Goal: Task Accomplishment & Management: Use online tool/utility

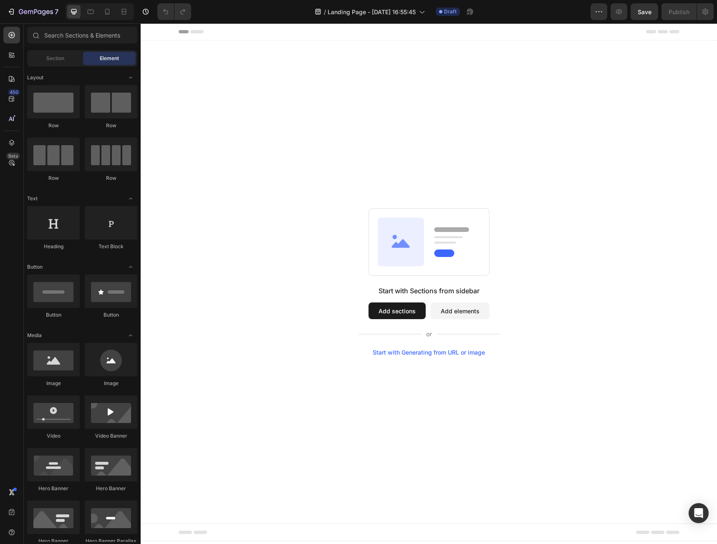
click at [453, 307] on button "Add elements" at bounding box center [459, 310] width 59 height 17
click at [409, 316] on button "Add sections" at bounding box center [396, 310] width 57 height 17
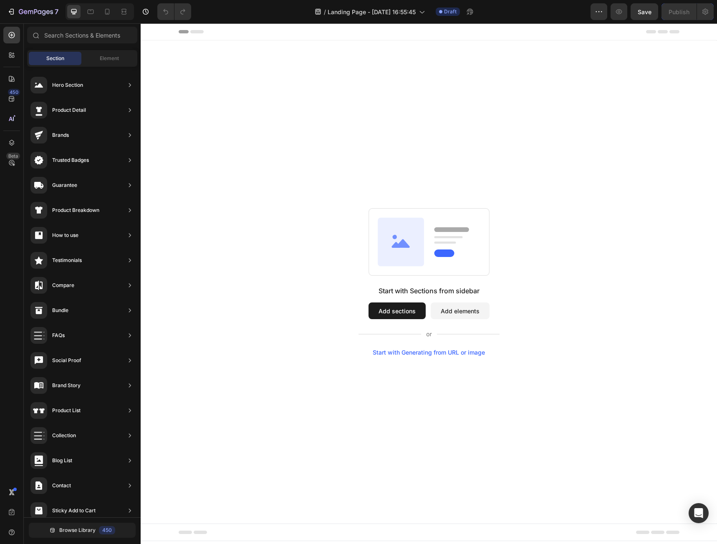
click at [471, 315] on button "Add elements" at bounding box center [459, 310] width 59 height 17
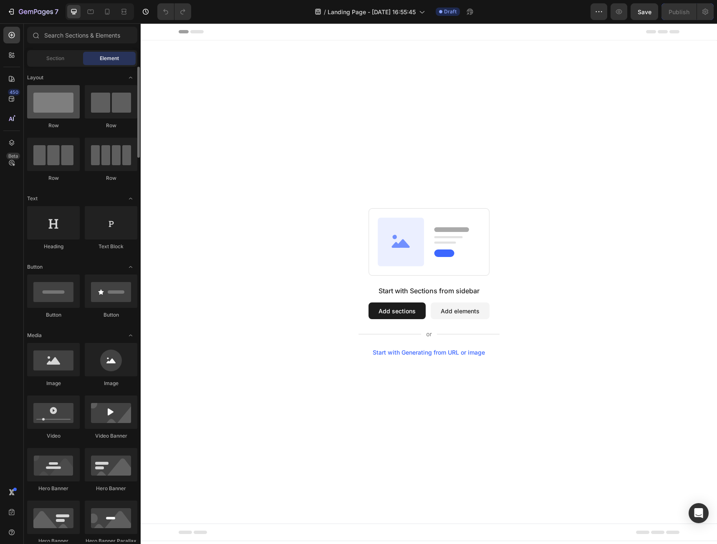
click at [50, 112] on div at bounding box center [53, 101] width 53 height 33
drag, startPoint x: 53, startPoint y: 108, endPoint x: 76, endPoint y: 116, distance: 24.3
click at [75, 116] on div at bounding box center [53, 101] width 53 height 33
click at [58, 110] on div at bounding box center [53, 101] width 53 height 33
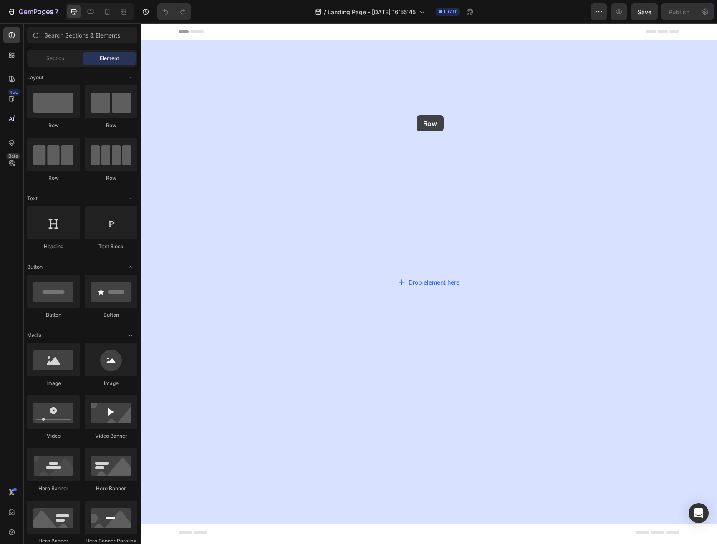
drag, startPoint x: 198, startPoint y: 133, endPoint x: 432, endPoint y: 116, distance: 234.2
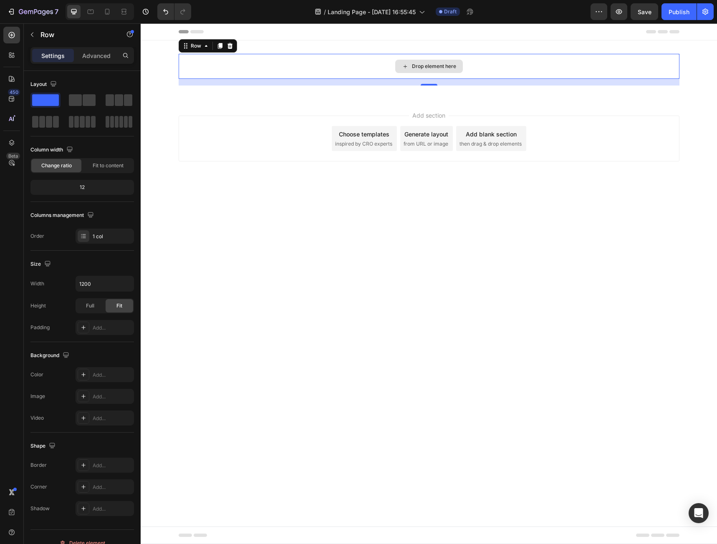
click at [214, 70] on div "Drop element here" at bounding box center [429, 66] width 501 height 25
click at [107, 18] on div at bounding box center [107, 11] width 13 height 13
type input "100%"
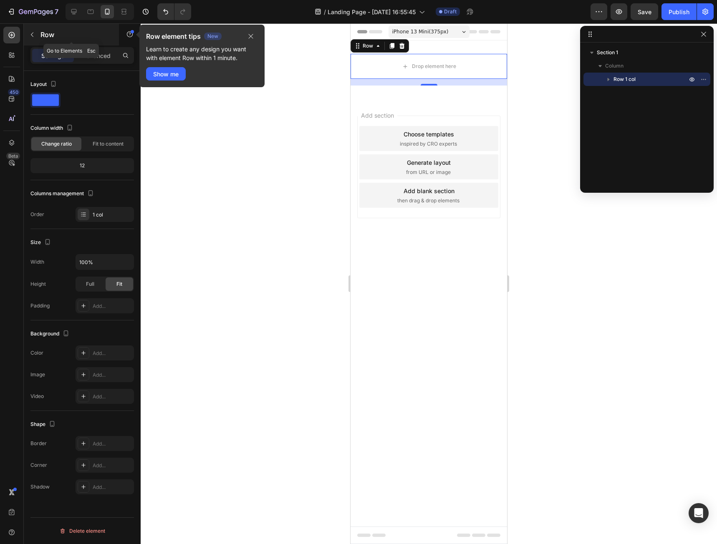
click at [30, 35] on icon "button" at bounding box center [32, 34] width 7 height 7
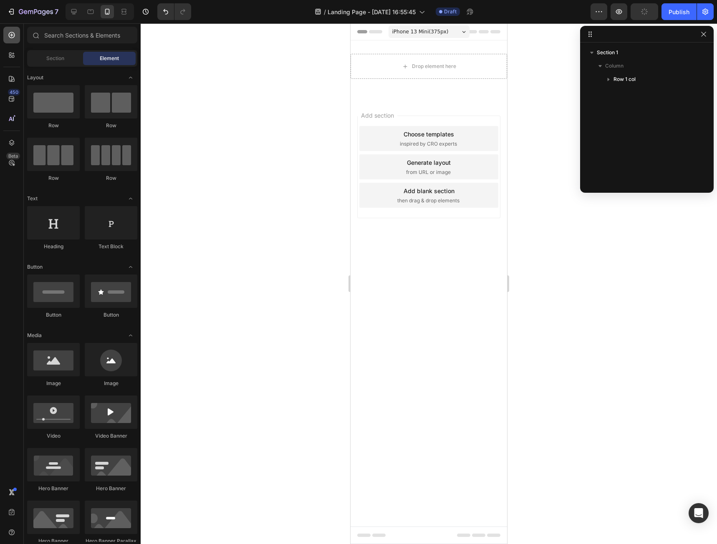
click at [10, 37] on icon at bounding box center [12, 35] width 8 height 8
drag, startPoint x: 445, startPoint y: 340, endPoint x: 428, endPoint y: 74, distance: 266.6
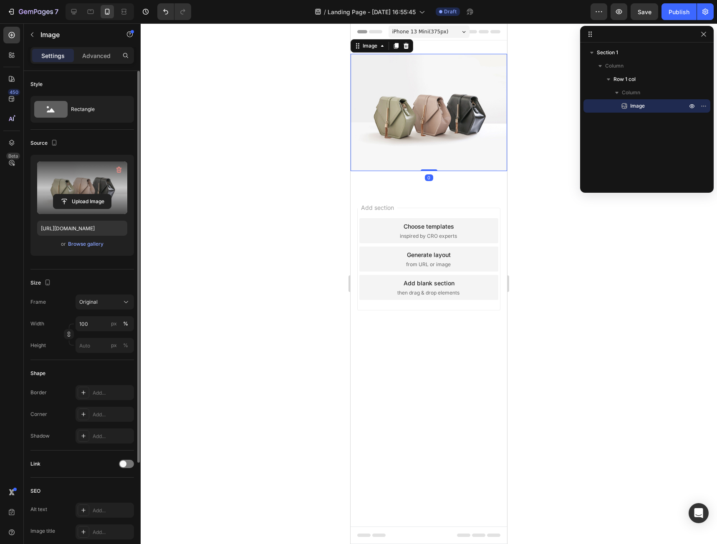
click at [75, 187] on label at bounding box center [82, 187] width 90 height 53
click at [75, 194] on input "file" at bounding box center [82, 201] width 58 height 14
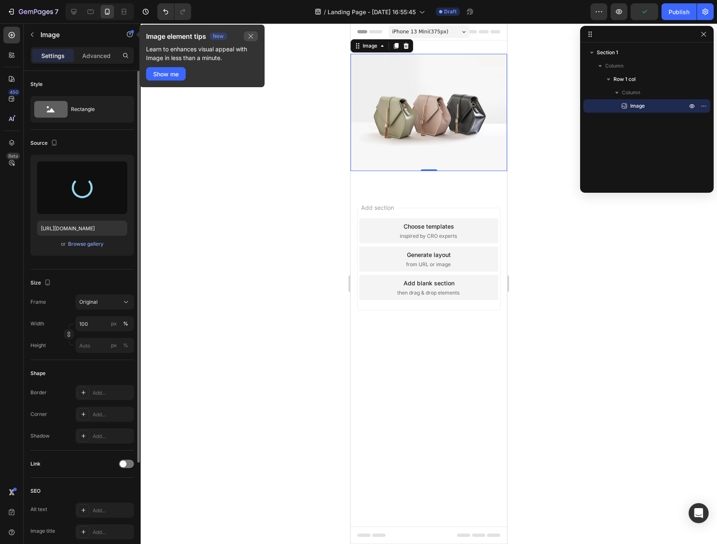
type input "[URL][DOMAIN_NAME]"
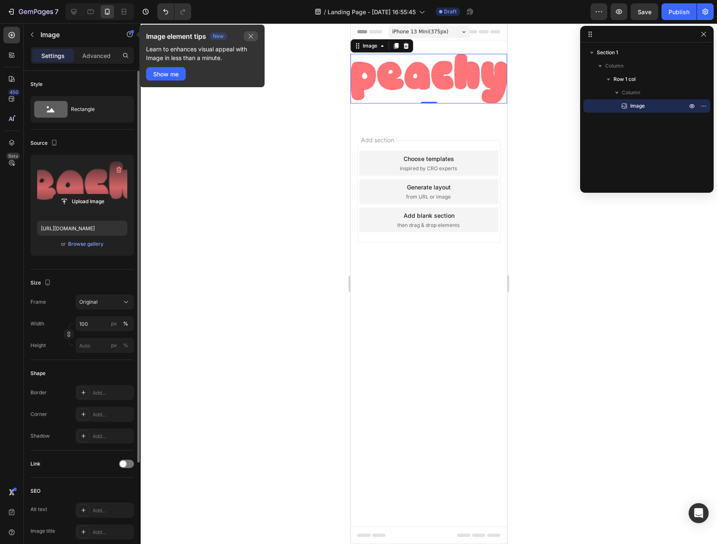
click at [245, 40] on button "button" at bounding box center [251, 36] width 14 height 10
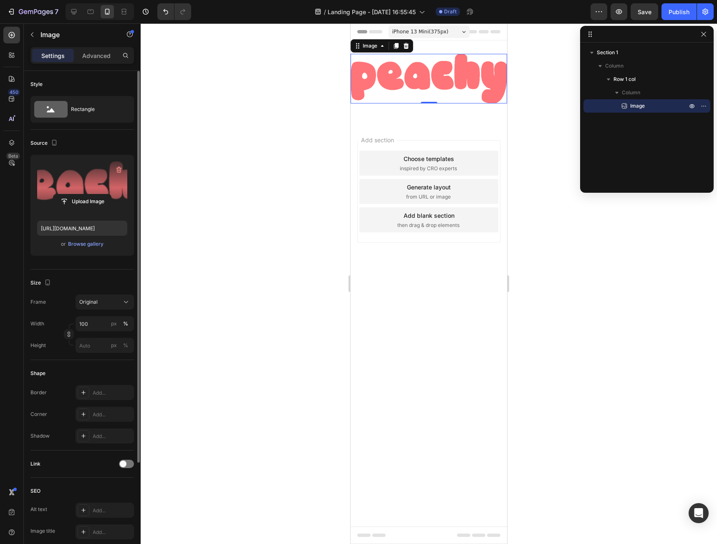
click at [416, 83] on img at bounding box center [428, 79] width 156 height 50
click at [91, 324] on input "100" at bounding box center [104, 323] width 58 height 15
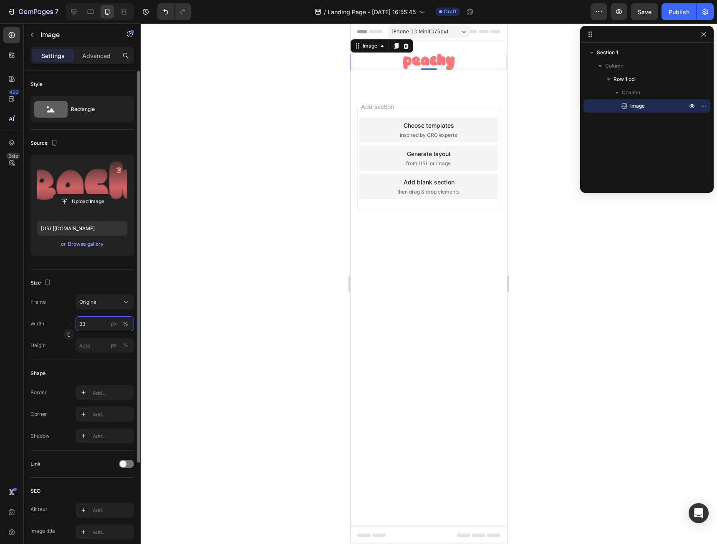
type input "32"
click at [434, 325] on body "iPhone 13 Mini ( 375 px) iPhone 13 Mini iPhone 13 Pro iPhone 11 Pro Max iPhone …" at bounding box center [428, 283] width 156 height 521
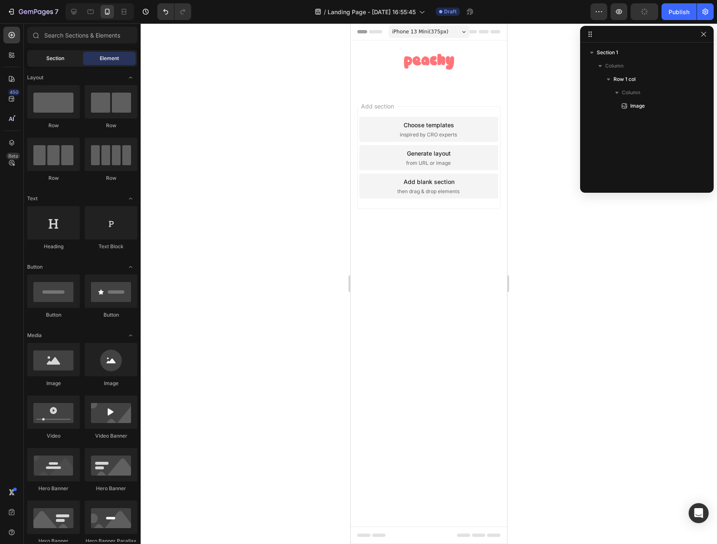
click at [49, 60] on span "Section" at bounding box center [55, 59] width 18 height 8
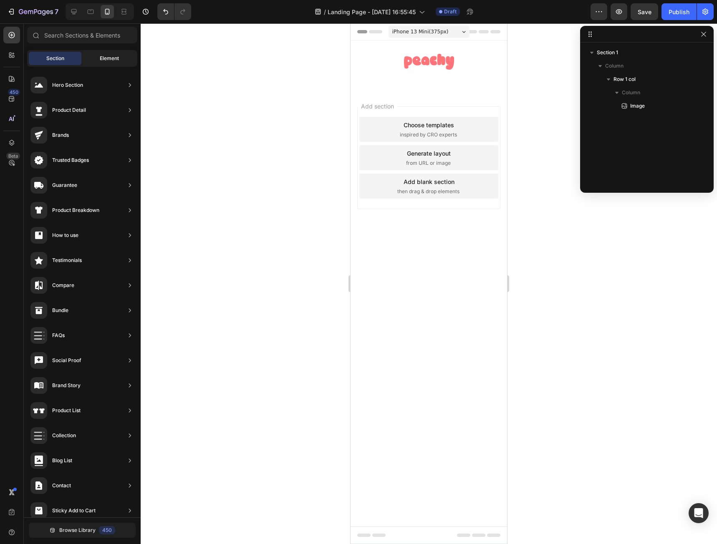
click at [101, 56] on span "Element" at bounding box center [109, 59] width 19 height 8
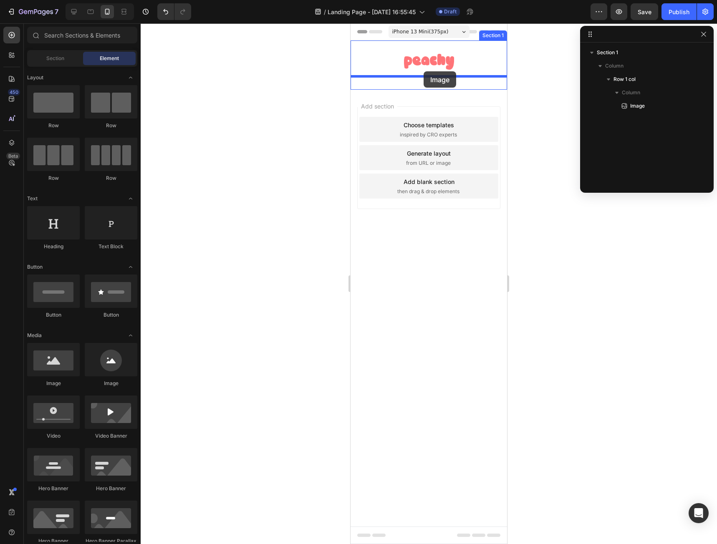
drag, startPoint x: 398, startPoint y: 379, endPoint x: 423, endPoint y: 71, distance: 308.5
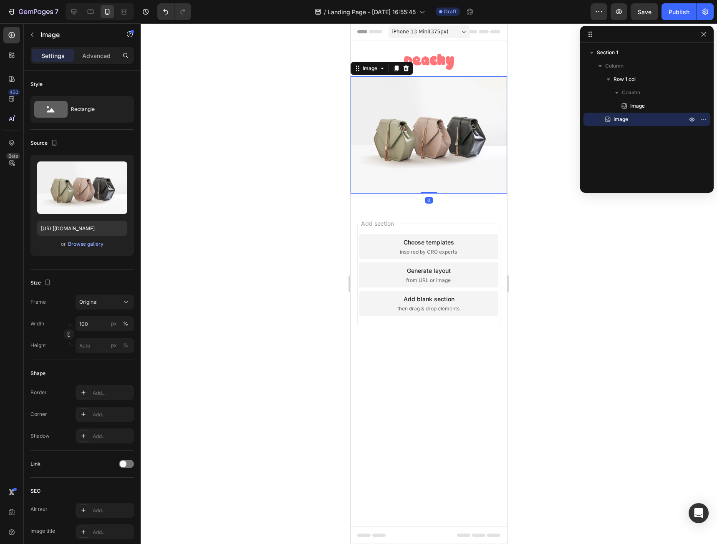
click at [438, 128] on img at bounding box center [428, 134] width 156 height 117
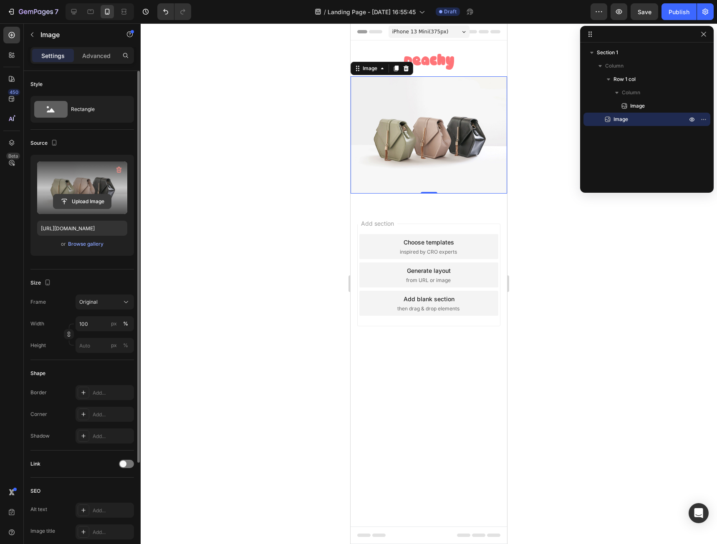
click at [93, 203] on input "file" at bounding box center [82, 201] width 58 height 14
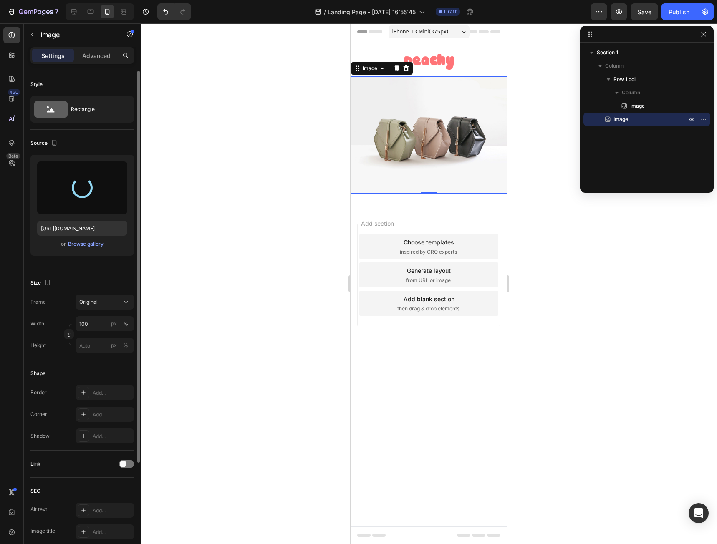
type input "[URL][DOMAIN_NAME]"
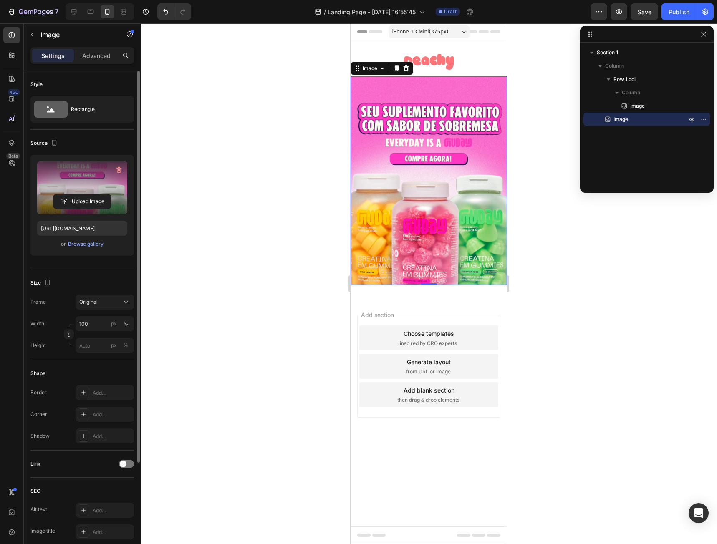
click at [541, 151] on div at bounding box center [429, 283] width 576 height 521
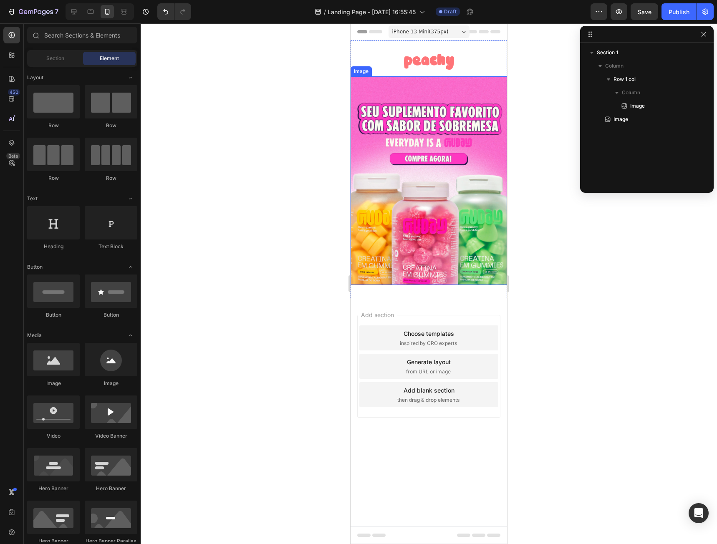
drag, startPoint x: 523, startPoint y: 289, endPoint x: 512, endPoint y: 134, distance: 155.6
click at [523, 289] on div at bounding box center [429, 283] width 576 height 521
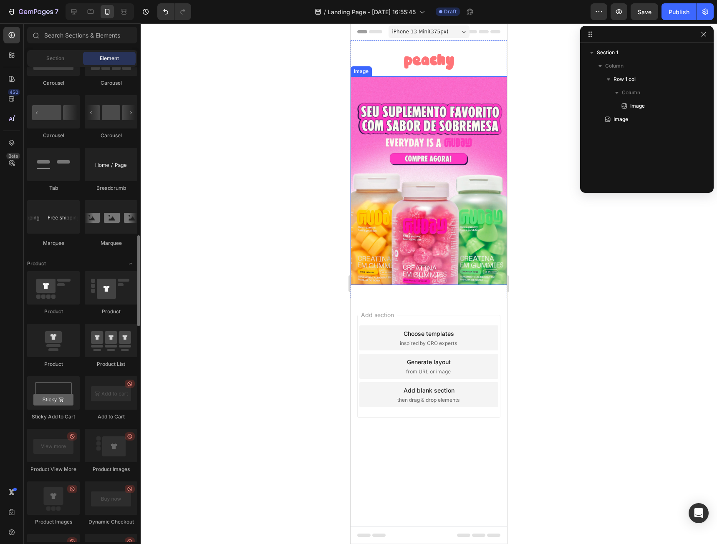
scroll to position [1126, 0]
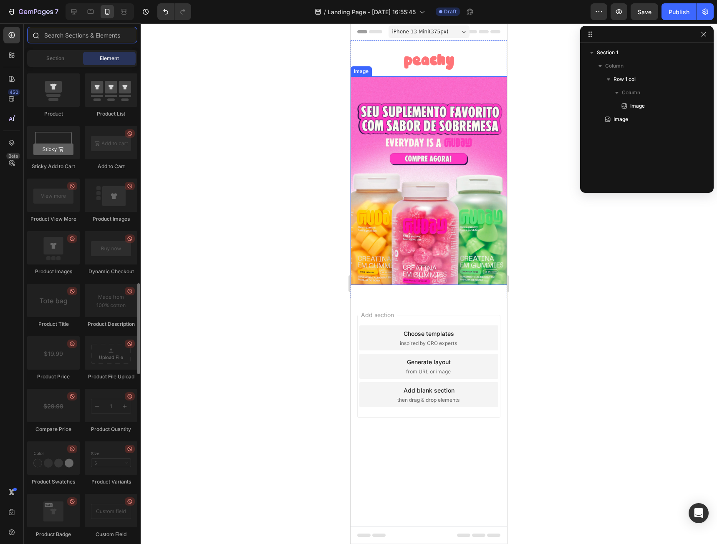
click at [50, 41] on input "text" at bounding box center [82, 35] width 110 height 17
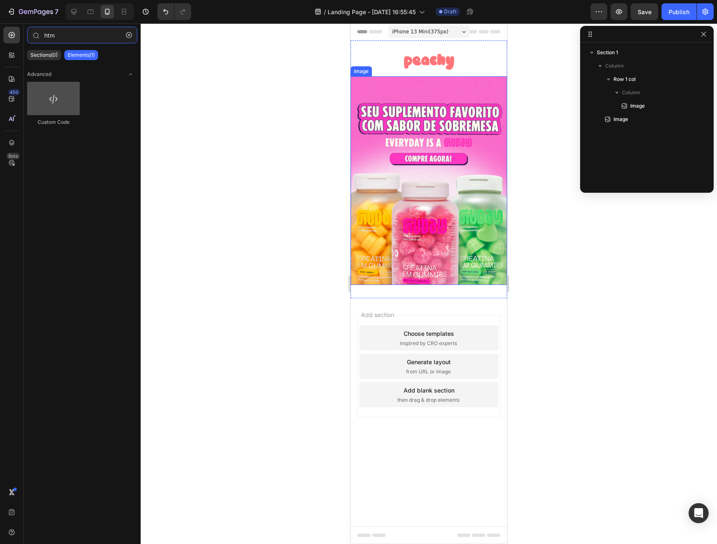
type input "htm"
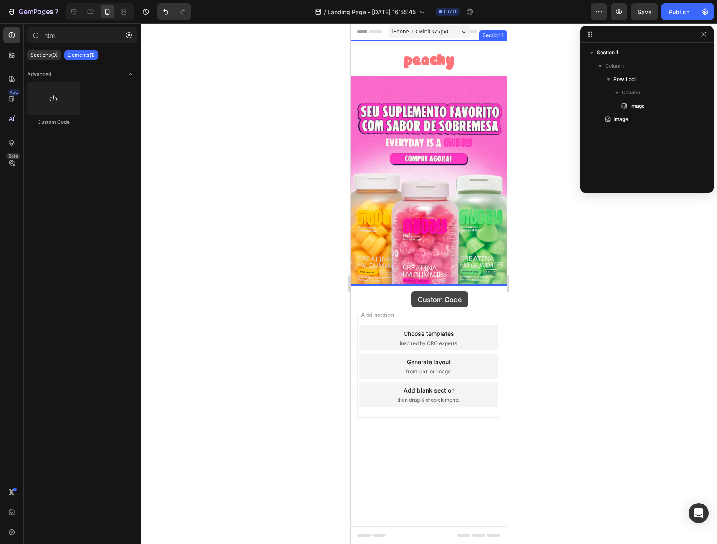
drag, startPoint x: 403, startPoint y: 131, endPoint x: 411, endPoint y: 291, distance: 160.8
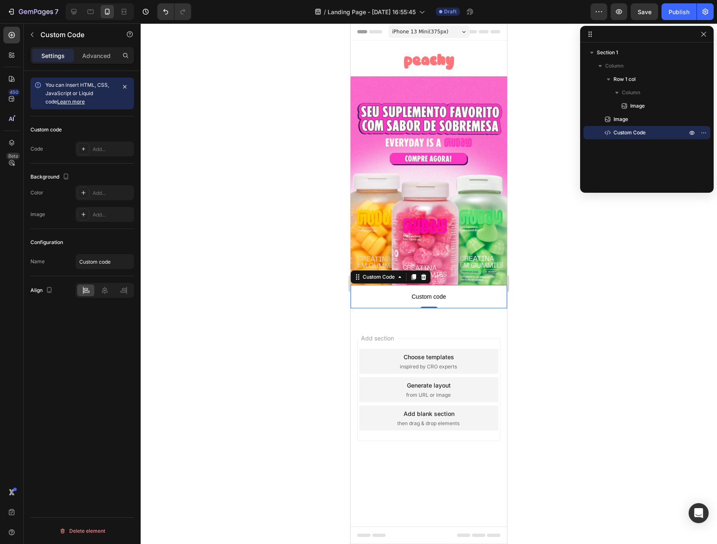
click at [93, 92] on span "You can insert HTML, CSS, JavaScript or Liquid code Learn more" at bounding box center [76, 93] width 63 height 23
click at [408, 295] on span "Custom code" at bounding box center [428, 297] width 156 height 10
click at [90, 53] on p "Advanced" at bounding box center [96, 55] width 28 height 9
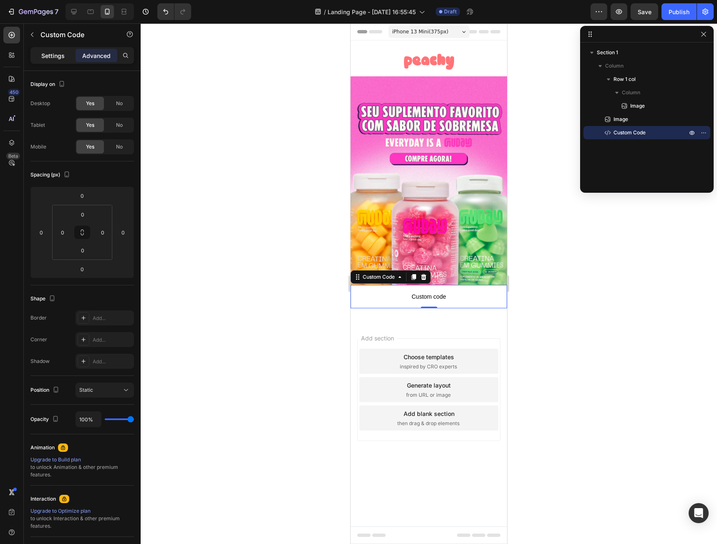
click at [52, 58] on p "Settings" at bounding box center [52, 55] width 23 height 9
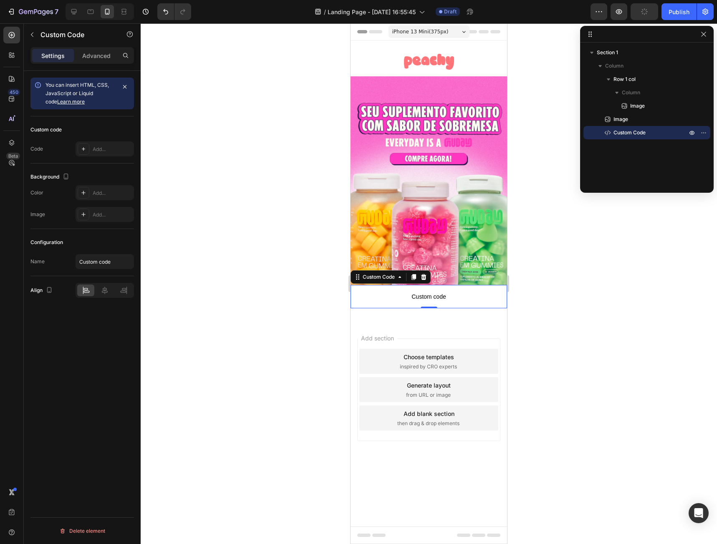
click at [439, 291] on p "Custom code" at bounding box center [428, 296] width 156 height 23
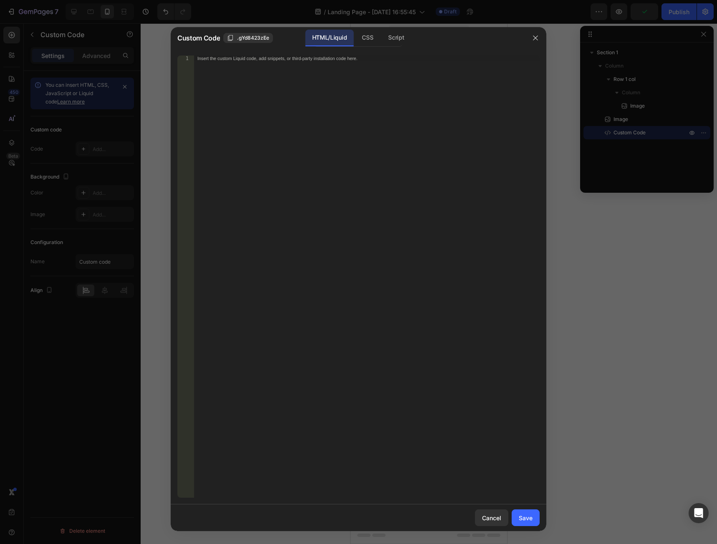
click at [275, 120] on div "Insert the custom Liquid code, add snippets, or third-party installation code h…" at bounding box center [366, 282] width 345 height 454
click at [481, 142] on div "Insert the custom Liquid code, add snippets, or third-party installation code h…" at bounding box center [366, 282] width 345 height 454
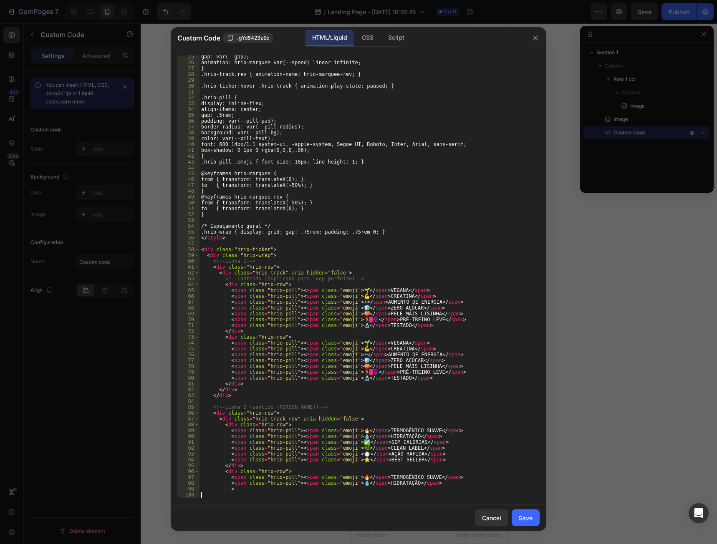
scroll to position [142, 0]
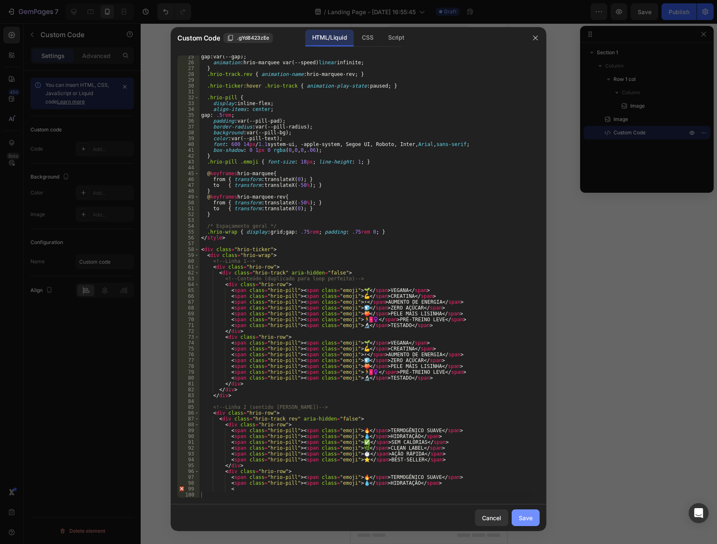
click at [524, 519] on div "Save" at bounding box center [525, 517] width 14 height 9
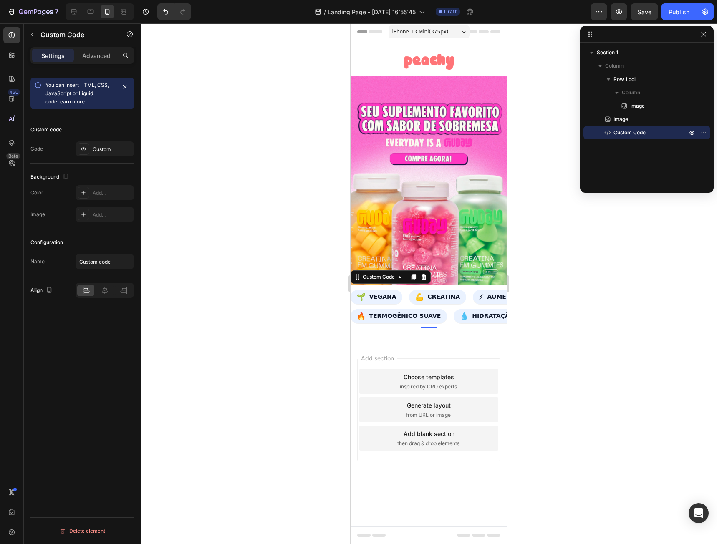
click at [459, 473] on div "Add section Choose templates inspired by CRO experts Generate layout from URL o…" at bounding box center [428, 421] width 156 height 159
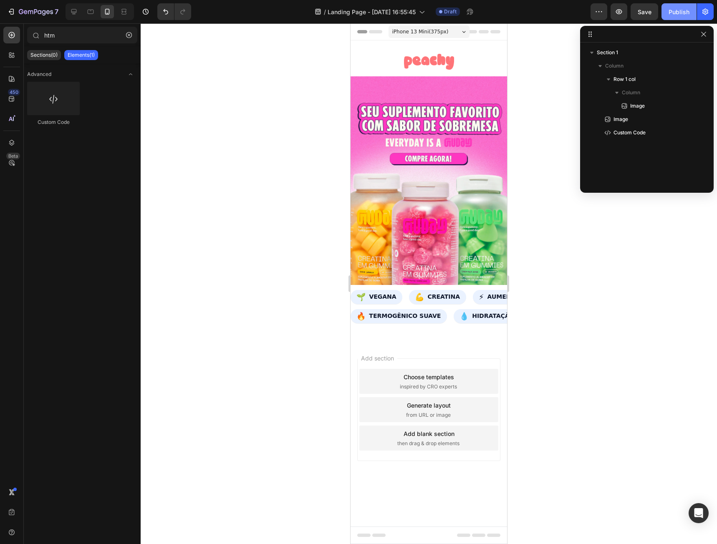
click at [677, 14] on div "Publish" at bounding box center [678, 12] width 21 height 9
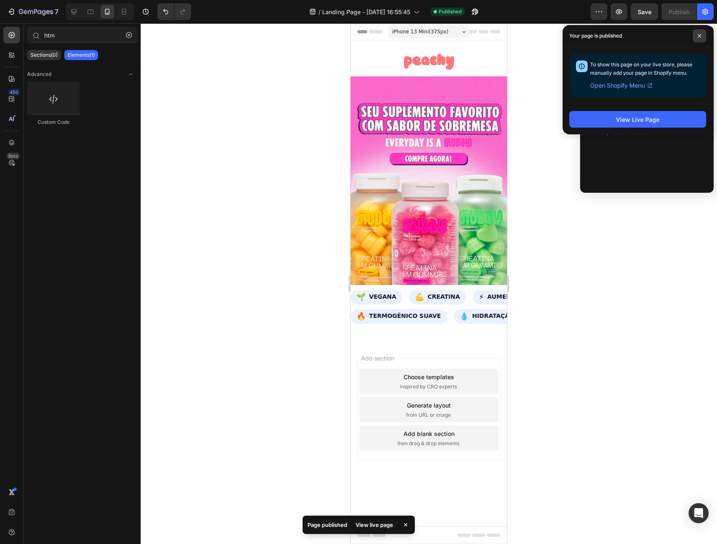
click at [700, 38] on icon at bounding box center [699, 36] width 4 height 4
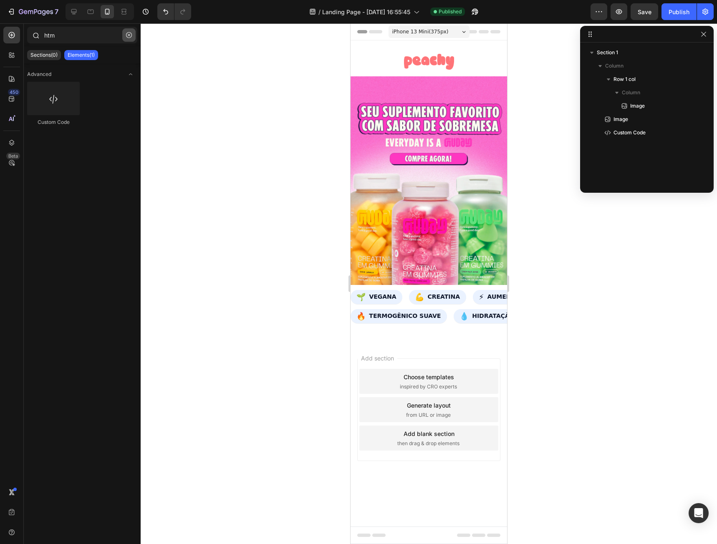
click at [127, 41] on button "button" at bounding box center [128, 34] width 13 height 13
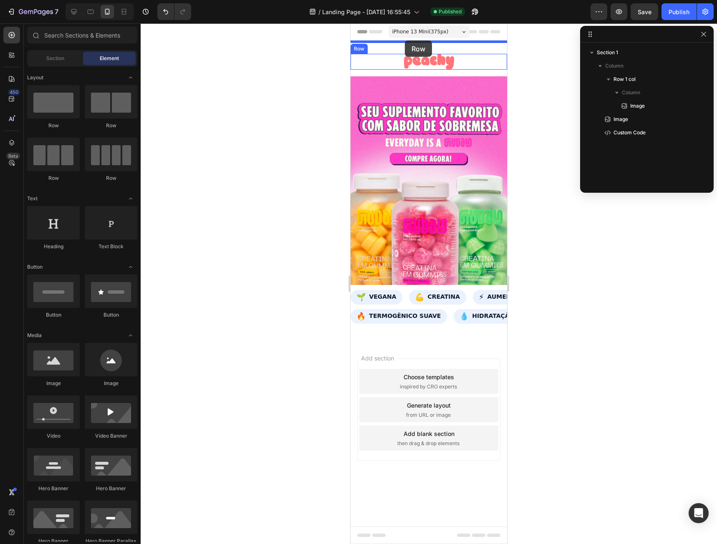
drag, startPoint x: 401, startPoint y: 132, endPoint x: 405, endPoint y: 42, distance: 90.2
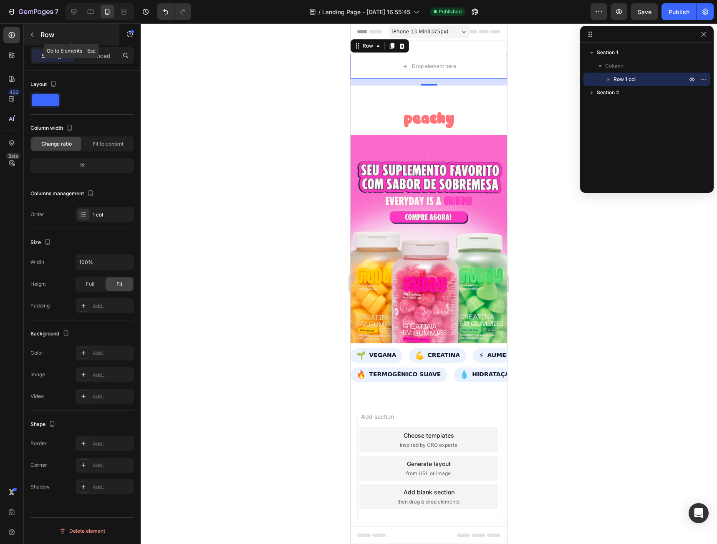
click at [29, 35] on icon "button" at bounding box center [32, 34] width 7 height 7
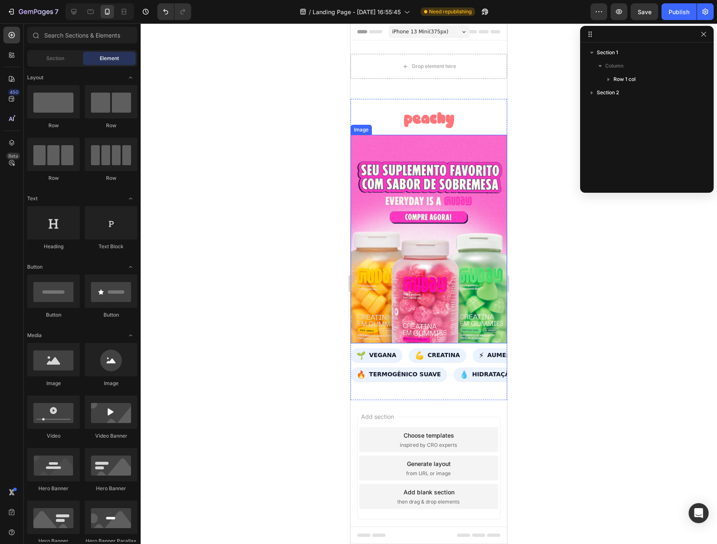
scroll to position [7, 0]
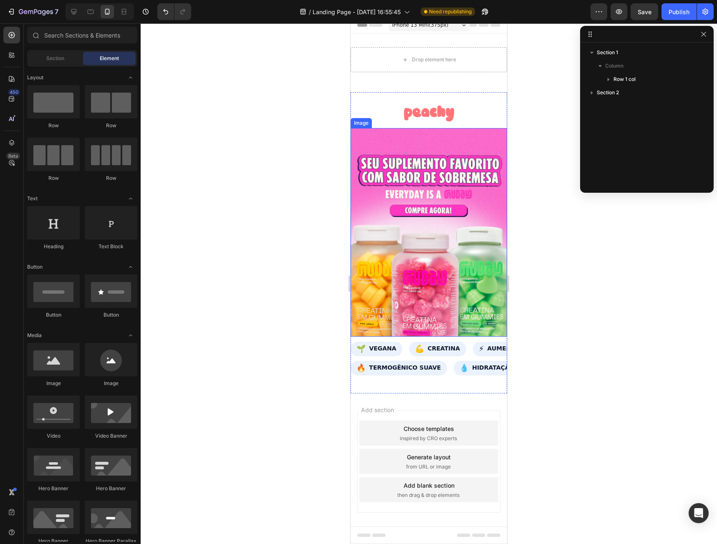
click at [476, 248] on img at bounding box center [428, 232] width 156 height 209
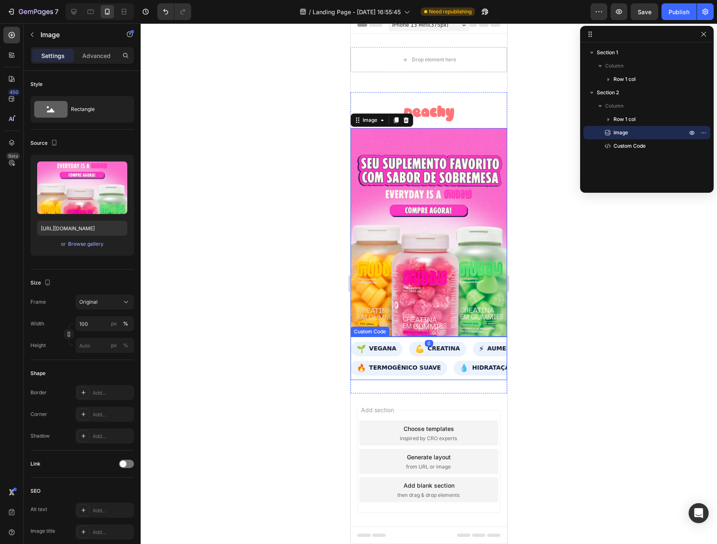
click at [417, 350] on div "🌱 VEGANA 💪 CREATINA ⚡ AUMENTO DE ENERGIA 🧊 ZERO AÇÚCAR 🍑 PELE MAIS LISINHA 🏃‍♀️…" at bounding box center [428, 358] width 156 height 43
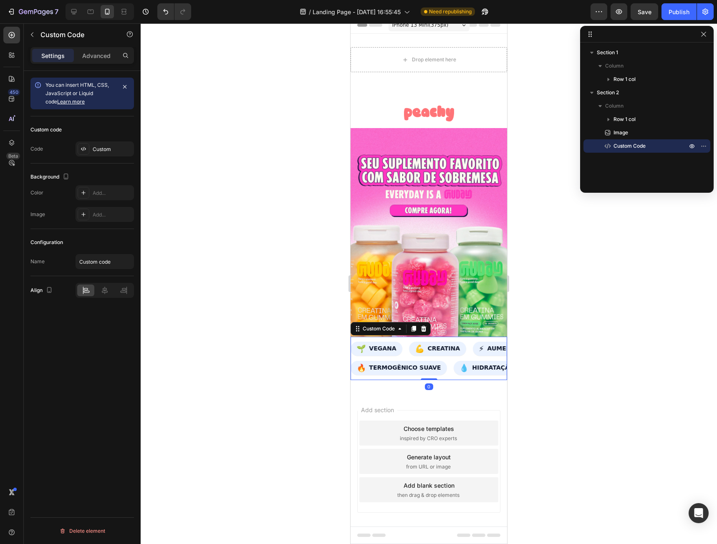
click at [417, 350] on div "🌱 VEGANA 💪 CREATINA ⚡ AUMENTO DE ENERGIA 🧊 ZERO AÇÚCAR 🍑 PELE MAIS LISINHA 🏃‍♀️…" at bounding box center [428, 358] width 156 height 43
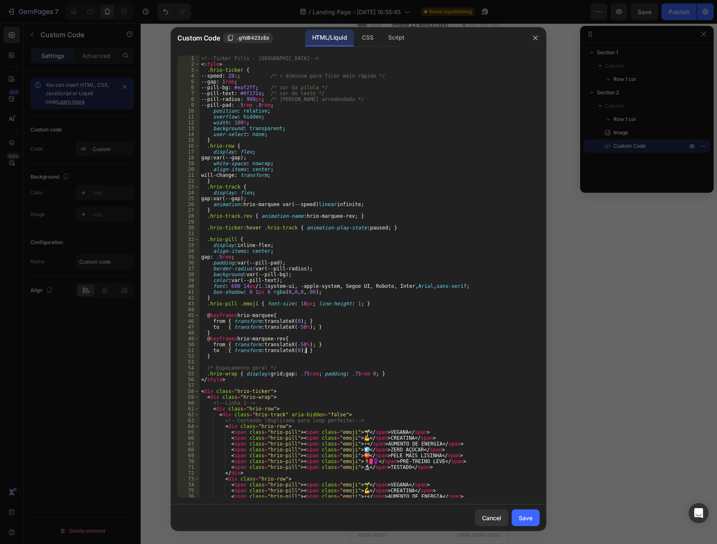
click at [315, 201] on div "<!-- Ticker Pills - House of Rio --> < style > .hrio-ticker { --speed : 28 s ; …" at bounding box center [366, 282] width 334 height 454
type textarea "<"
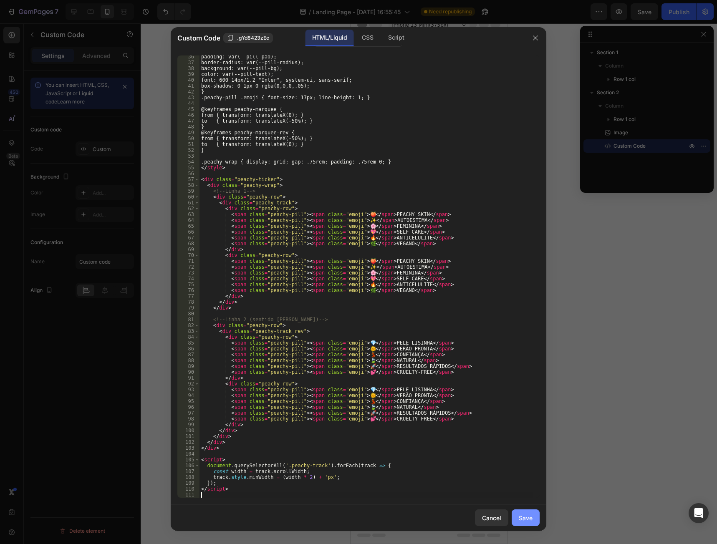
scroll to position [206, 0]
click at [517, 519] on button "Save" at bounding box center [525, 517] width 28 height 17
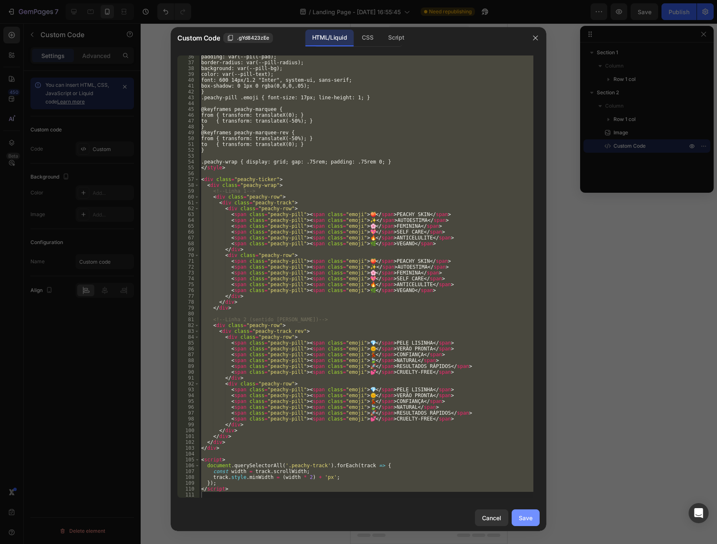
scroll to position [0, 0]
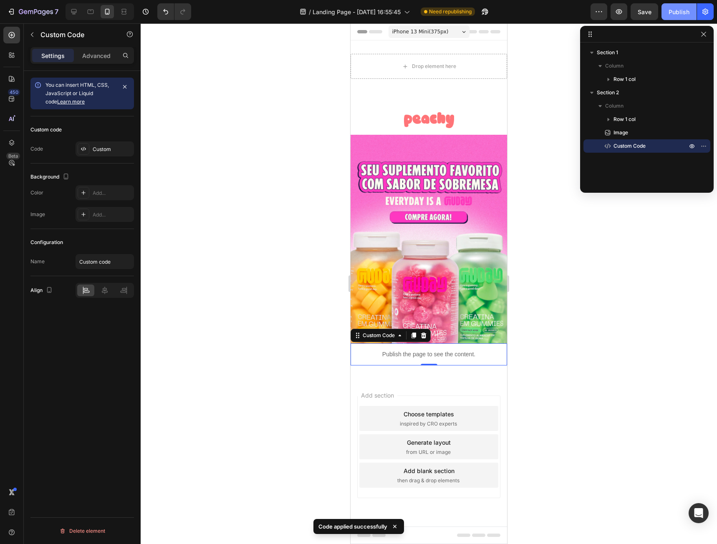
click at [677, 13] on div "Publish" at bounding box center [678, 12] width 21 height 9
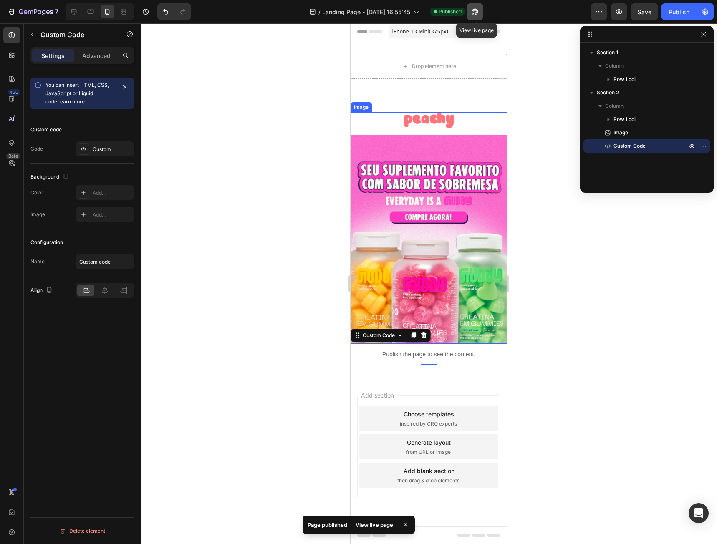
click at [476, 16] on button "button" at bounding box center [474, 11] width 17 height 17
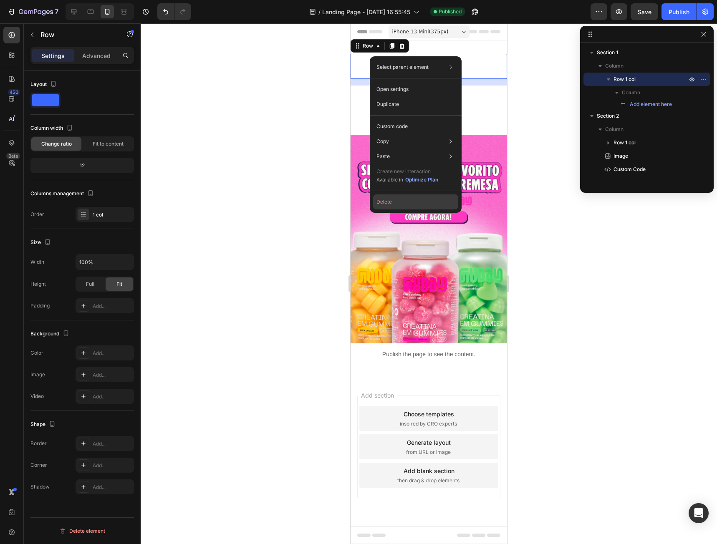
click at [387, 202] on button "Delete" at bounding box center [415, 201] width 85 height 15
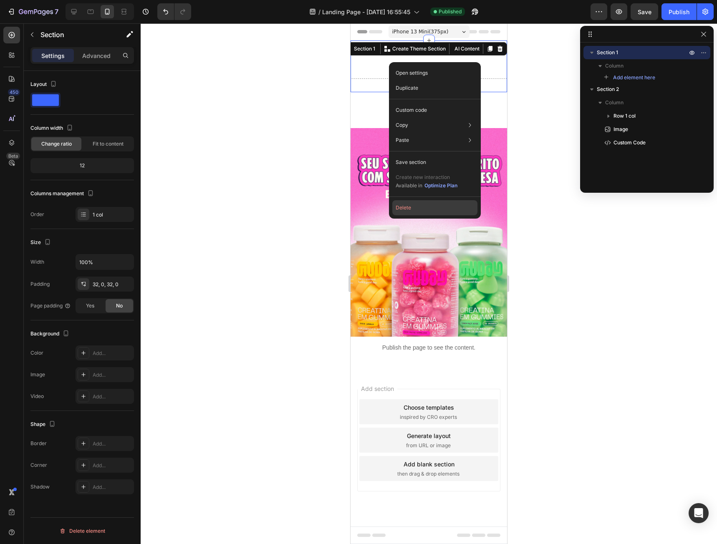
click at [418, 209] on button "Delete" at bounding box center [434, 207] width 85 height 15
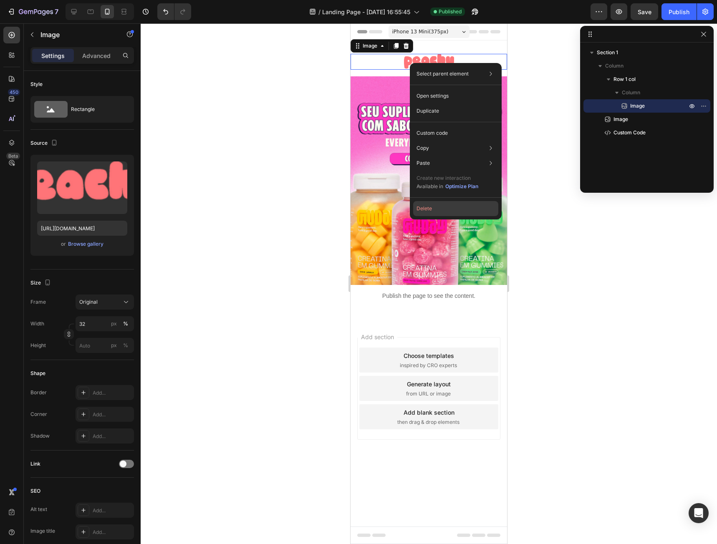
click at [438, 210] on button "Delete" at bounding box center [455, 208] width 85 height 15
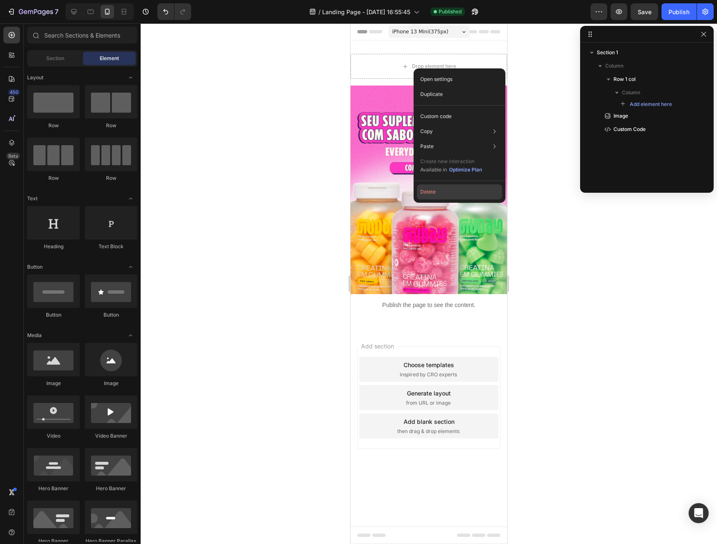
click at [445, 195] on button "Delete" at bounding box center [459, 191] width 85 height 15
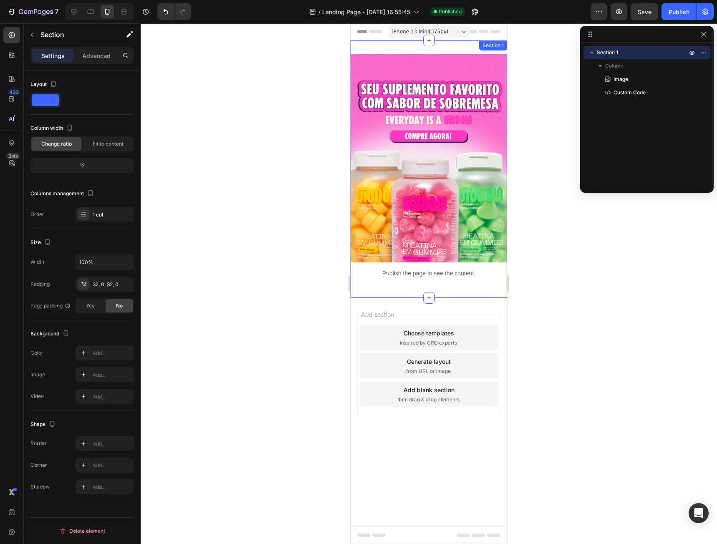
click at [405, 50] on div "Image Publish the page to see the content. Custom Code Section 1" at bounding box center [428, 168] width 156 height 257
click at [417, 68] on img at bounding box center [428, 158] width 156 height 209
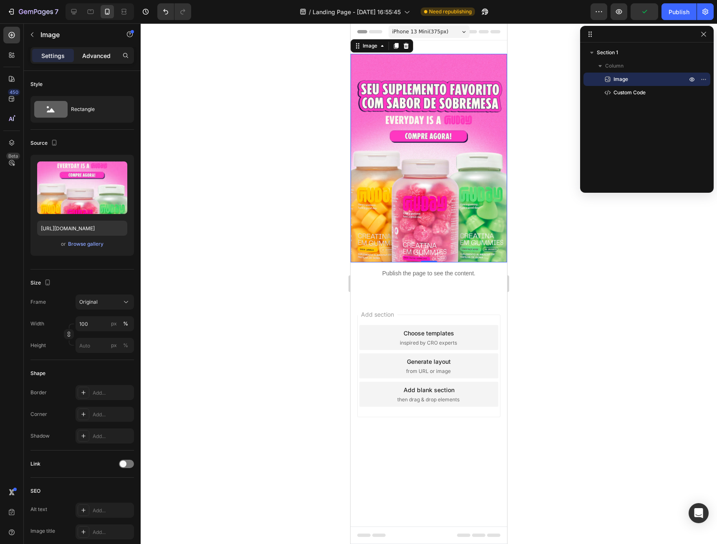
click at [95, 61] on div "Advanced" at bounding box center [96, 55] width 42 height 13
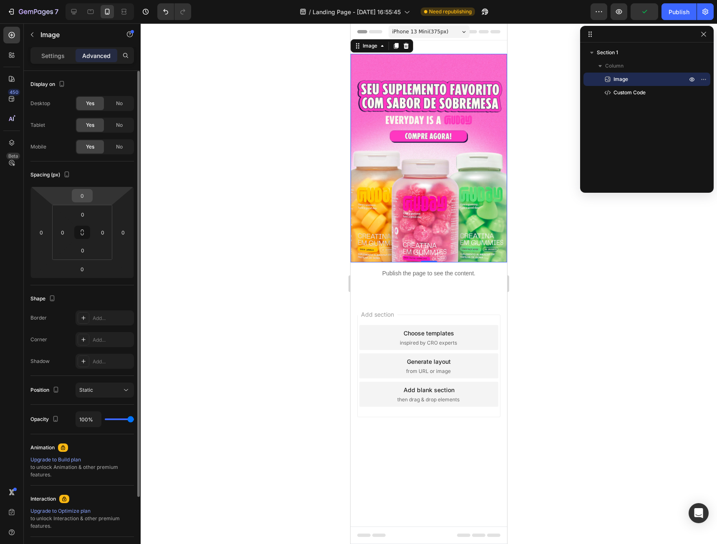
click at [76, 196] on input "0" at bounding box center [82, 195] width 17 height 13
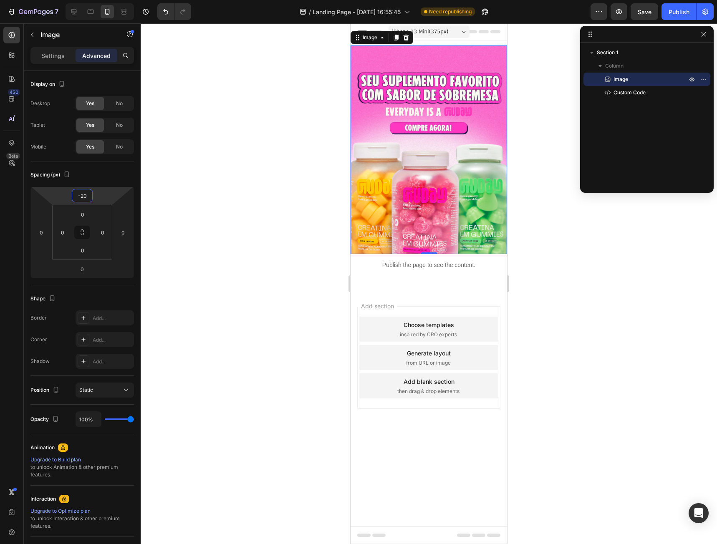
type input "-20"
click at [659, 17] on div "Preview Save Publish" at bounding box center [651, 11] width 123 height 17
click at [677, 10] on div "Publish" at bounding box center [678, 12] width 21 height 9
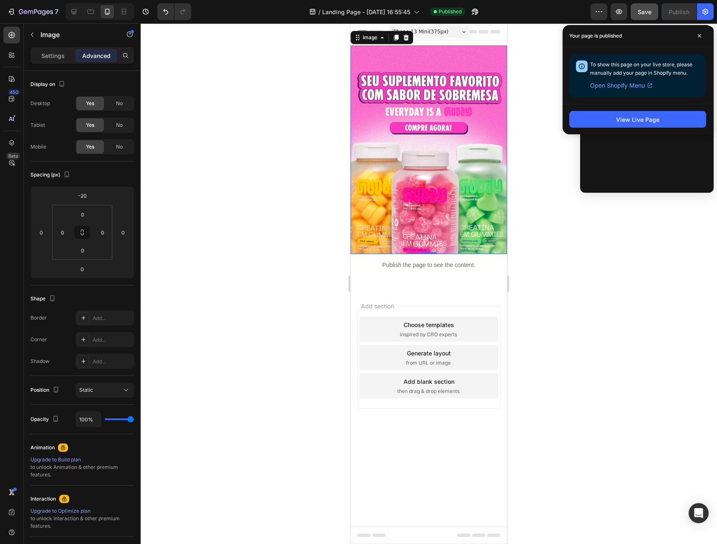
click at [649, 20] on button "Save" at bounding box center [644, 11] width 28 height 17
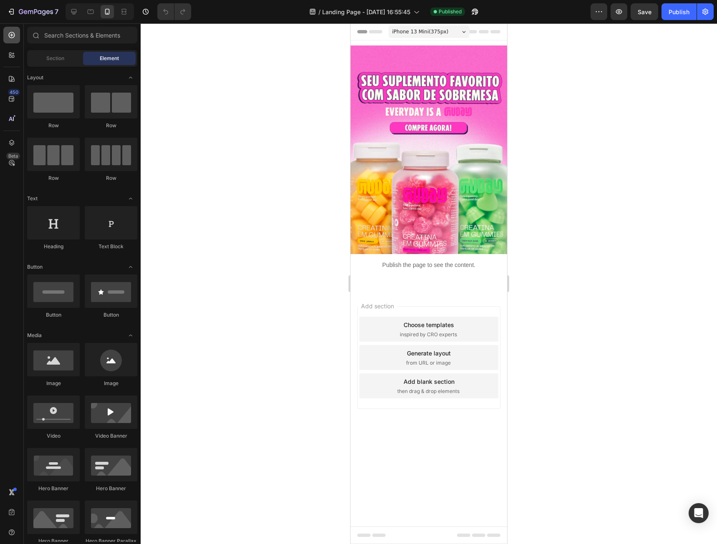
click at [16, 37] on div at bounding box center [11, 35] width 17 height 17
click at [476, 6] on button "button" at bounding box center [474, 11] width 17 height 17
drag, startPoint x: 470, startPoint y: 158, endPoint x: 453, endPoint y: 290, distance: 133.3
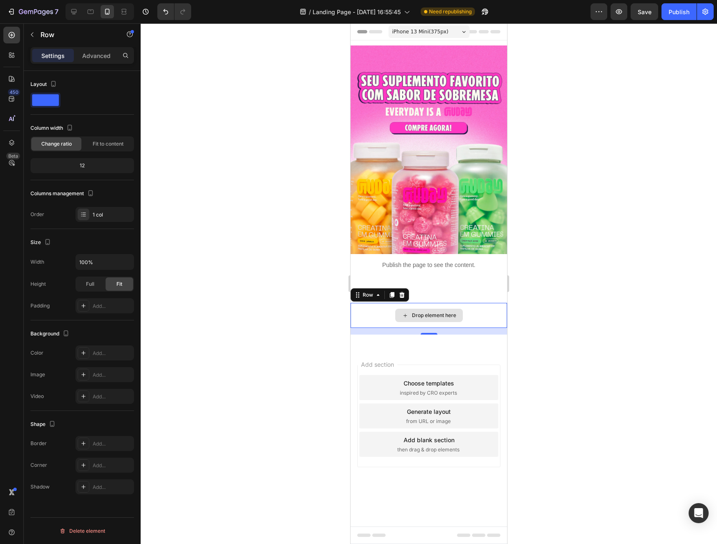
click at [370, 312] on div "Drop element here" at bounding box center [428, 315] width 156 height 25
click at [99, 55] on p "Advanced" at bounding box center [96, 55] width 28 height 9
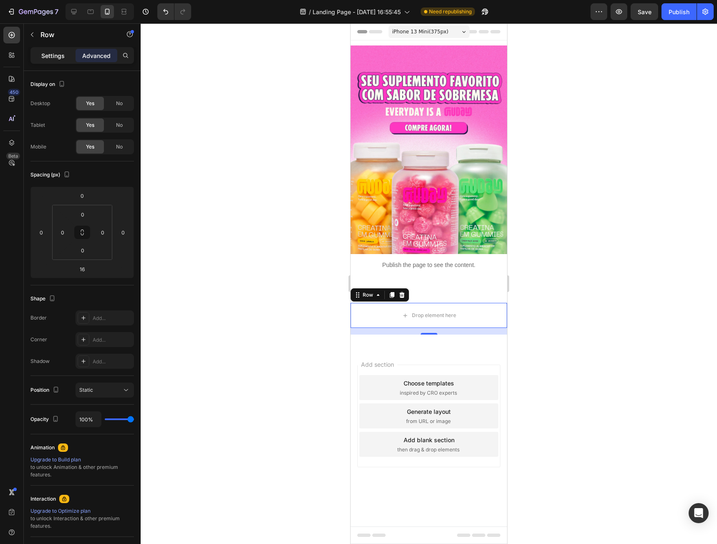
click at [41, 61] on div "Settings" at bounding box center [53, 55] width 42 height 13
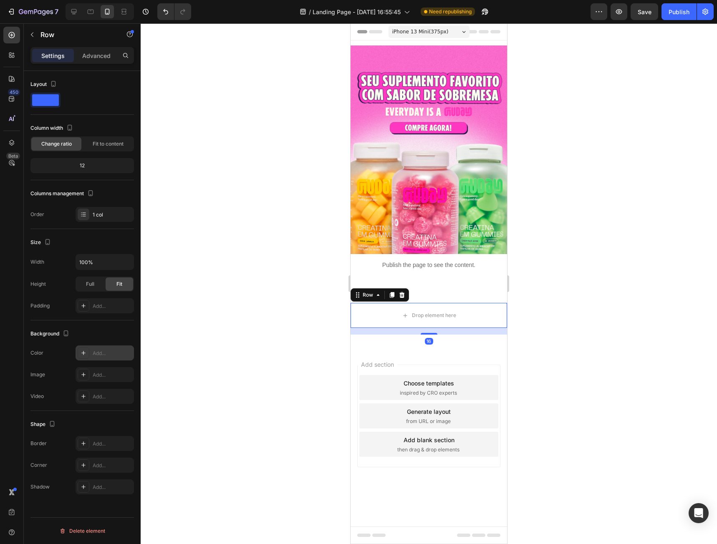
click at [94, 352] on div "Add..." at bounding box center [112, 354] width 39 height 8
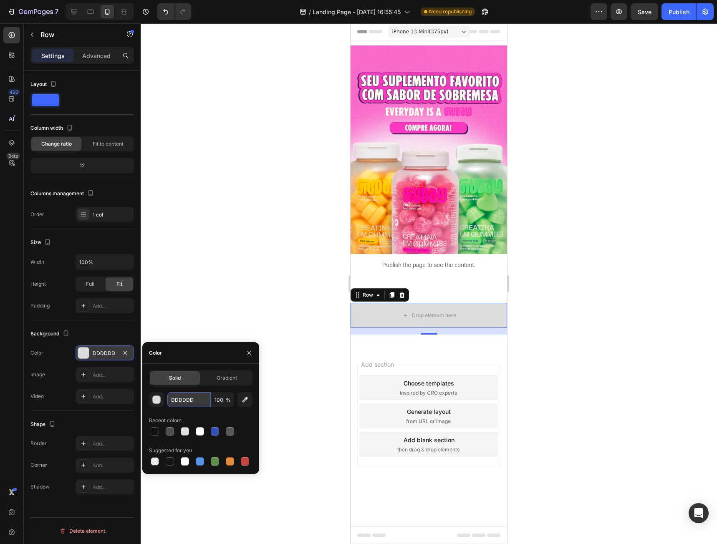
click at [183, 398] on input "DDDDDD" at bounding box center [188, 399] width 43 height 15
paste input "ff7478"
type input "ff7478"
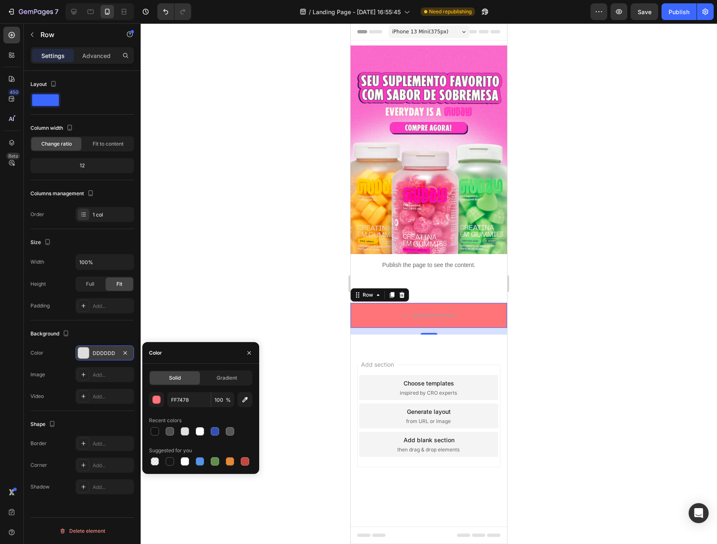
click at [315, 363] on div at bounding box center [429, 283] width 576 height 521
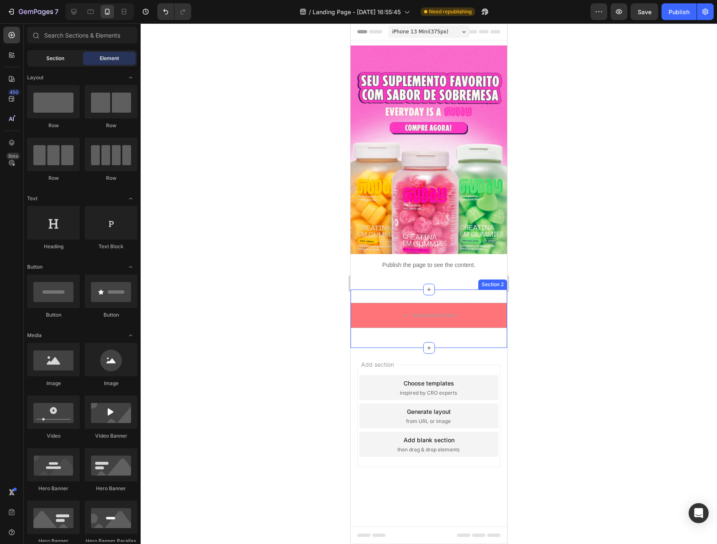
click at [55, 57] on span "Section" at bounding box center [55, 59] width 18 height 8
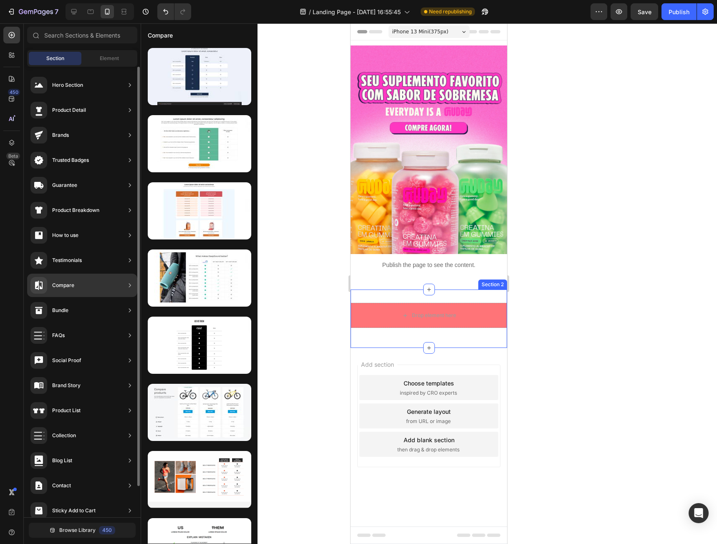
scroll to position [33, 0]
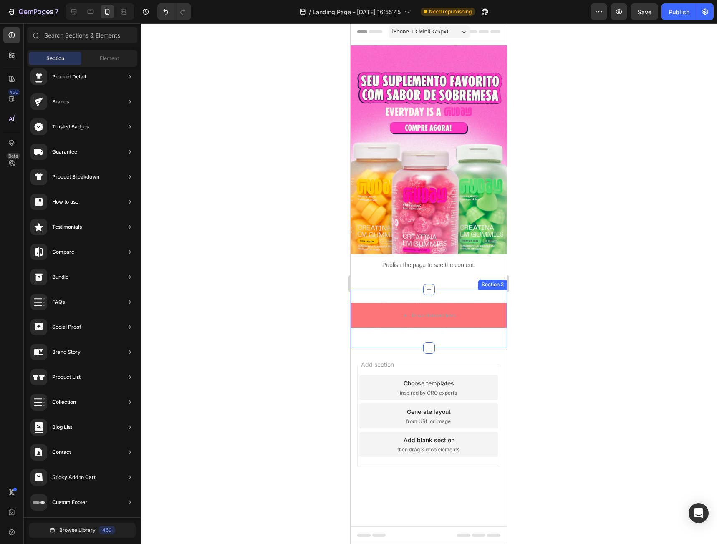
click at [53, 66] on div "Section Element" at bounding box center [82, 58] width 110 height 17
click at [128, 57] on div "Element" at bounding box center [109, 58] width 53 height 13
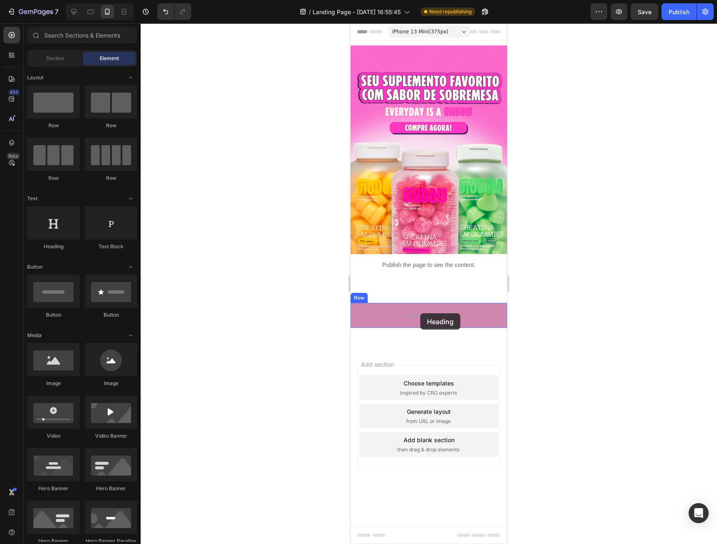
drag, startPoint x: 395, startPoint y: 249, endPoint x: 420, endPoint y: 313, distance: 69.3
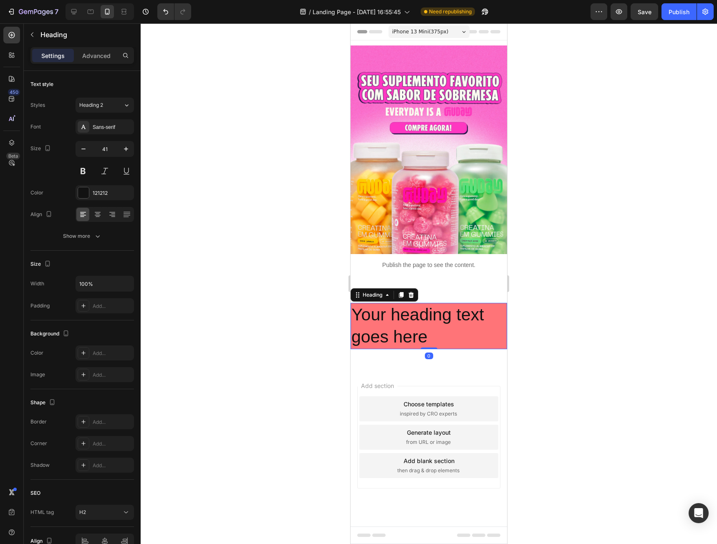
click at [402, 321] on h2 "Your heading text goes here" at bounding box center [428, 326] width 156 height 46
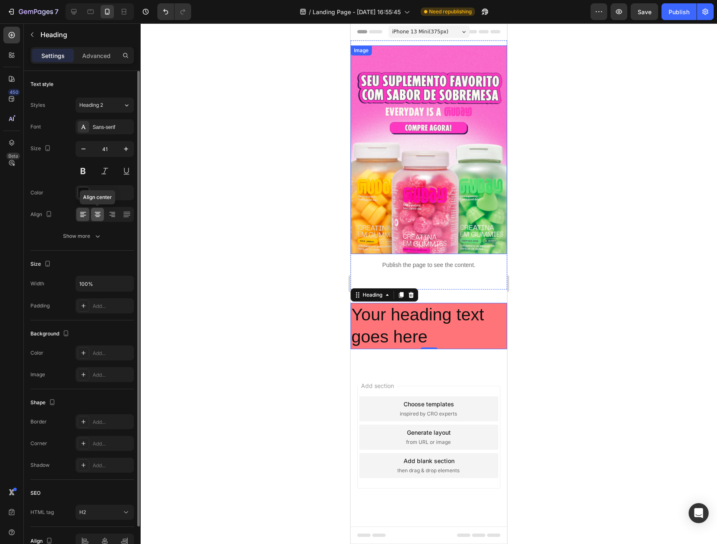
click at [98, 219] on div at bounding box center [97, 214] width 13 height 13
click at [86, 193] on div at bounding box center [83, 192] width 11 height 11
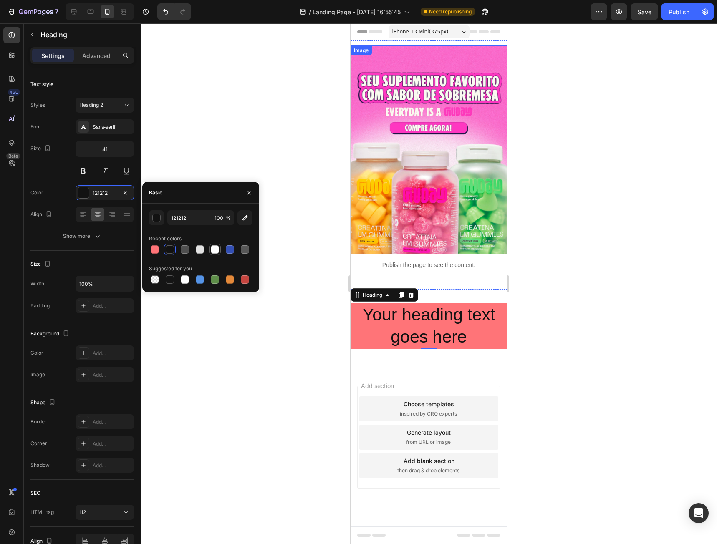
click at [211, 251] on div at bounding box center [215, 249] width 8 height 8
type input "FFFFFF"
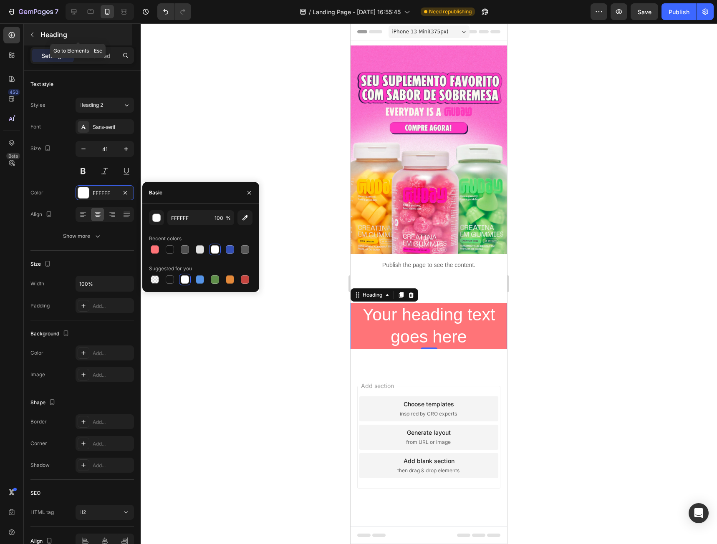
click at [28, 38] on button "button" at bounding box center [31, 34] width 13 height 13
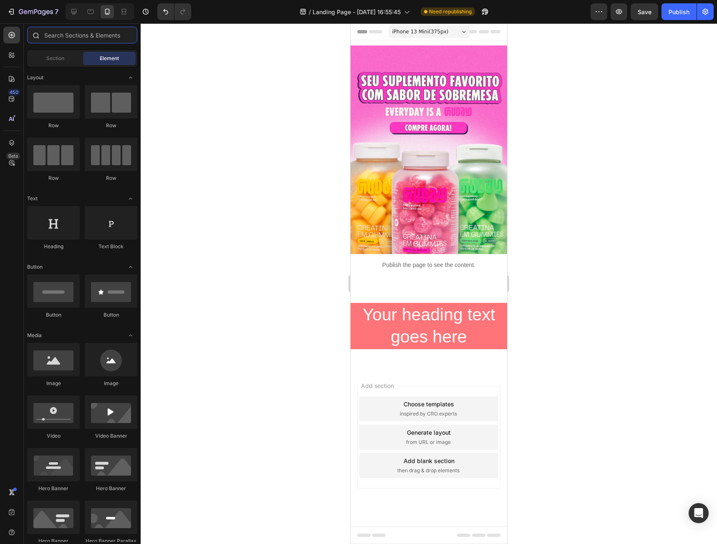
click at [65, 37] on input "text" at bounding box center [82, 35] width 110 height 17
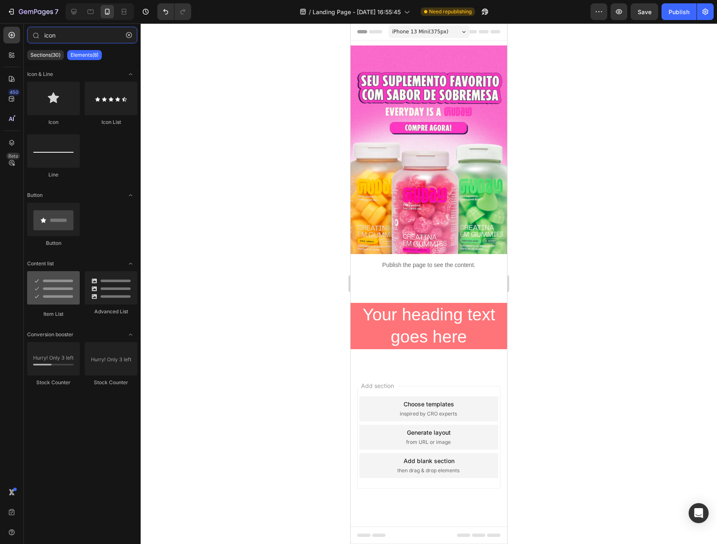
type input "icon"
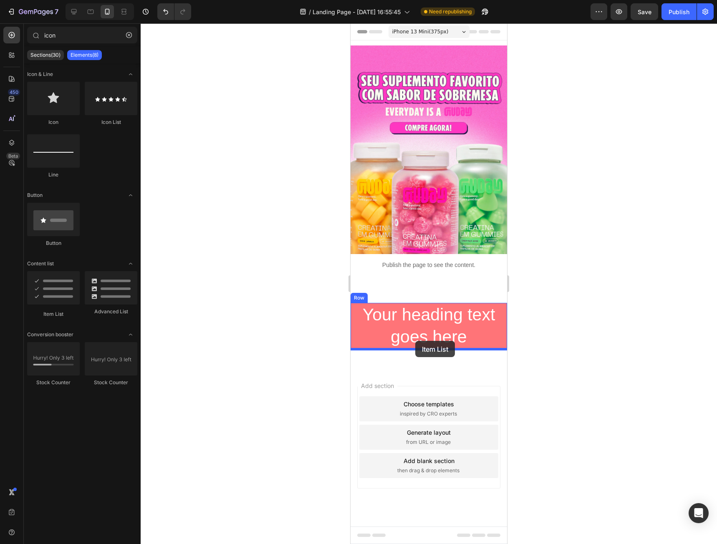
drag, startPoint x: 399, startPoint y: 315, endPoint x: 415, endPoint y: 341, distance: 30.7
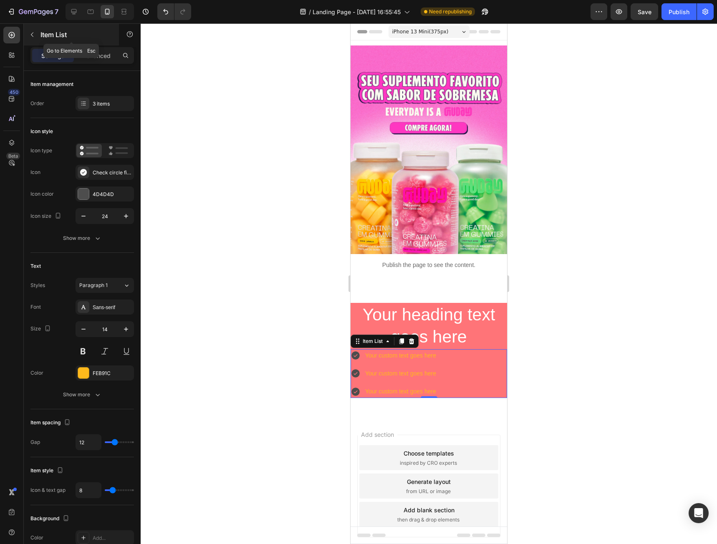
click at [30, 40] on button "button" at bounding box center [31, 34] width 13 height 13
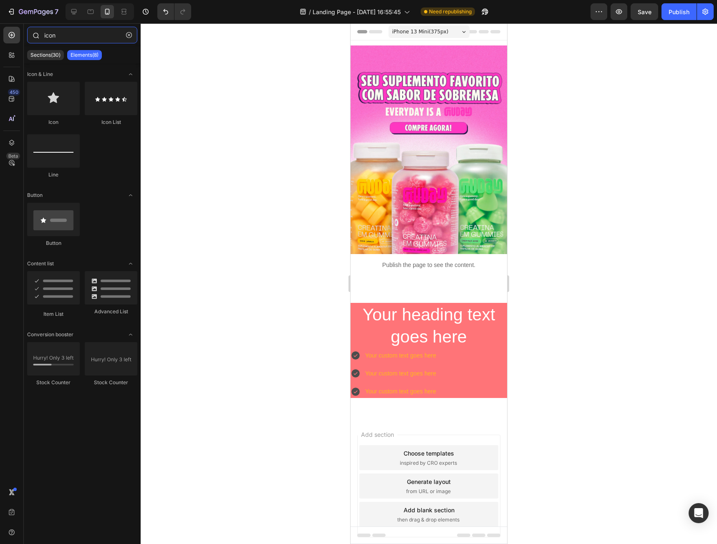
click at [77, 34] on input "icon" at bounding box center [82, 35] width 110 height 17
click at [130, 34] on icon "button" at bounding box center [129, 35] width 6 height 6
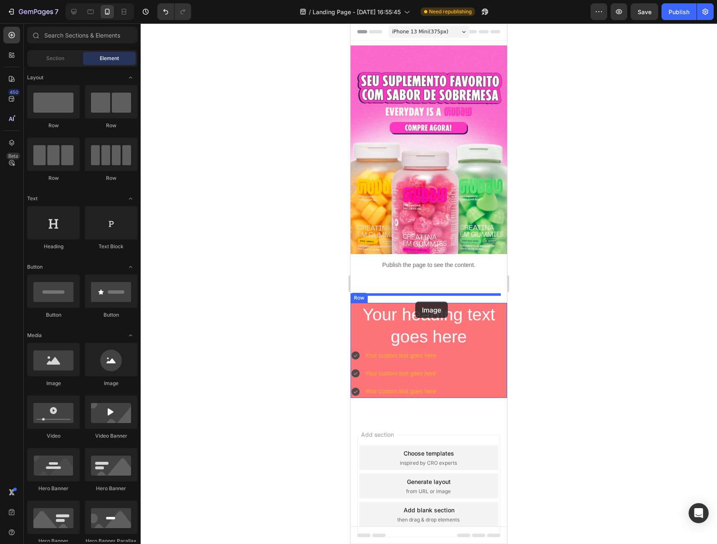
drag, startPoint x: 395, startPoint y: 394, endPoint x: 415, endPoint y: 302, distance: 94.7
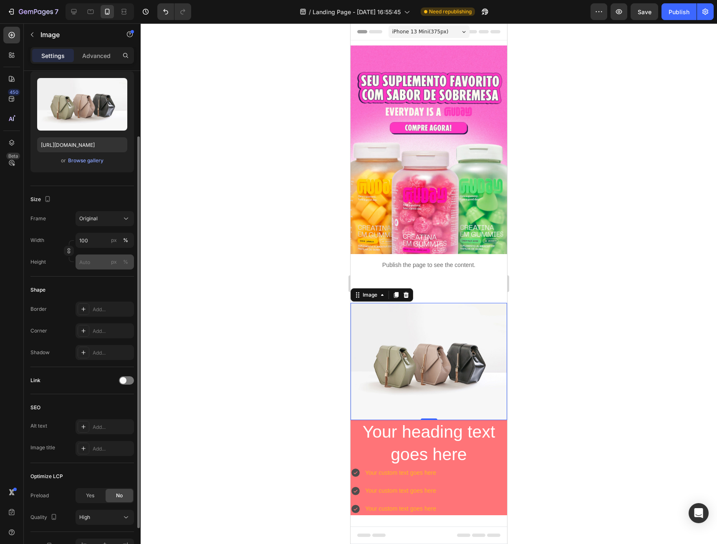
scroll to position [0, 0]
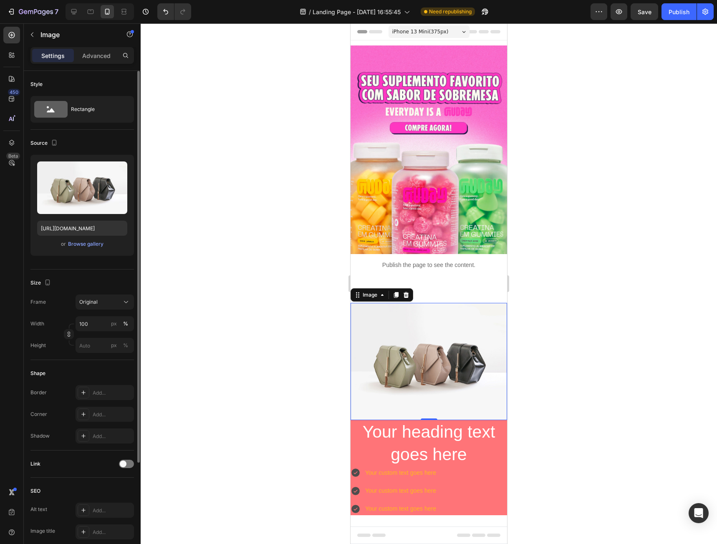
click at [105, 62] on div "Settings Advanced" at bounding box center [81, 55] width 103 height 17
click at [101, 51] on p "Advanced" at bounding box center [96, 55] width 28 height 9
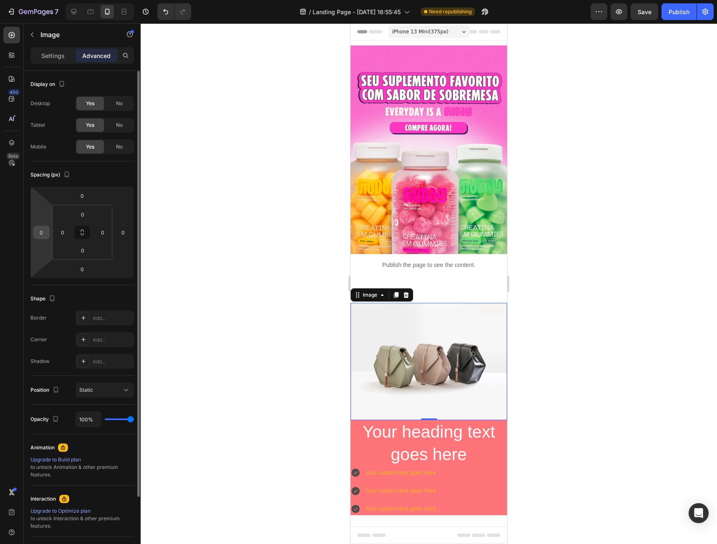
drag, startPoint x: 40, startPoint y: 237, endPoint x: 49, endPoint y: 233, distance: 9.4
click at [40, 237] on input "0" at bounding box center [41, 232] width 13 height 13
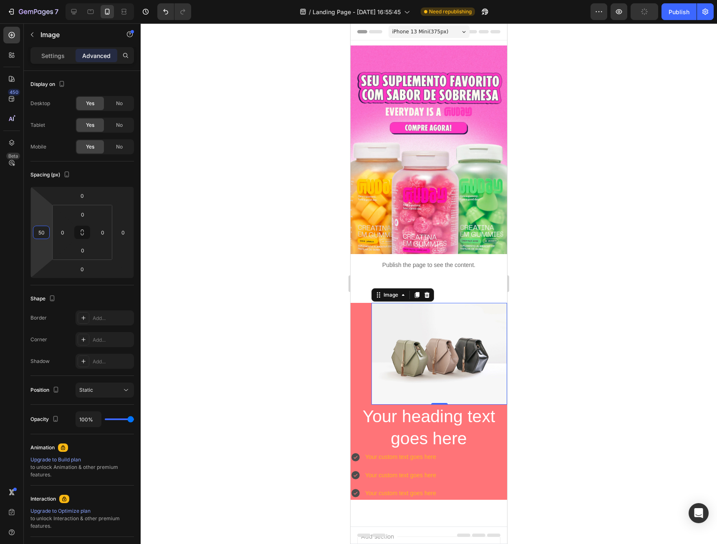
type input "5"
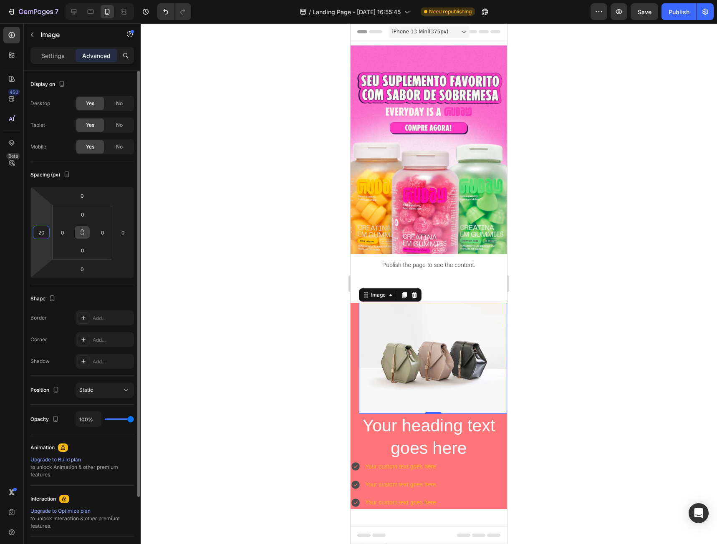
type input "20"
click at [78, 234] on button at bounding box center [82, 232] width 16 height 13
drag, startPoint x: 40, startPoint y: 230, endPoint x: 23, endPoint y: 229, distance: 17.6
click at [23, 229] on div "450 Beta Sections(30) Elements(83) Section Element Hero Section Product Detail …" at bounding box center [70, 283] width 141 height 521
type input "2"
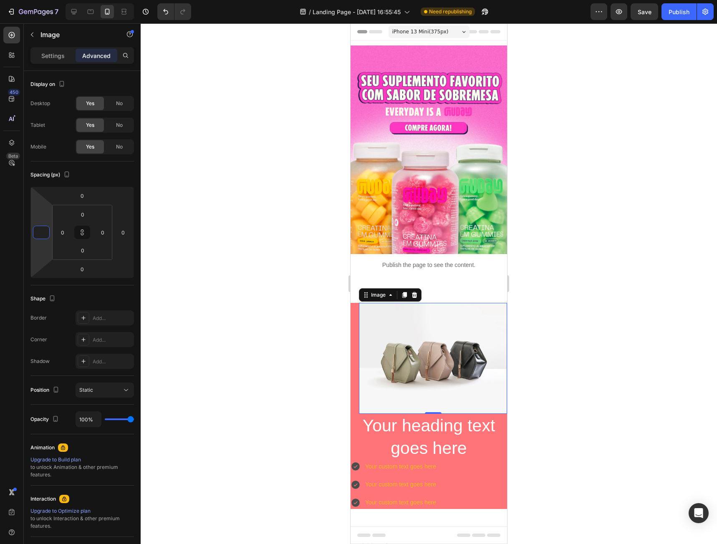
type input "2"
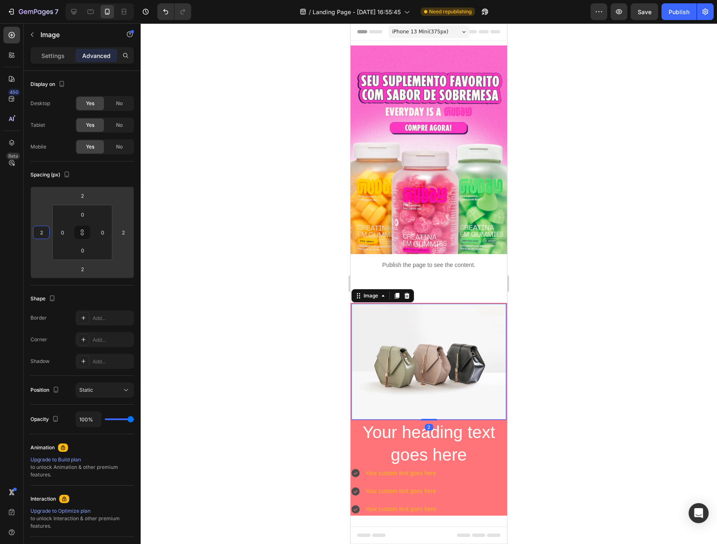
type input "20"
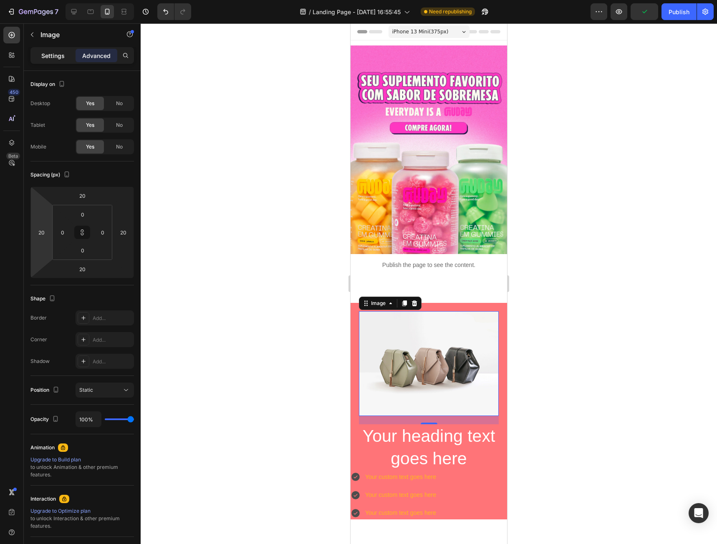
click at [46, 53] on p "Settings" at bounding box center [52, 55] width 23 height 9
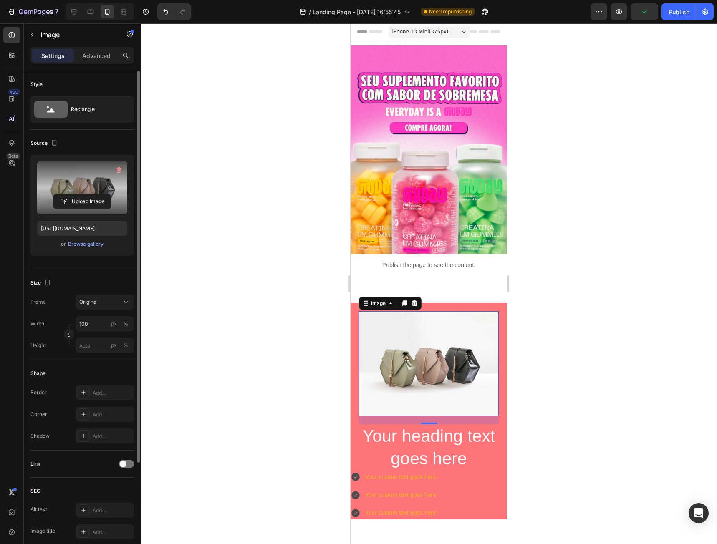
click at [80, 182] on label at bounding box center [82, 187] width 90 height 53
click at [80, 194] on input "file" at bounding box center [82, 201] width 58 height 14
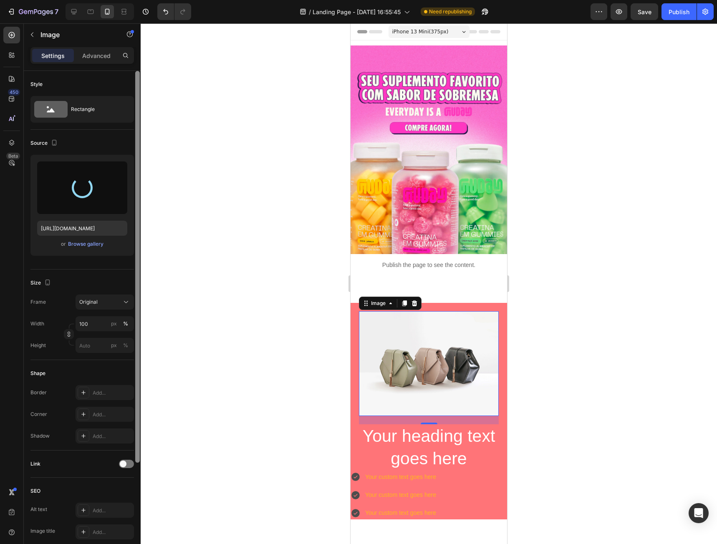
type input "https://cdn.shopify.com/s/files/1/0653/5168/0060/files/gempages_581824958334763…"
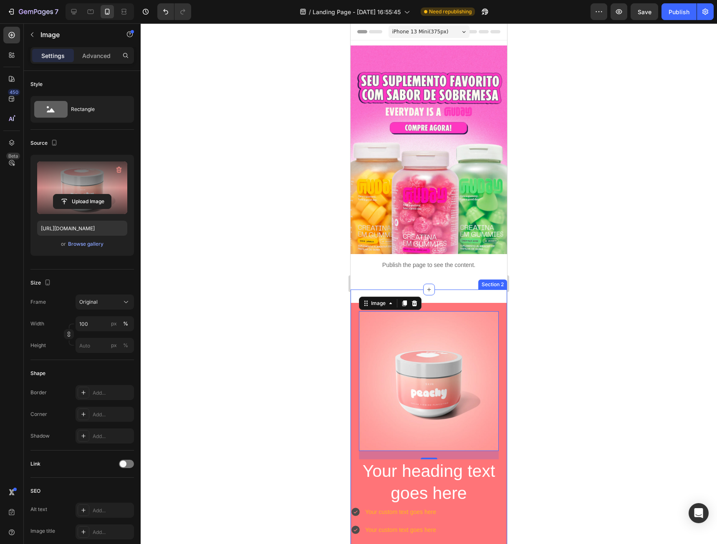
click at [460, 289] on div "Image 20 Your heading text goes here Heading Your custom text goes here Your cu…" at bounding box center [428, 431] width 156 height 285
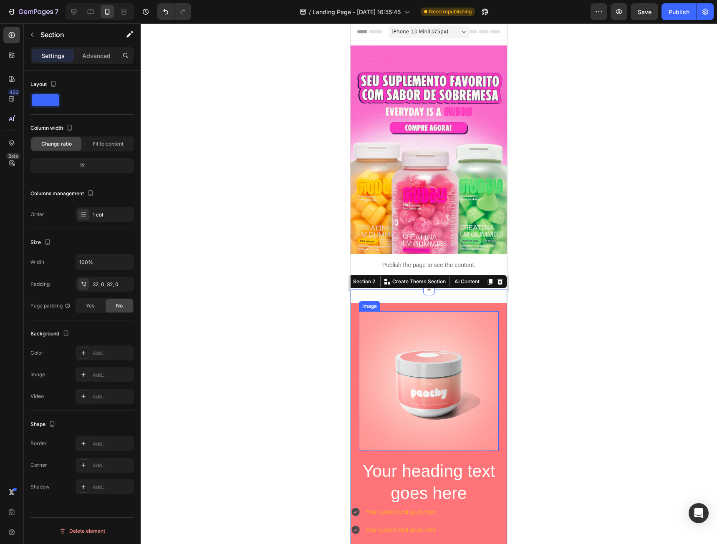
click at [482, 328] on img at bounding box center [429, 381] width 140 height 140
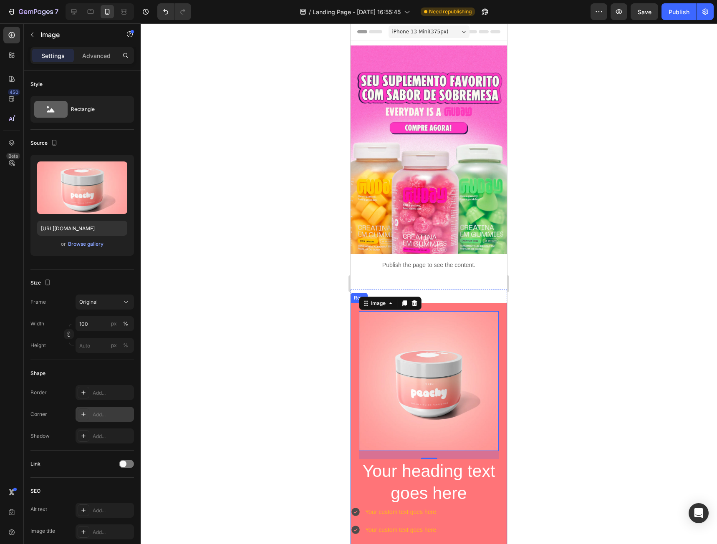
click at [89, 418] on div at bounding box center [84, 414] width 12 height 12
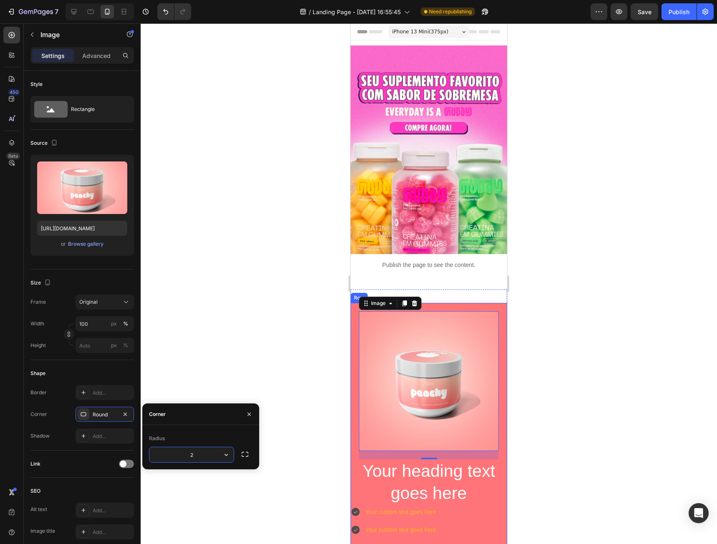
type input "25"
click at [425, 471] on p "Your heading text goes here" at bounding box center [428, 482] width 155 height 45
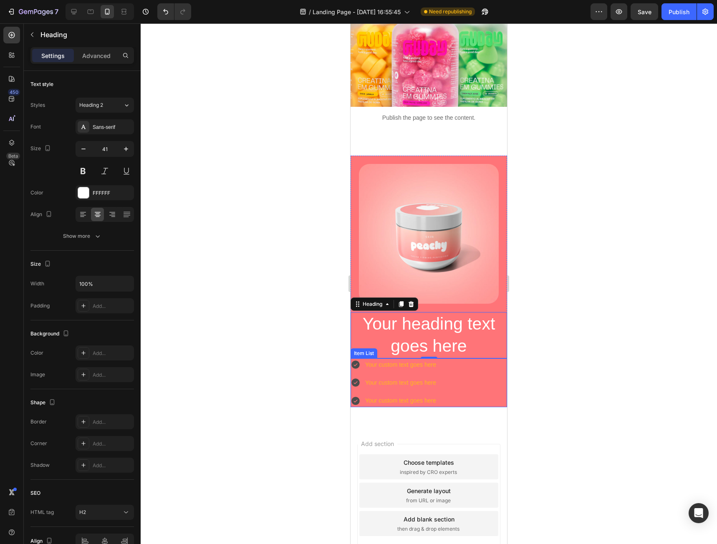
scroll to position [193, 0]
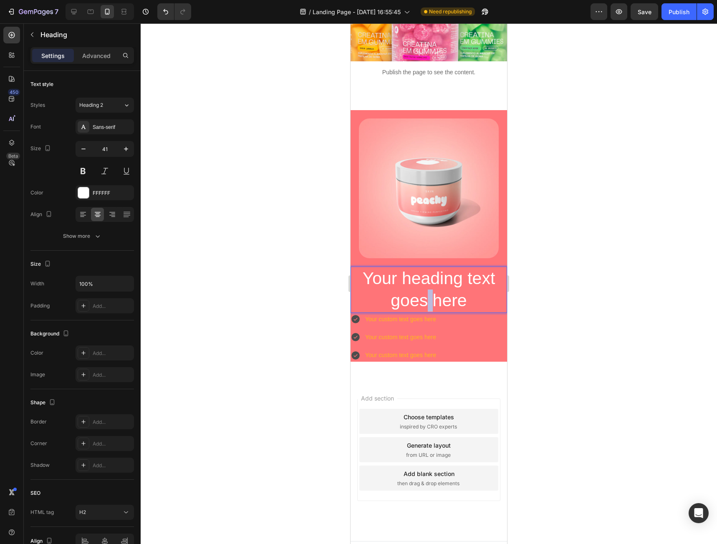
click at [420, 278] on p "Your heading text goes here" at bounding box center [428, 289] width 155 height 45
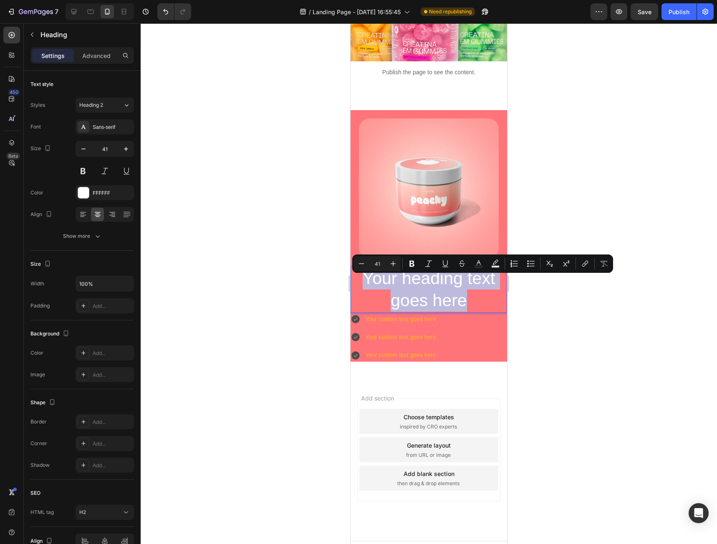
click at [420, 278] on p "Your heading text goes here" at bounding box center [428, 289] width 155 height 45
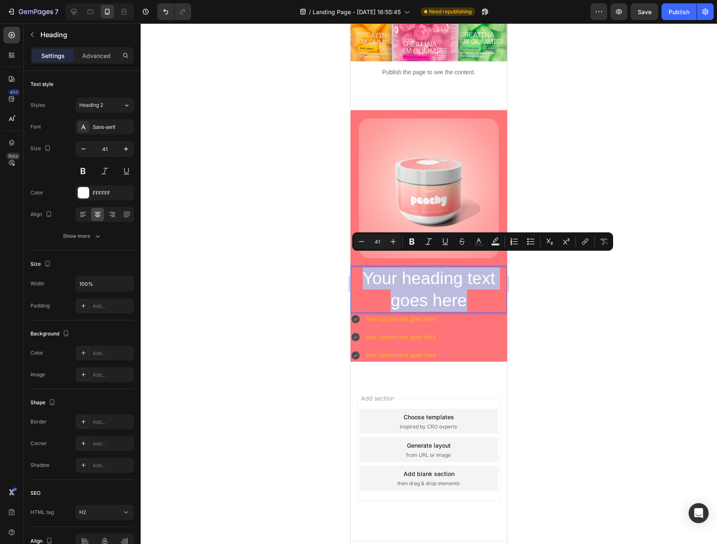
scroll to position [171, 0]
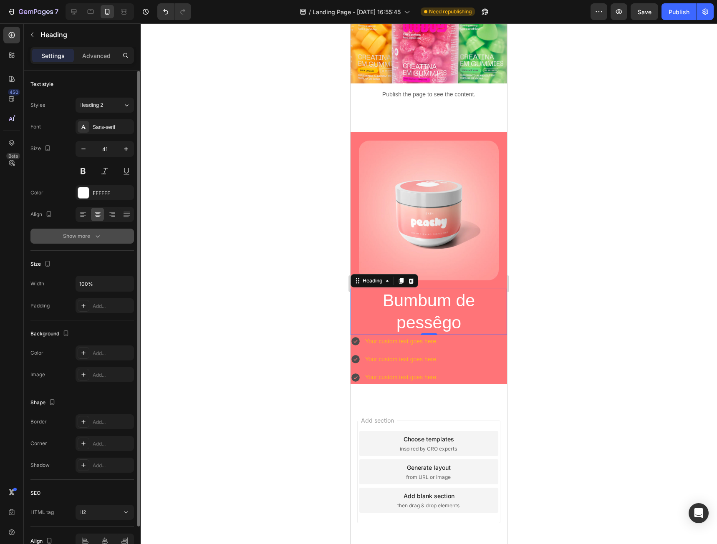
click at [83, 236] on div "Show more" at bounding box center [82, 236] width 39 height 8
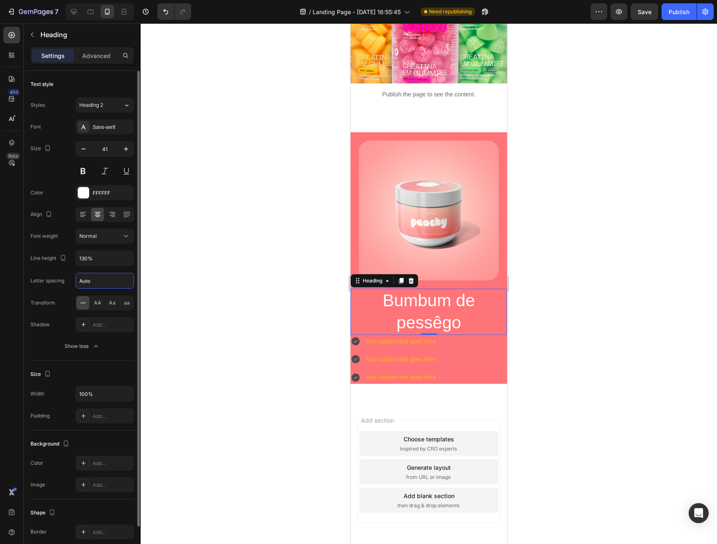
click at [101, 282] on input "Auto" at bounding box center [105, 280] width 58 height 15
click at [106, 260] on input "130%" at bounding box center [105, 258] width 58 height 15
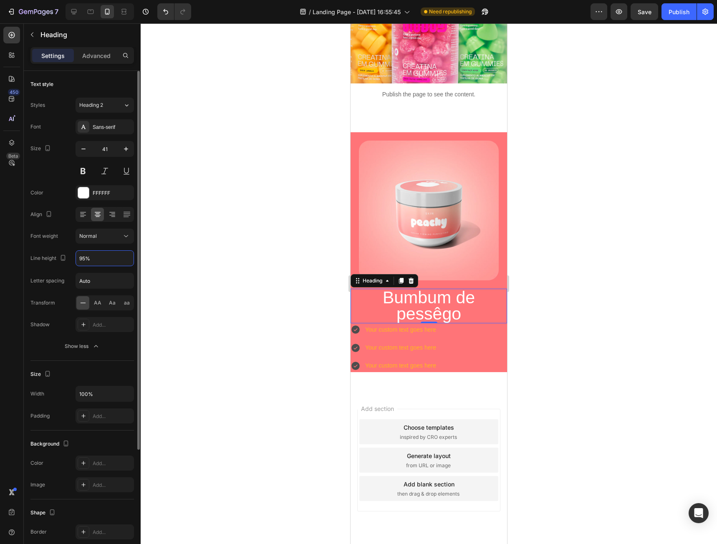
type input "94%"
click at [98, 126] on div "Sans-serif" at bounding box center [112, 127] width 39 height 8
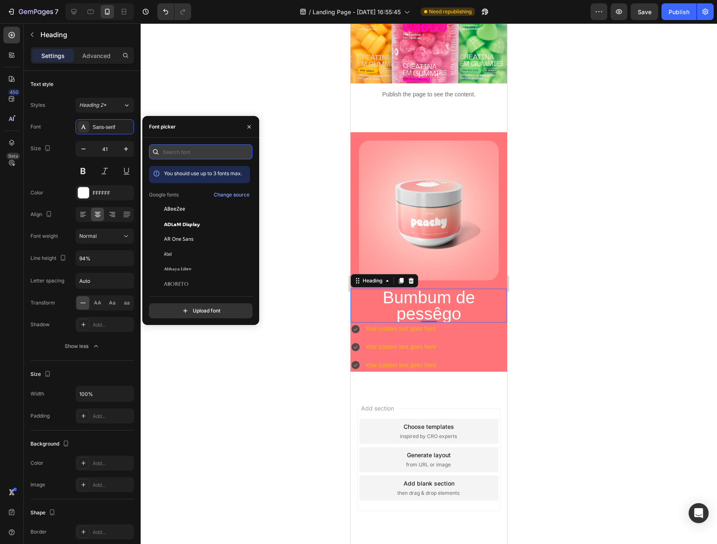
click at [176, 148] on input "text" at bounding box center [200, 151] width 103 height 15
click at [200, 155] on input "br" at bounding box center [200, 151] width 103 height 15
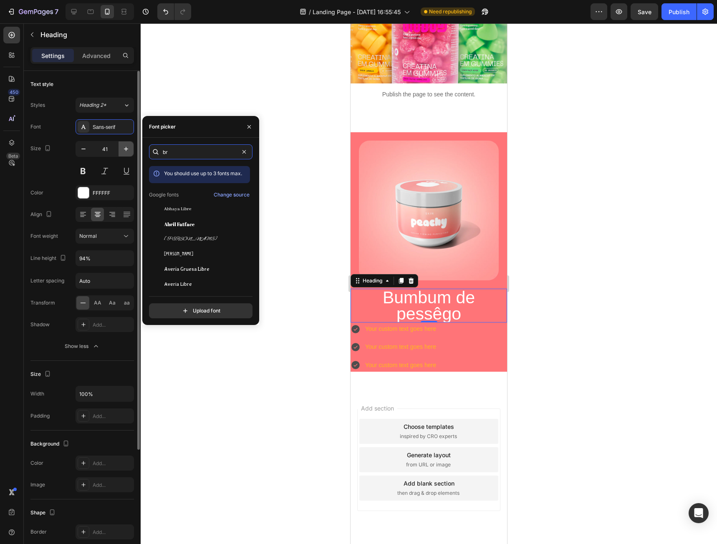
drag, startPoint x: 200, startPoint y: 155, endPoint x: 128, endPoint y: 142, distance: 72.8
click at [128, 142] on div "450 Beta Sections(30) Elements(83) Section Element Hero Section Product Detail …" at bounding box center [70, 283] width 141 height 521
type input "r"
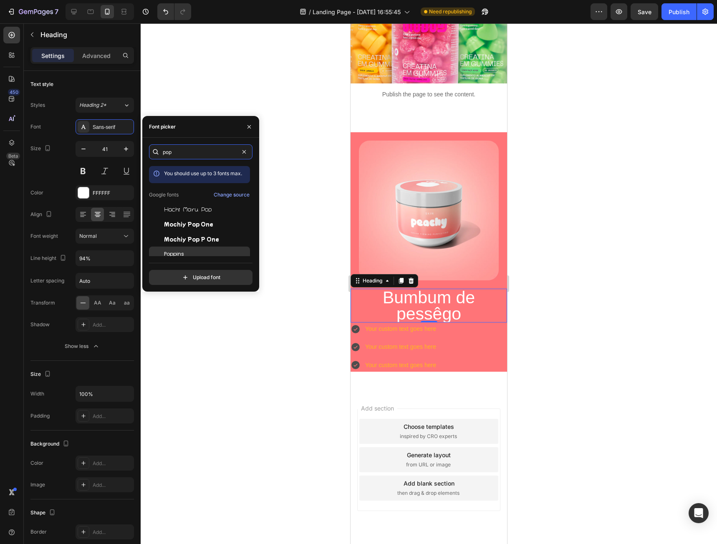
type input "pop"
click at [184, 252] on div "Poppins" at bounding box center [206, 254] width 84 height 8
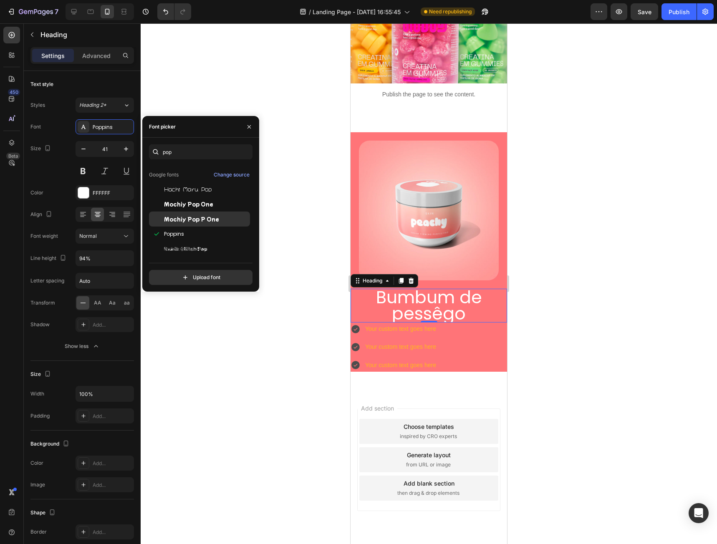
scroll to position [20, 0]
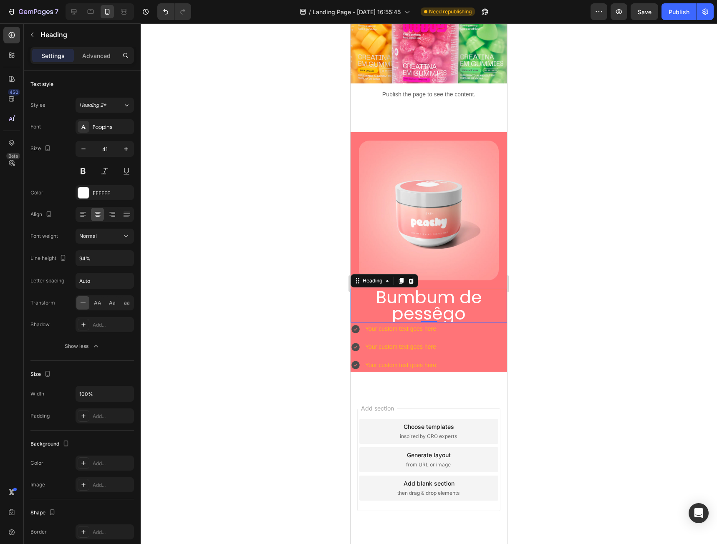
click at [211, 353] on div at bounding box center [429, 283] width 576 height 521
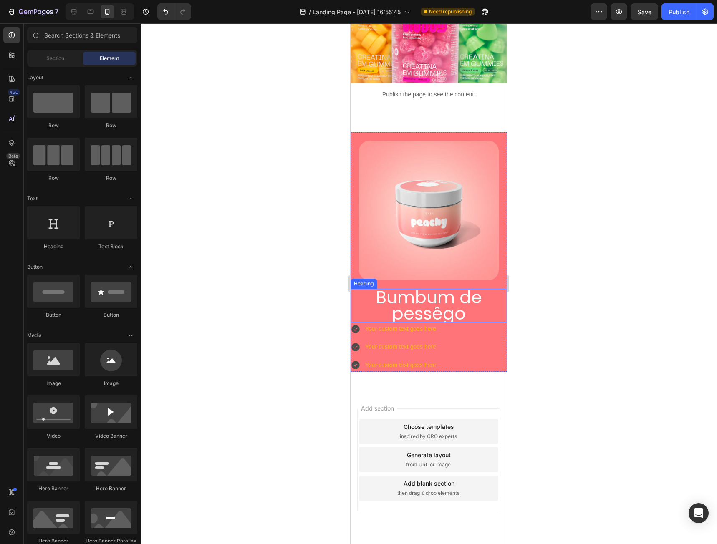
click at [447, 293] on p "Bumbum de pessêgo" at bounding box center [428, 305] width 155 height 32
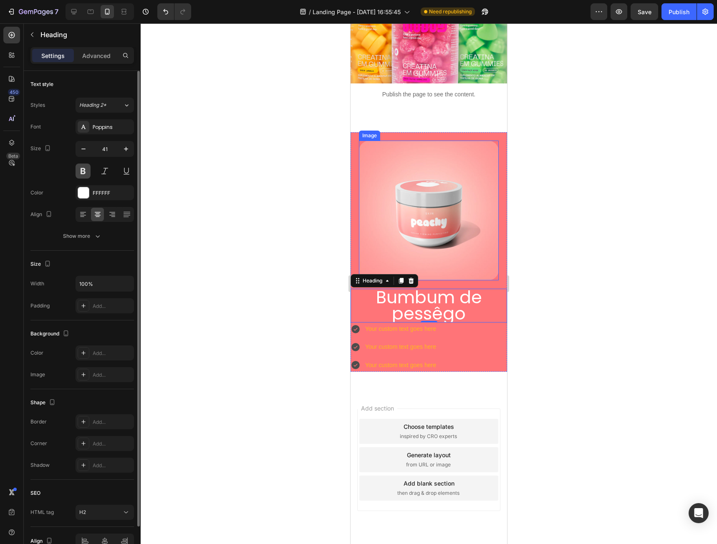
click at [83, 175] on button at bounding box center [82, 171] width 15 height 15
click at [106, 128] on div "Poppins" at bounding box center [112, 127] width 39 height 8
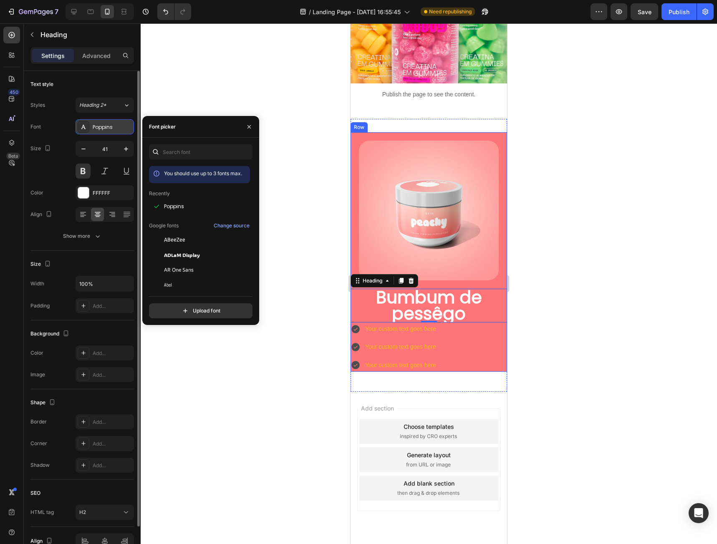
click at [106, 128] on div "Poppins" at bounding box center [112, 127] width 39 height 8
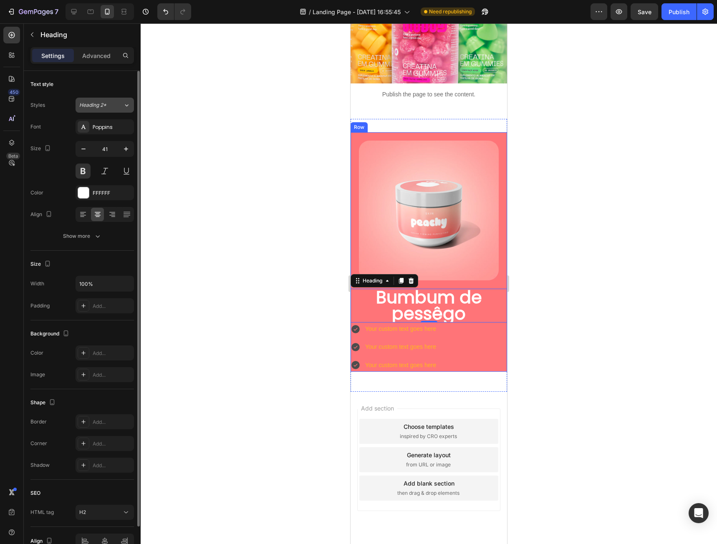
click at [115, 103] on div "Heading 2*" at bounding box center [101, 105] width 44 height 8
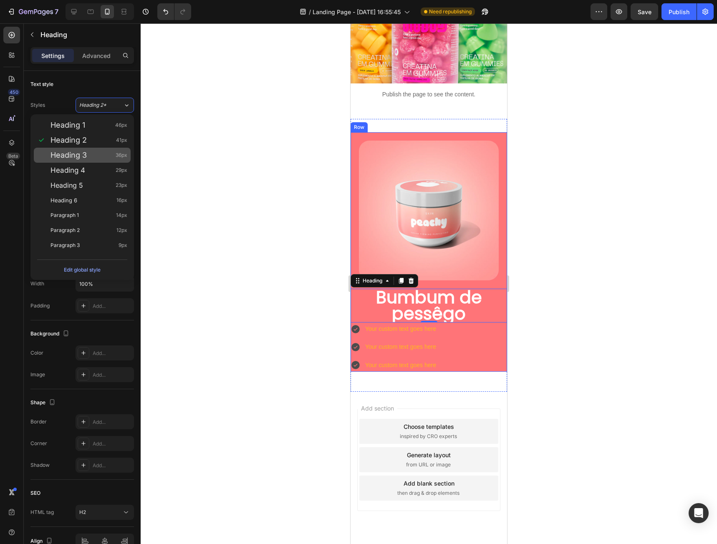
click at [101, 156] on div "Heading 3 36px" at bounding box center [88, 155] width 77 height 8
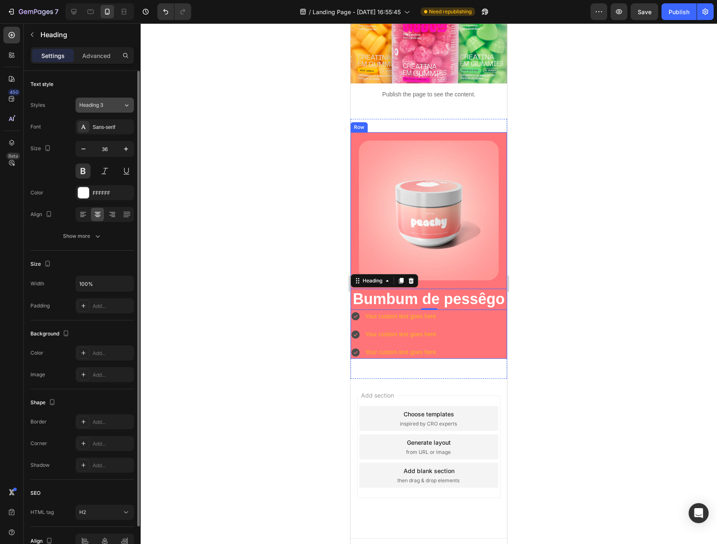
click at [109, 107] on div "Heading 3" at bounding box center [96, 105] width 34 height 8
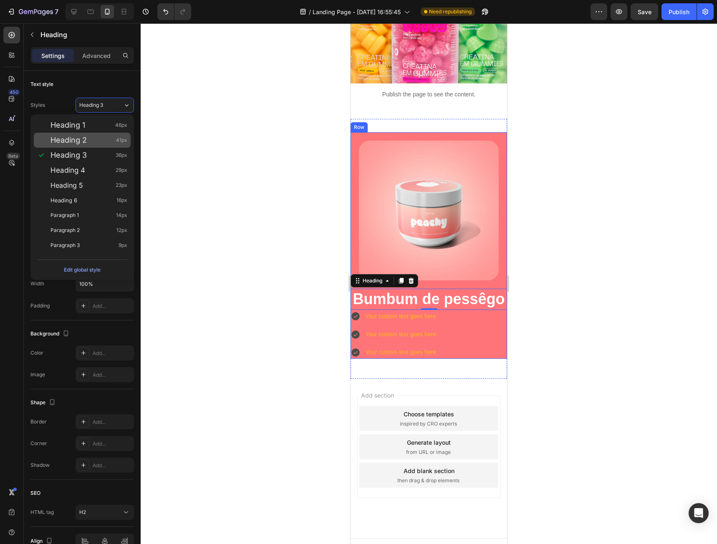
click at [96, 138] on div "Heading 2 41px" at bounding box center [88, 140] width 77 height 8
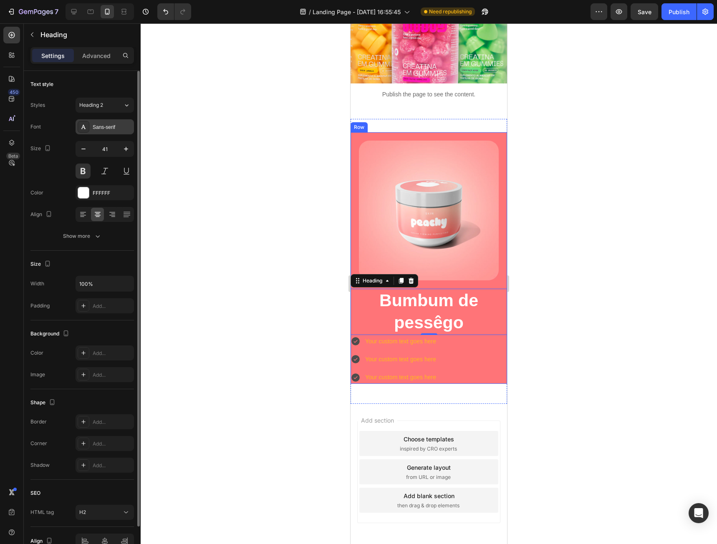
click at [118, 124] on div "Sans-serif" at bounding box center [112, 127] width 39 height 8
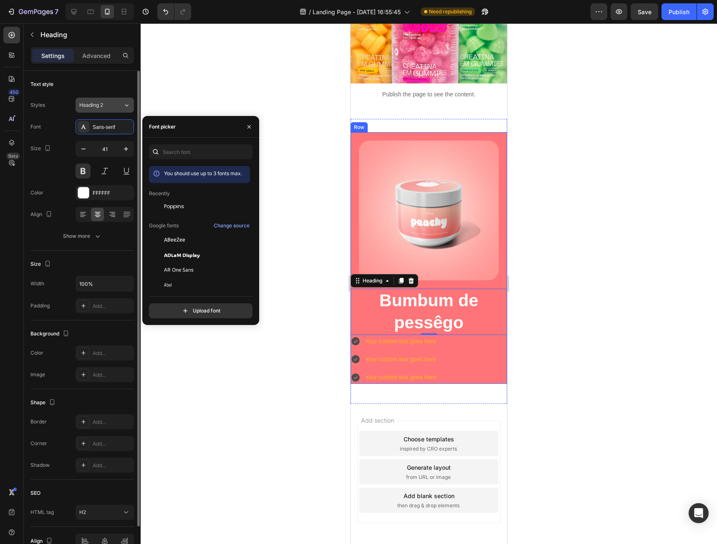
click at [104, 103] on div "Heading 2" at bounding box center [96, 105] width 34 height 8
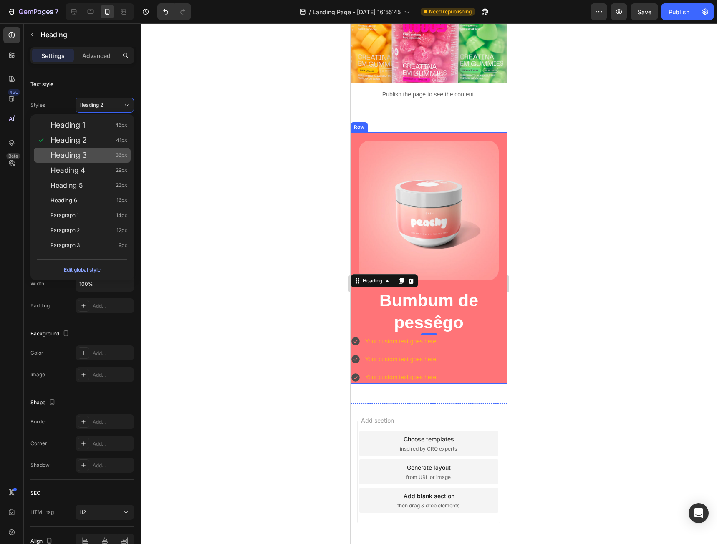
click at [71, 151] on span "Heading 3" at bounding box center [68, 155] width 36 height 8
type input "36"
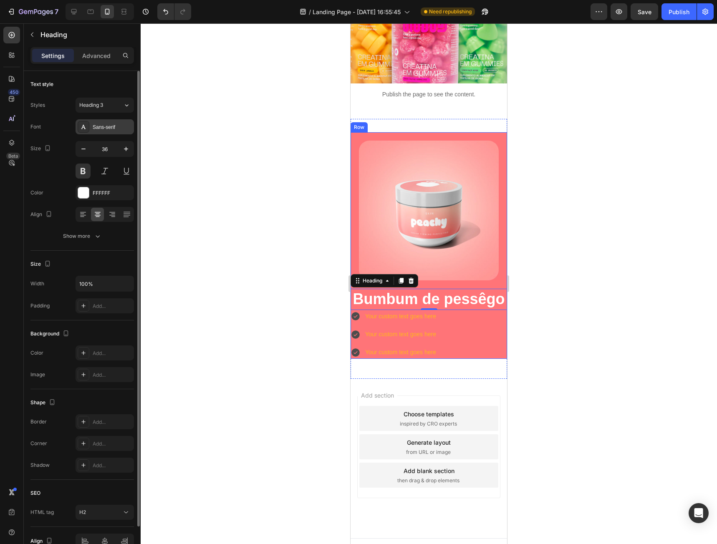
click at [108, 131] on div "Sans-serif" at bounding box center [104, 126] width 58 height 15
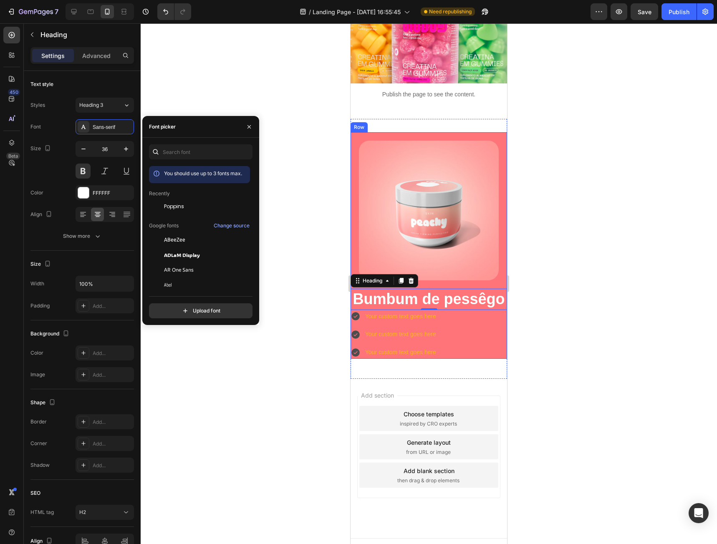
click at [181, 135] on div "Font picker" at bounding box center [200, 127] width 117 height 22
click at [181, 204] on span "Poppins" at bounding box center [174, 207] width 20 height 8
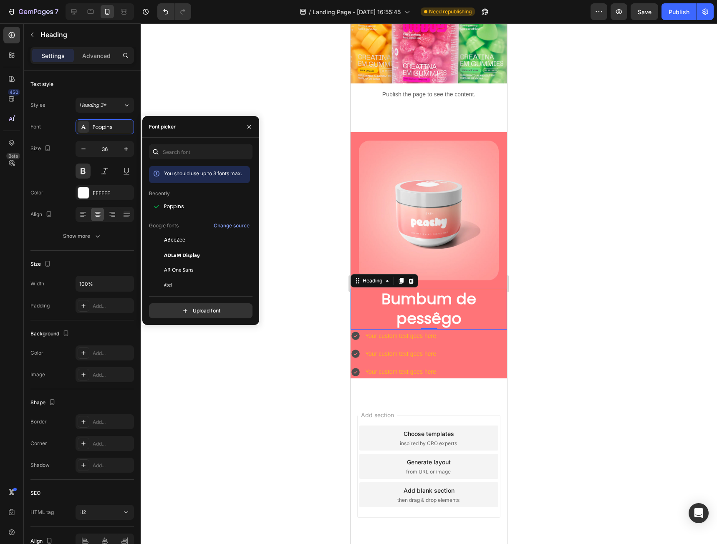
click at [310, 415] on div at bounding box center [429, 283] width 576 height 521
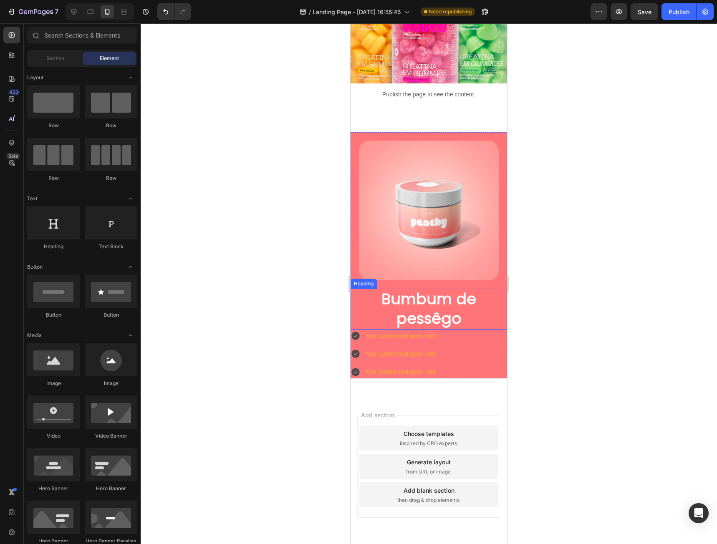
click at [432, 292] on p "Bumbum de pessêgo" at bounding box center [428, 308] width 155 height 39
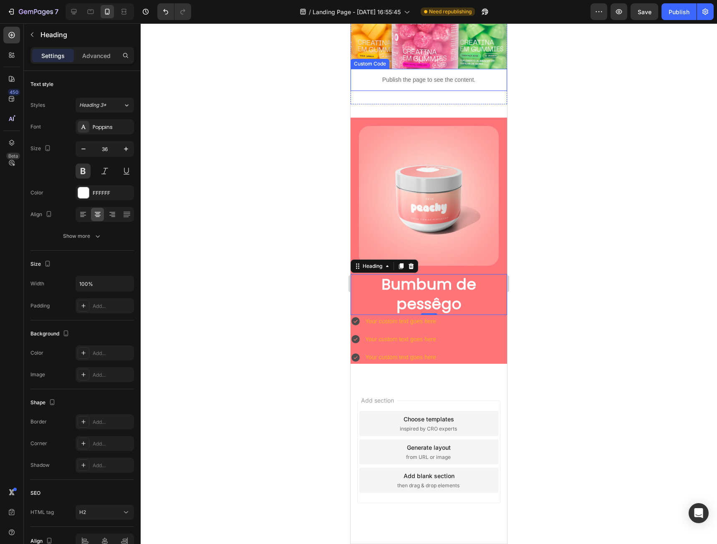
scroll to position [187, 0]
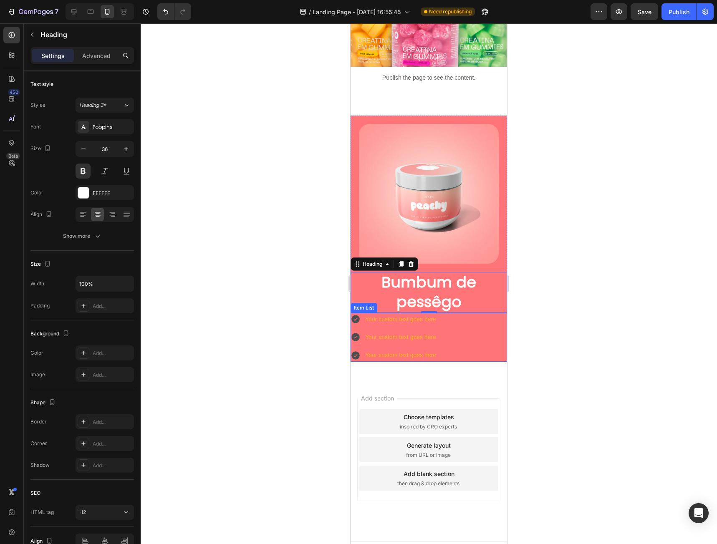
click at [360, 304] on div "Item List" at bounding box center [363, 308] width 23 height 8
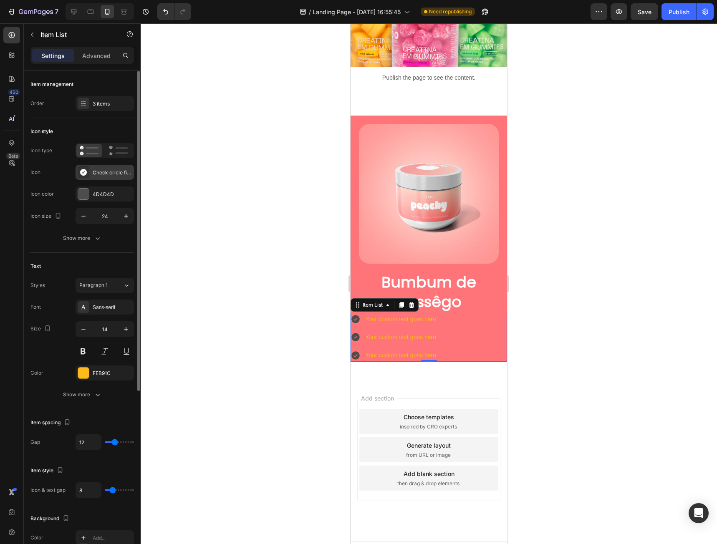
click at [99, 176] on div "Check circle filled" at bounding box center [112, 173] width 39 height 8
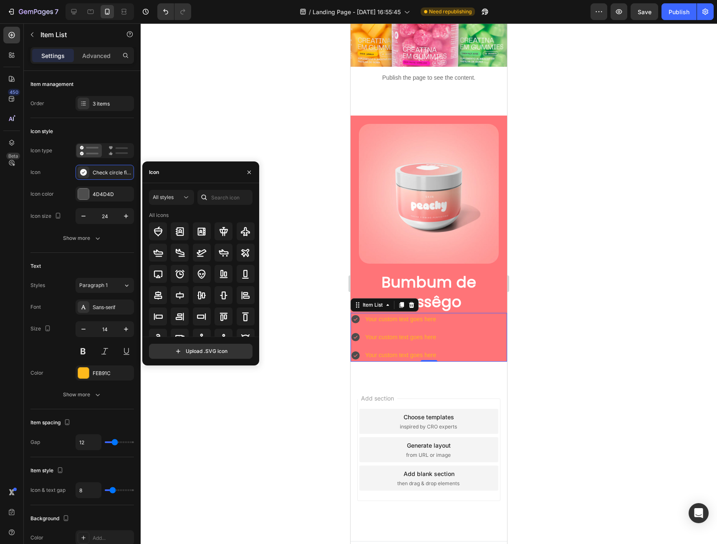
click at [176, 171] on div "Icon" at bounding box center [200, 172] width 117 height 22
click at [227, 196] on input "text" at bounding box center [224, 197] width 55 height 15
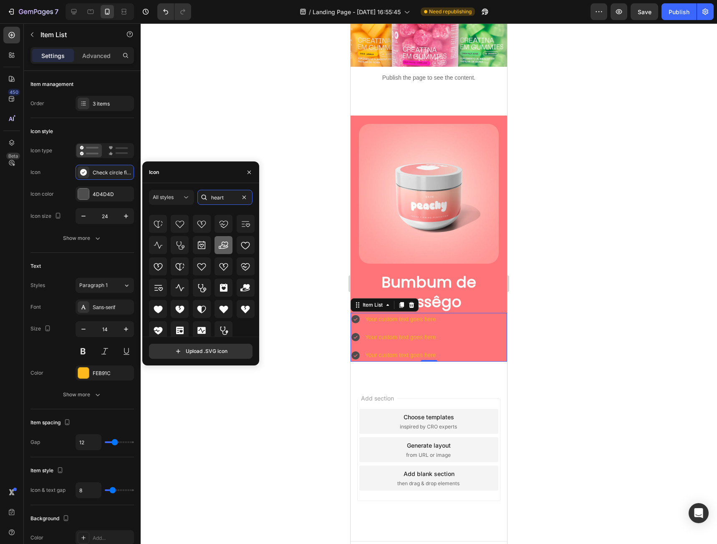
scroll to position [74, 0]
type input "heart"
click at [220, 312] on div at bounding box center [223, 306] width 18 height 18
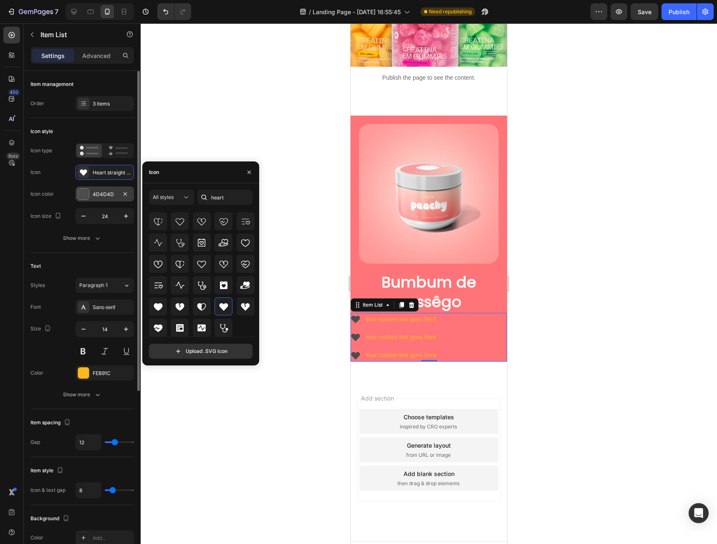
click at [77, 196] on div "4D4D4D" at bounding box center [104, 193] width 58 height 15
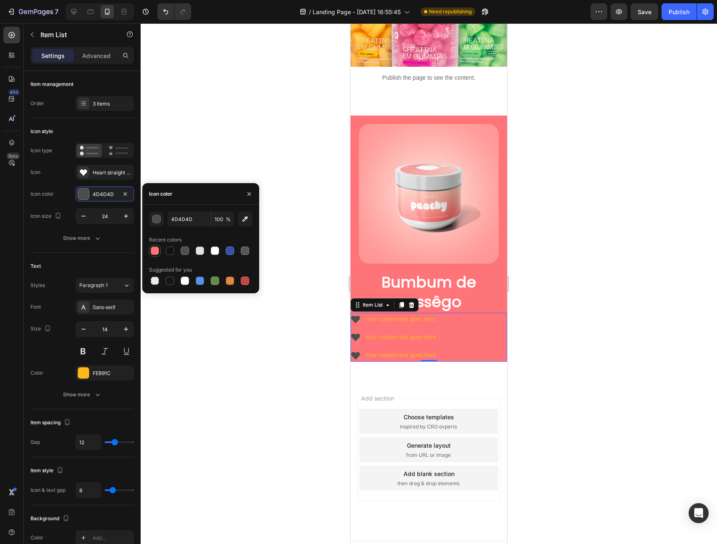
click at [153, 249] on div at bounding box center [155, 251] width 8 height 8
click at [244, 223] on icon "button" at bounding box center [245, 219] width 8 height 8
click at [82, 197] on div at bounding box center [83, 194] width 11 height 11
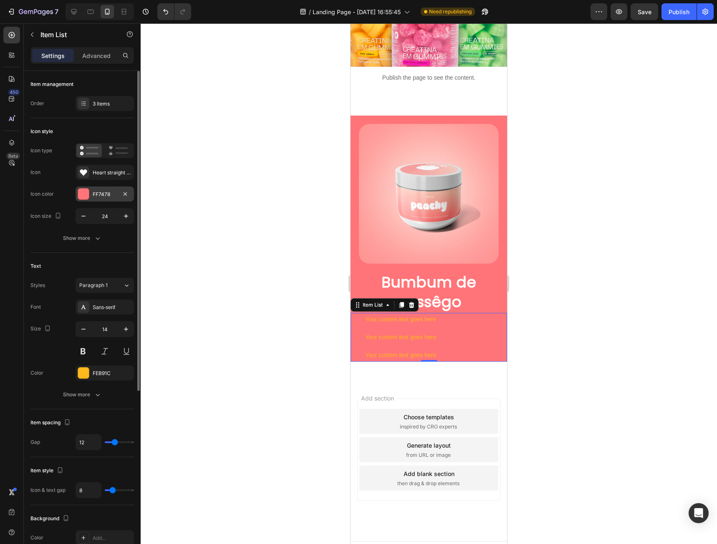
click at [82, 197] on div at bounding box center [83, 194] width 11 height 11
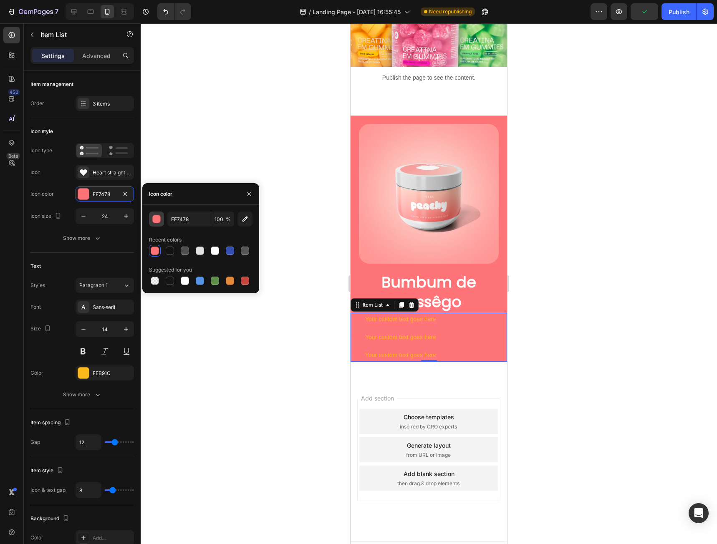
click at [154, 215] on div "button" at bounding box center [156, 219] width 8 height 8
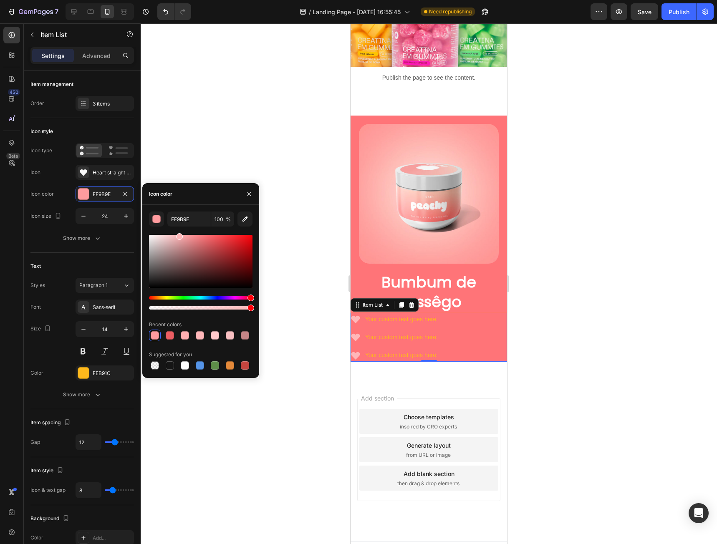
type input "FFB7B9"
drag, startPoint x: 207, startPoint y: 238, endPoint x: 178, endPoint y: 234, distance: 29.6
click at [178, 234] on div at bounding box center [179, 236] width 7 height 7
click at [83, 218] on icon "button" at bounding box center [83, 216] width 8 height 8
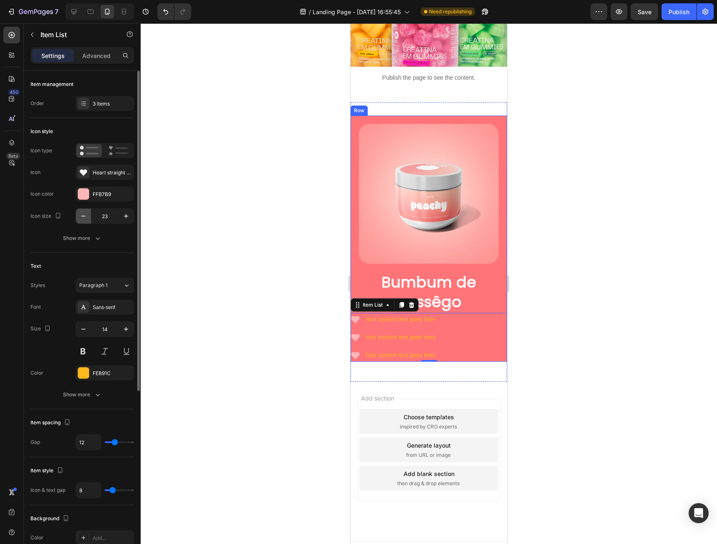
click at [83, 218] on icon "button" at bounding box center [83, 216] width 8 height 8
type input "19"
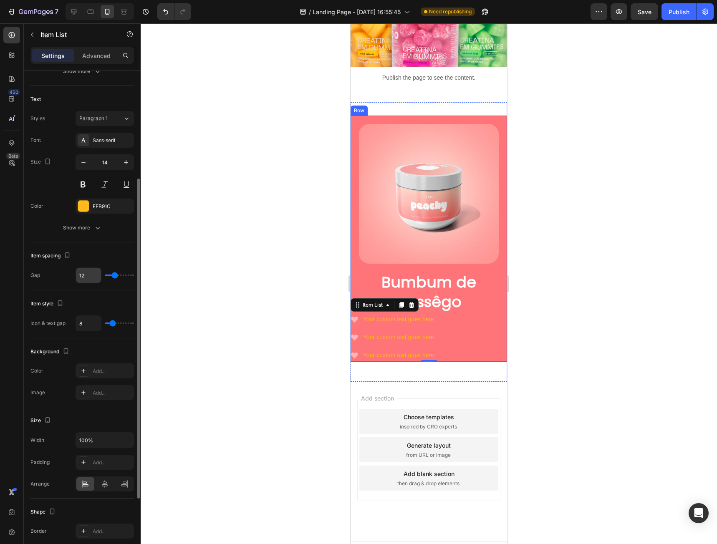
scroll to position [209, 0]
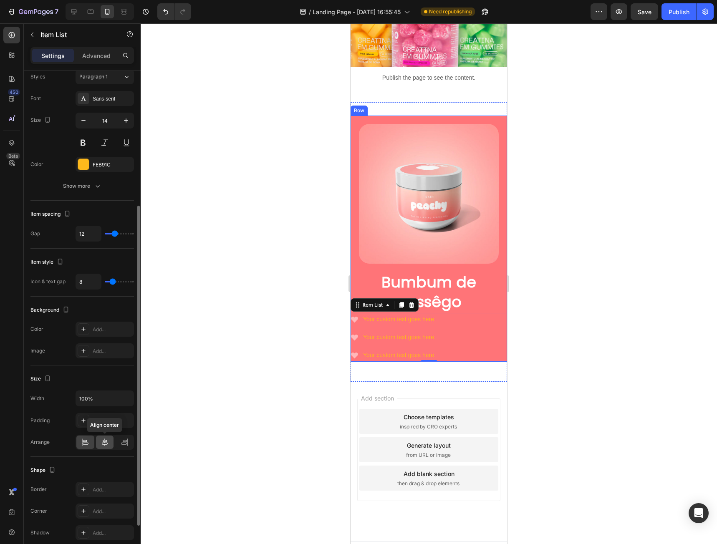
click at [106, 444] on icon at bounding box center [105, 442] width 6 height 8
click at [89, 174] on div "Font Sans-serif Size 14 Color FEB91C Show more" at bounding box center [81, 142] width 103 height 103
click at [85, 162] on div at bounding box center [83, 164] width 11 height 11
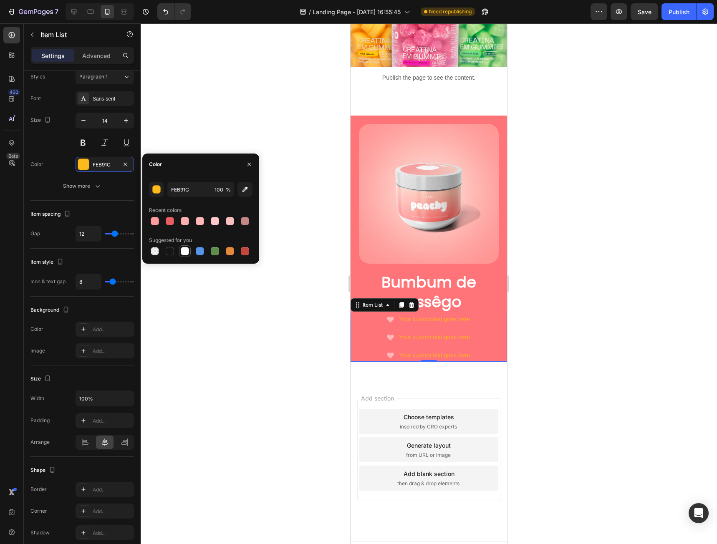
click at [189, 253] on div at bounding box center [185, 251] width 8 height 8
type input "FFFFFF"
click at [430, 313] on div "Your custom text goes here" at bounding box center [434, 319] width 73 height 13
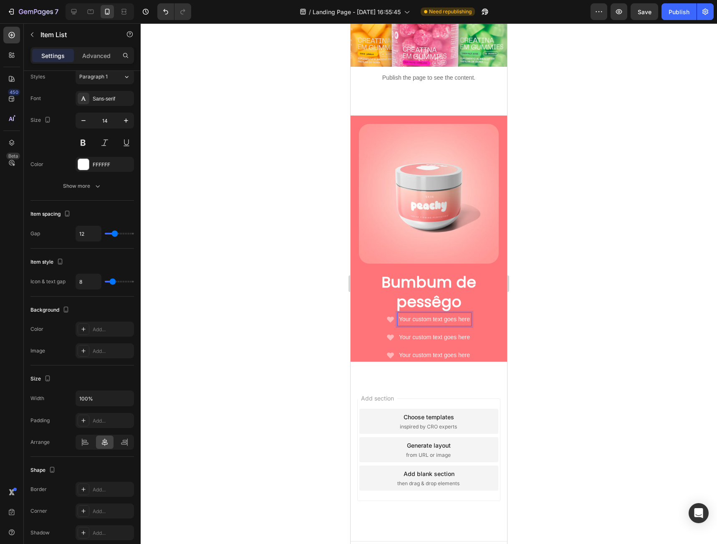
click at [430, 314] on p "Your custom text goes here" at bounding box center [434, 319] width 71 height 10
click at [421, 332] on p "Your custom text goes here" at bounding box center [434, 337] width 71 height 10
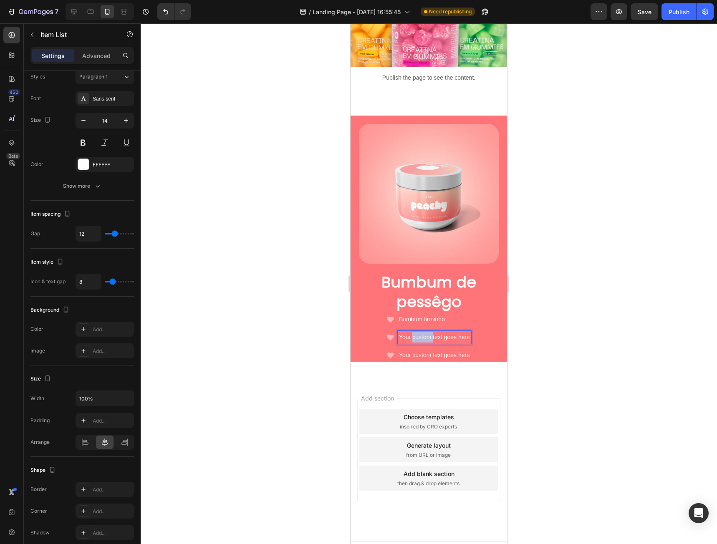
click at [421, 332] on p "Your custom text goes here" at bounding box center [434, 337] width 71 height 10
click at [428, 281] on p "Bumbum de pessêgo" at bounding box center [428, 292] width 155 height 39
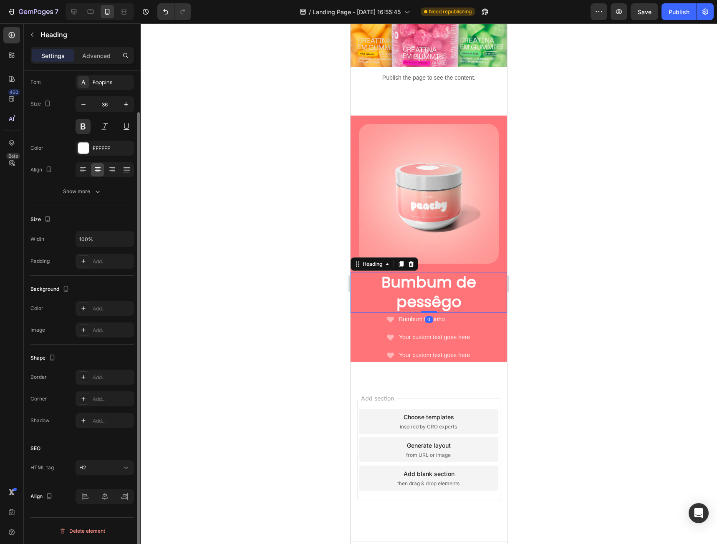
scroll to position [0, 0]
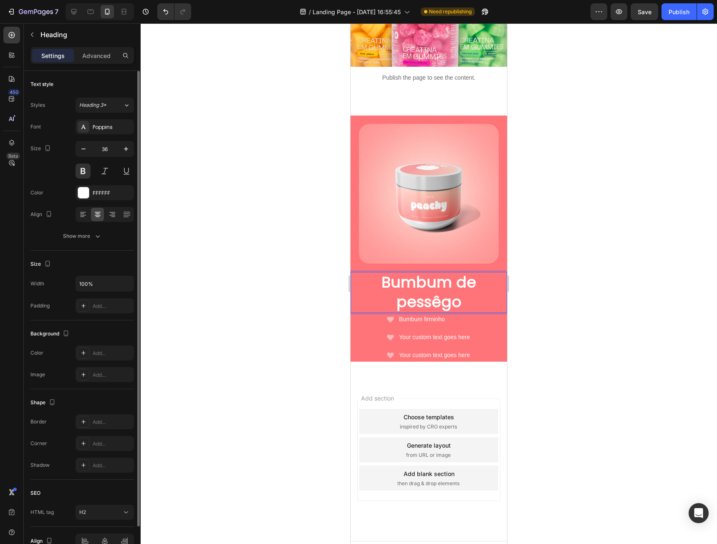
click at [398, 284] on p "Bumbum de pessêgo" at bounding box center [428, 292] width 155 height 39
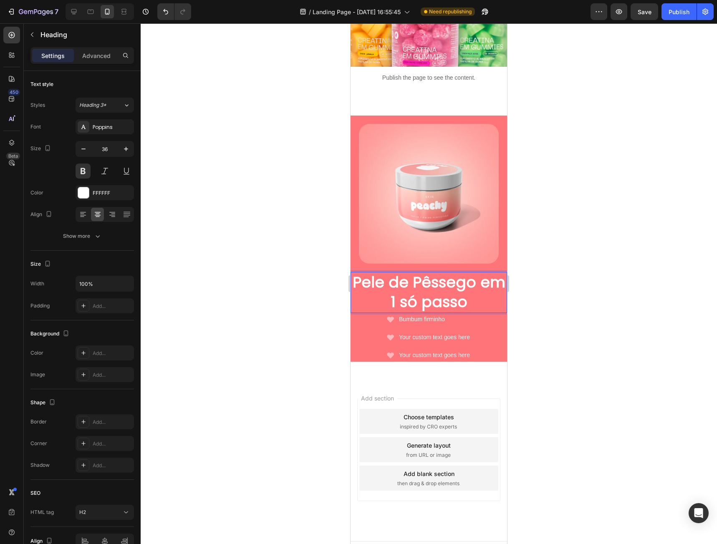
click at [549, 292] on div at bounding box center [429, 283] width 576 height 521
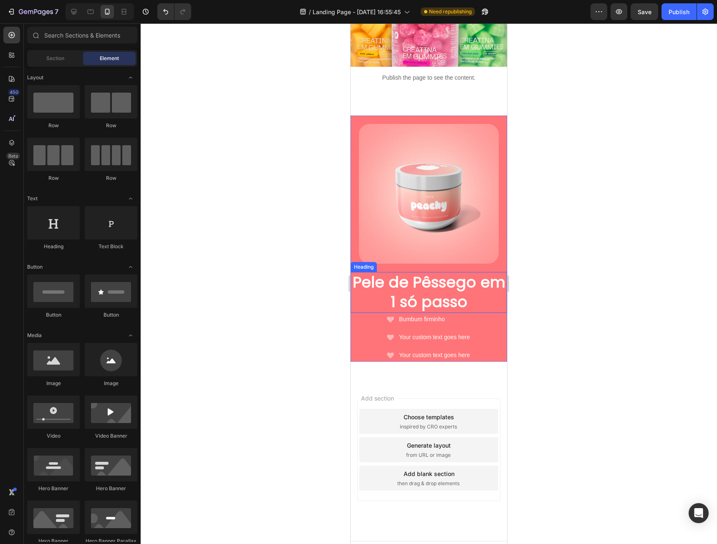
click at [461, 273] on p "Pele de Pêssego em 1 só passo" at bounding box center [428, 292] width 155 height 39
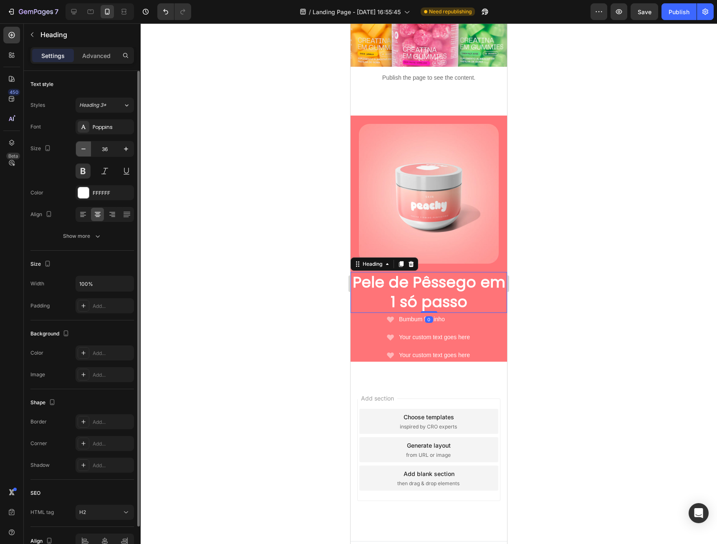
click at [90, 149] on button "button" at bounding box center [83, 148] width 15 height 15
click at [86, 149] on icon "button" at bounding box center [83, 149] width 8 height 8
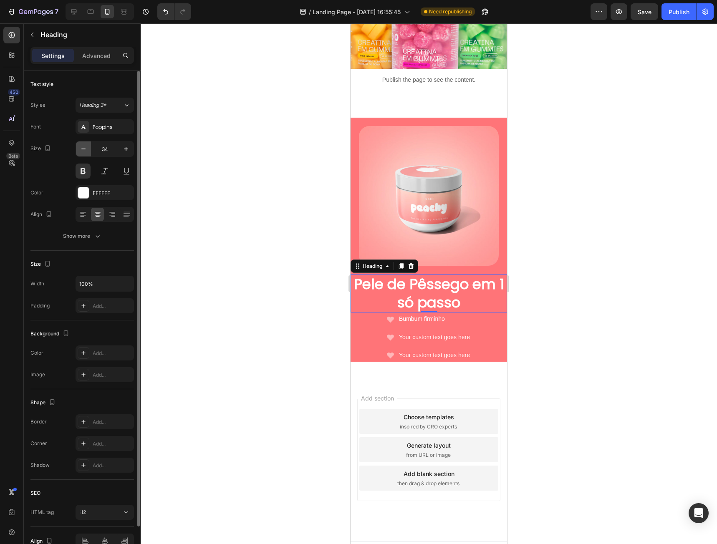
click at [86, 149] on icon "button" at bounding box center [83, 149] width 8 height 8
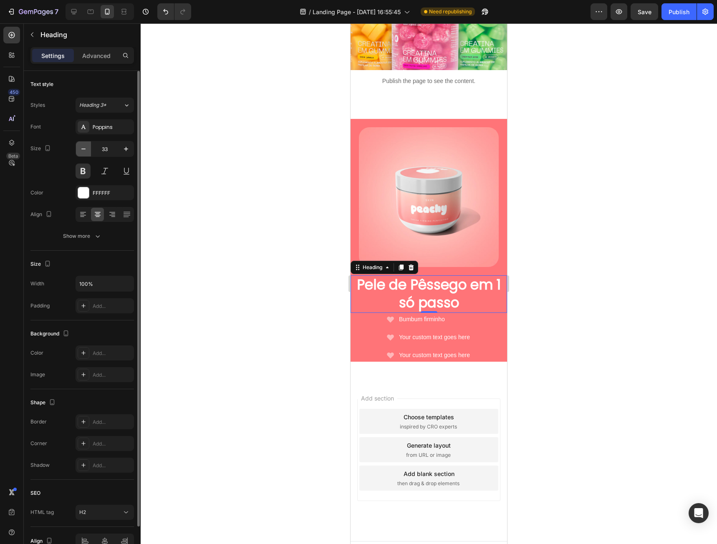
click at [86, 149] on icon "button" at bounding box center [83, 149] width 8 height 8
click at [121, 149] on button "button" at bounding box center [125, 148] width 15 height 15
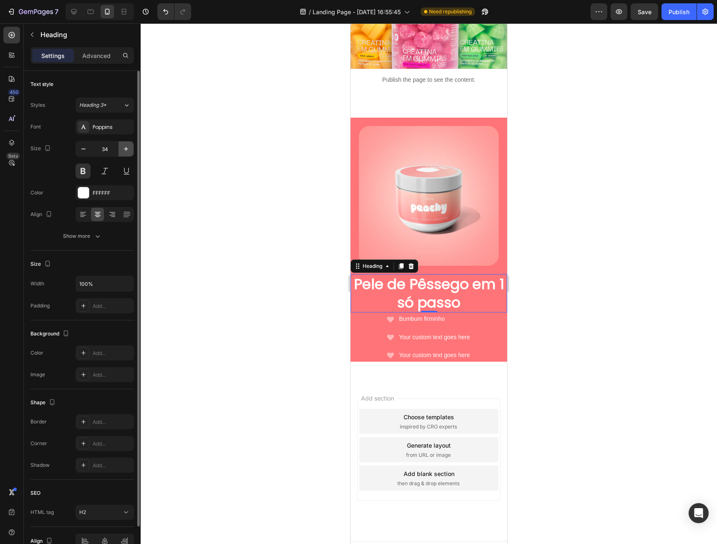
click at [121, 149] on button "button" at bounding box center [125, 148] width 15 height 15
type input "35"
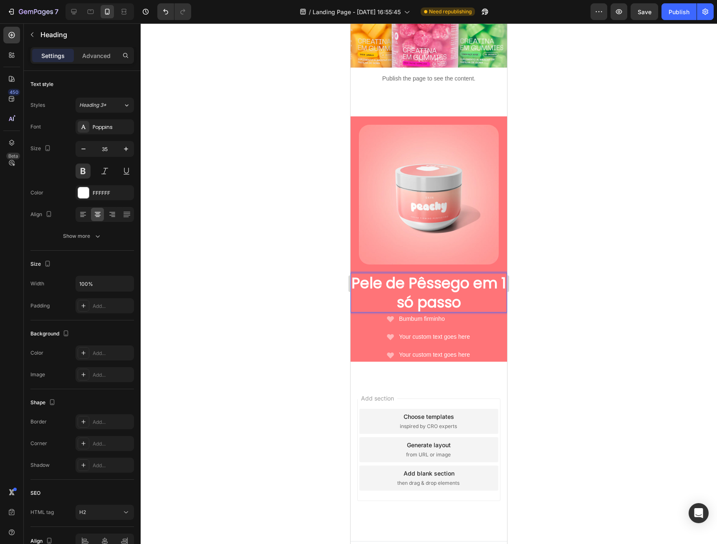
click at [476, 274] on p "Pele de Pêssego em 1 só passo" at bounding box center [428, 293] width 155 height 38
click at [594, 288] on div at bounding box center [429, 283] width 576 height 521
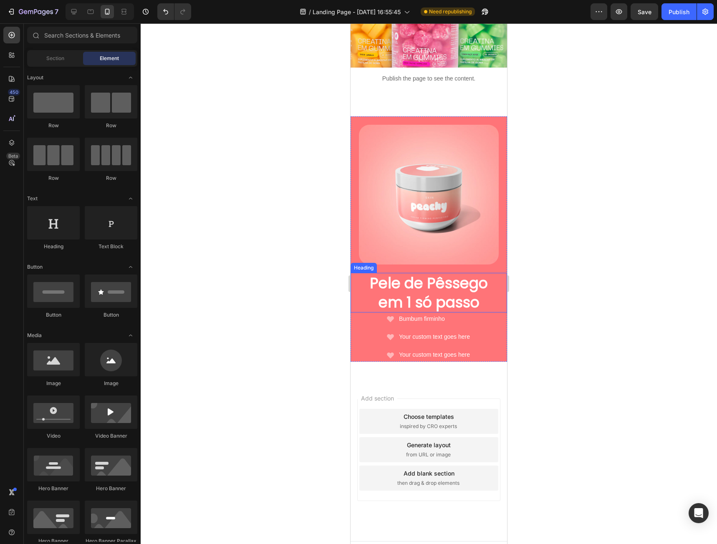
click at [425, 282] on p "Pele de Pêssego em 1 só passo" at bounding box center [428, 293] width 155 height 38
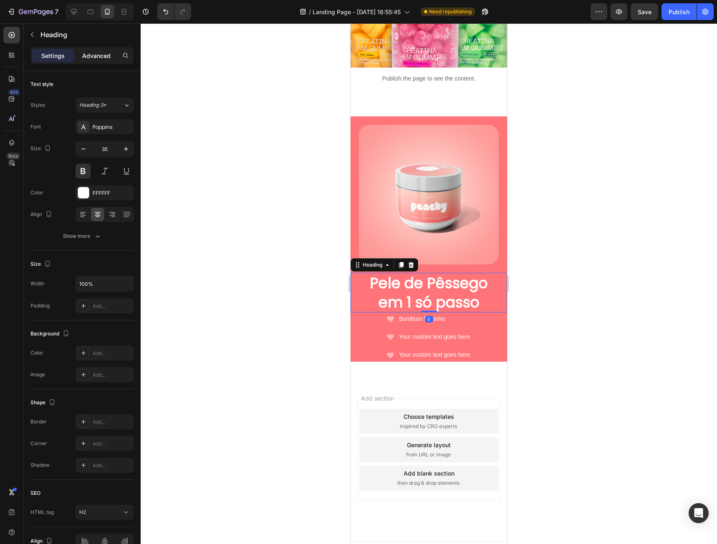
click at [87, 55] on p "Advanced" at bounding box center [96, 55] width 28 height 9
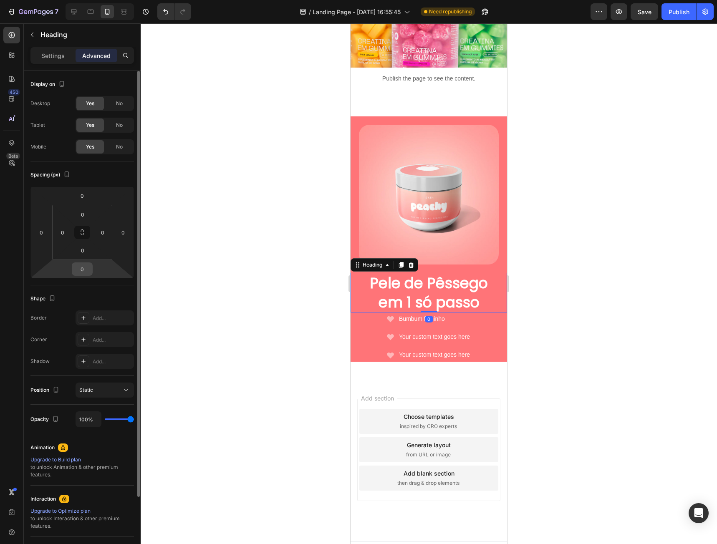
click at [80, 272] on input "0" at bounding box center [82, 269] width 17 height 13
type input "23"
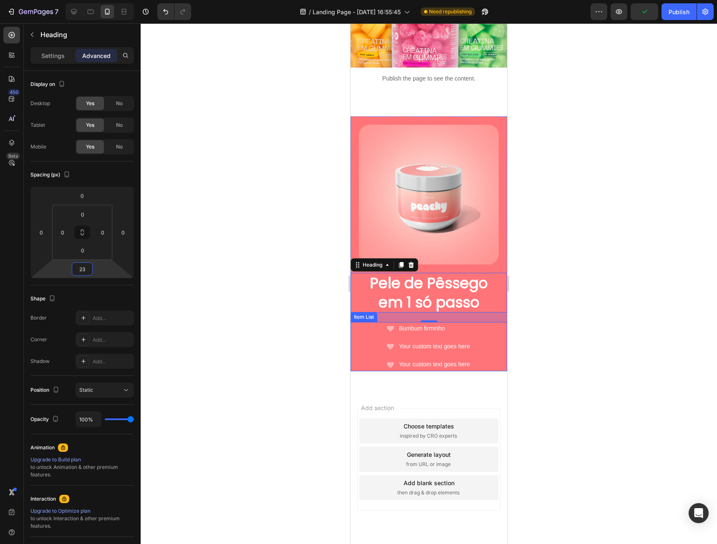
click at [411, 323] on p "Bumbum firminho" at bounding box center [434, 328] width 71 height 10
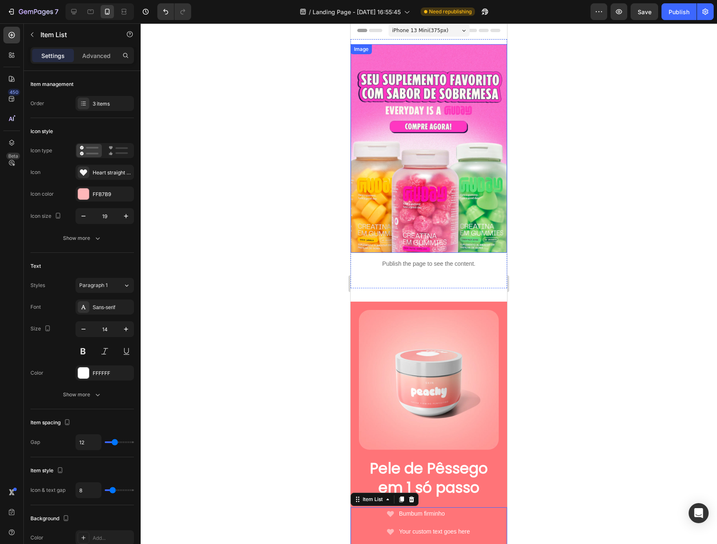
scroll to position [0, 0]
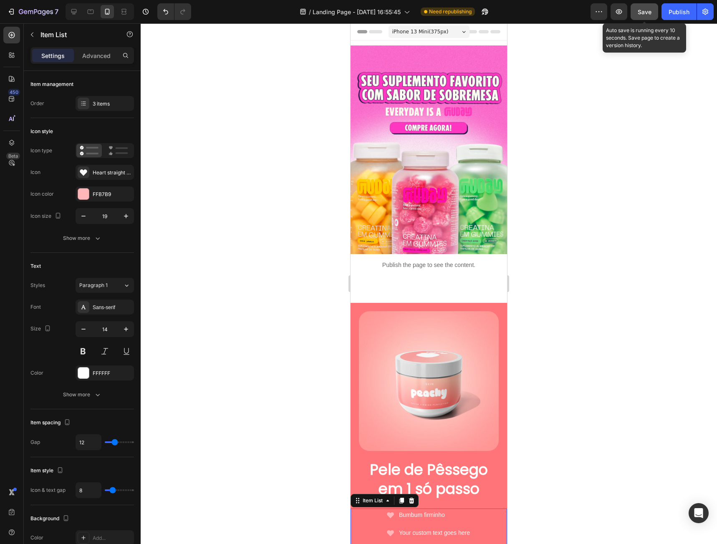
click at [646, 13] on span "Save" at bounding box center [644, 11] width 14 height 7
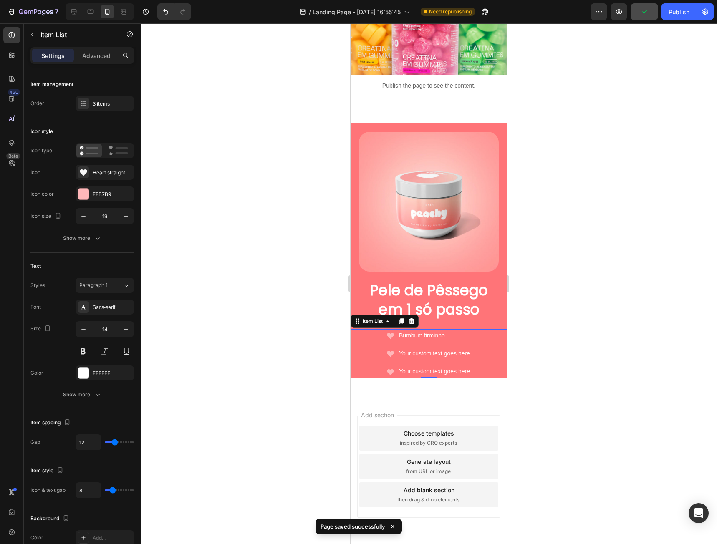
scroll to position [196, 0]
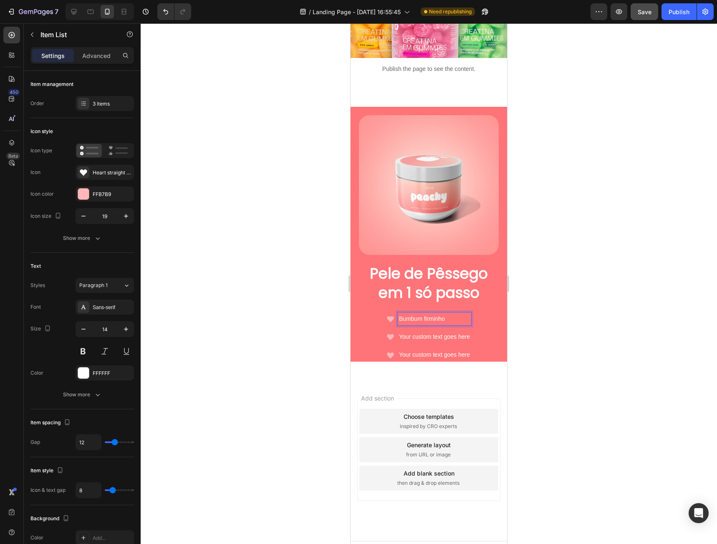
click at [420, 314] on p "Bumbum firminho" at bounding box center [434, 319] width 71 height 10
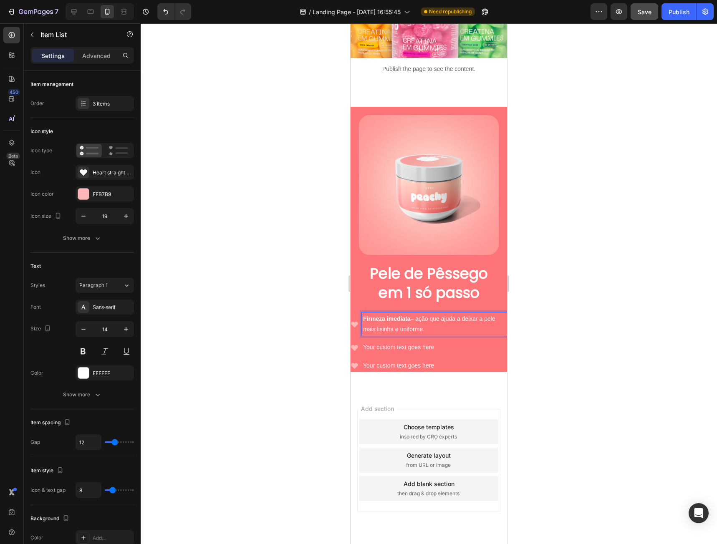
click at [552, 282] on div at bounding box center [429, 283] width 576 height 521
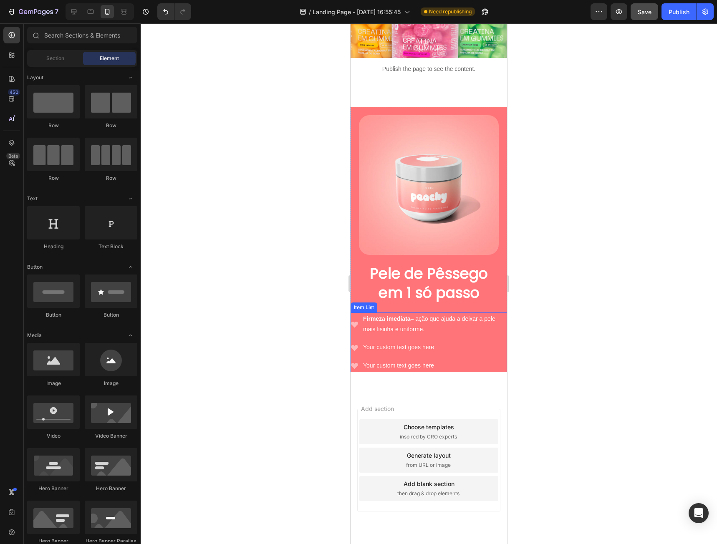
click at [457, 314] on p "Firmeza imediata – ação que ajuda a deixar a pele mais lisinha e uniforme." at bounding box center [434, 324] width 143 height 21
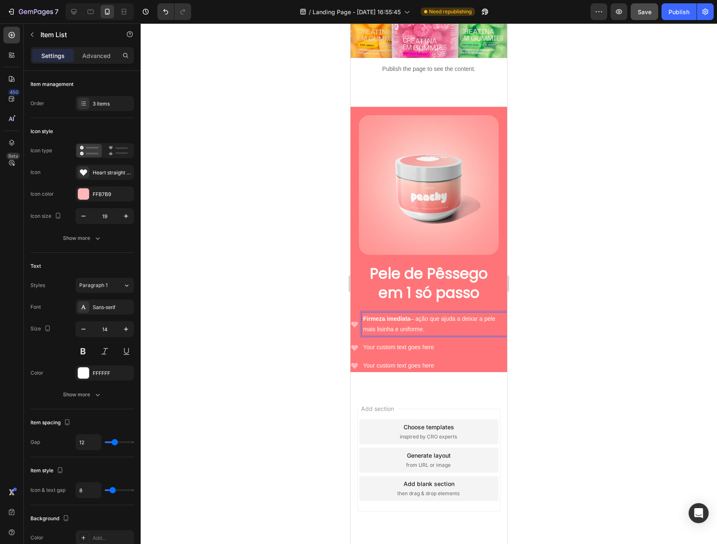
click at [463, 314] on p "Firmeza imediata – ação que ajuda a deixar a pele mais lisinha e uniforme." at bounding box center [434, 324] width 143 height 21
click at [546, 292] on div at bounding box center [429, 283] width 576 height 521
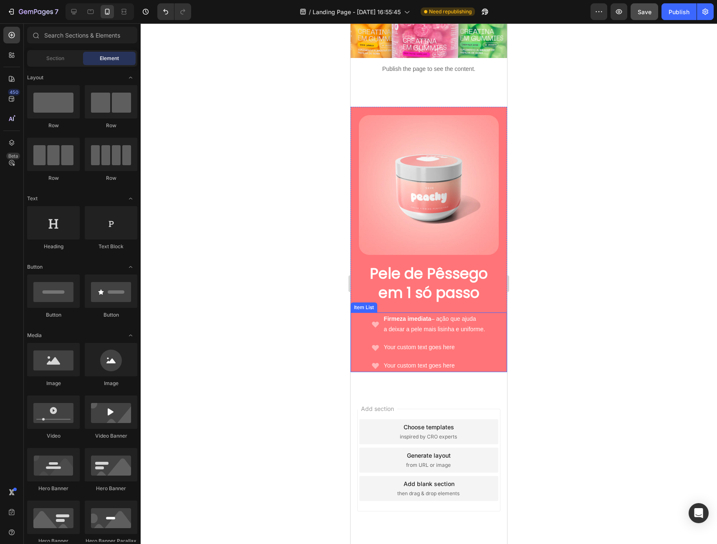
click at [439, 342] on p "Your custom text goes here" at bounding box center [434, 347] width 101 height 10
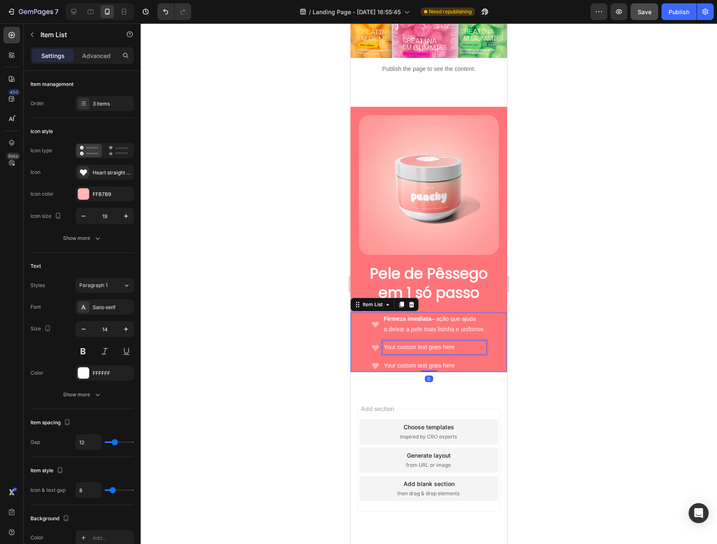
click at [430, 342] on p "Your custom text goes here" at bounding box center [434, 347] width 101 height 10
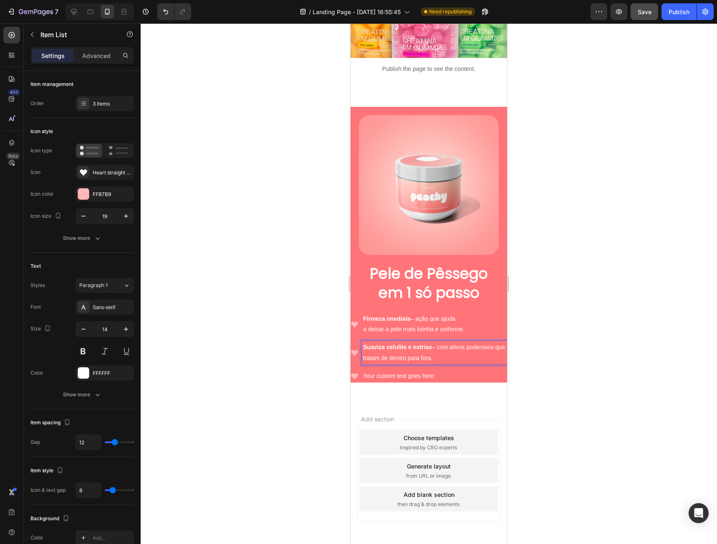
click at [541, 306] on div at bounding box center [429, 283] width 576 height 521
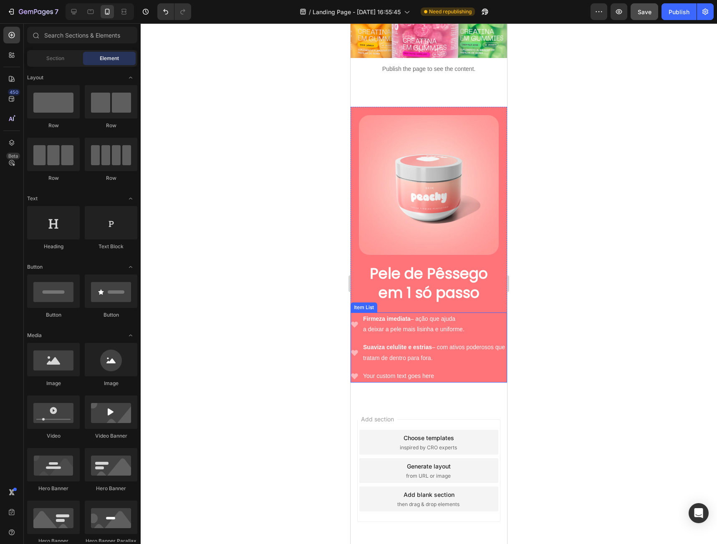
click at [465, 342] on p "Suaviza celulite e estrias – com ativos poderosos que tratam de dentro para for…" at bounding box center [434, 352] width 143 height 21
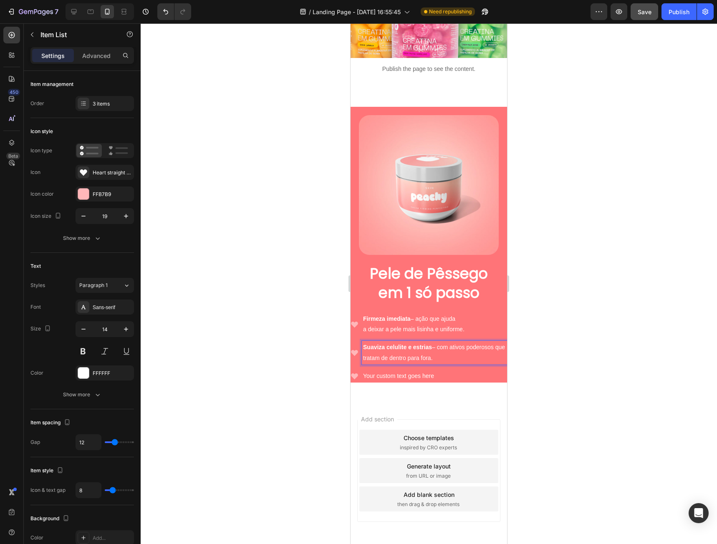
click at [461, 342] on p "Suaviza celulite e estrias – com ativos poderosos que tratam de dentro para for…" at bounding box center [434, 352] width 143 height 21
click at [467, 342] on p "Suaviza celulite e estrias – com ativos poderosos que tratam de dentro para for…" at bounding box center [434, 352] width 143 height 21
click at [555, 314] on div at bounding box center [429, 283] width 576 height 521
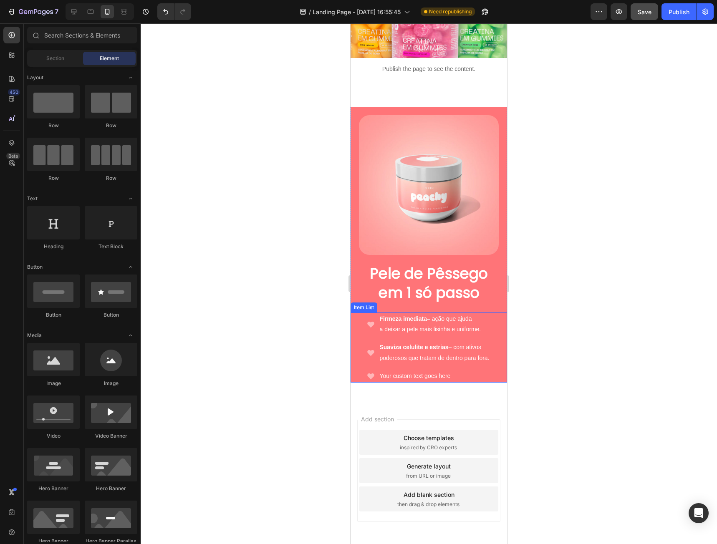
click at [435, 353] on p "poderosos que tratam de dentro para fora." at bounding box center [434, 358] width 110 height 10
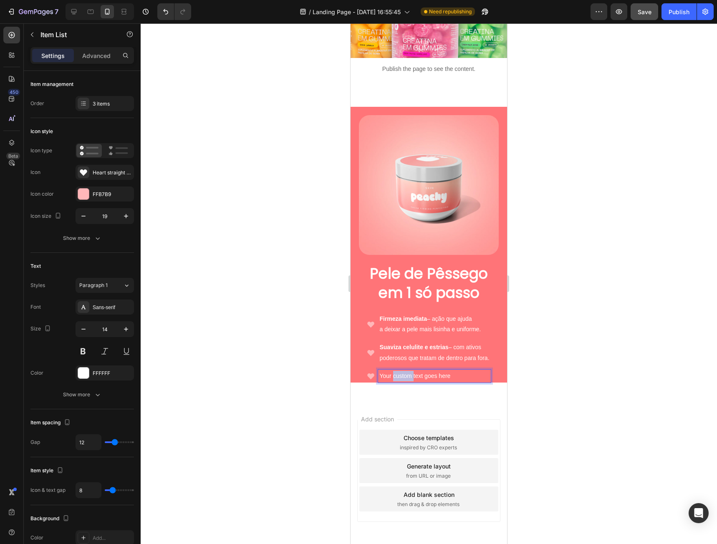
click at [405, 371] on p "Your custom text goes here" at bounding box center [434, 376] width 110 height 10
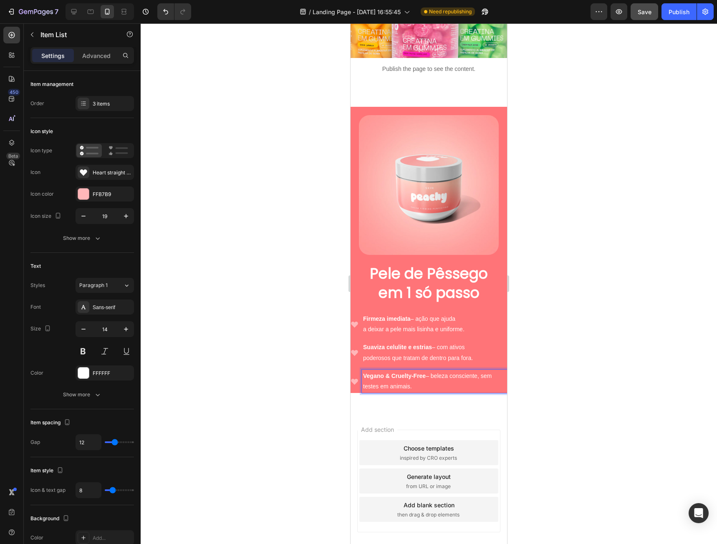
click at [450, 371] on p "Vegano & Cruelty-Free – beleza consciente, sem testes em animais." at bounding box center [434, 381] width 143 height 21
click at [557, 348] on div at bounding box center [429, 283] width 576 height 521
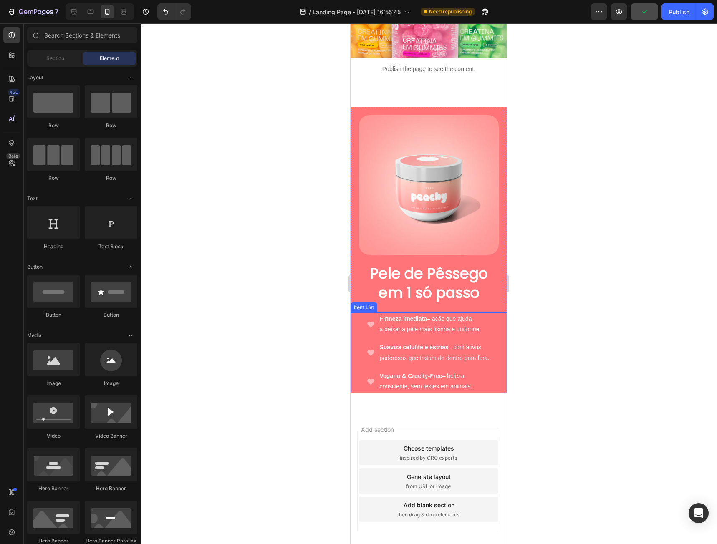
click at [441, 371] on p "Vegano & Cruelty-Free – beleza consciente, sem testes em animais." at bounding box center [434, 381] width 110 height 21
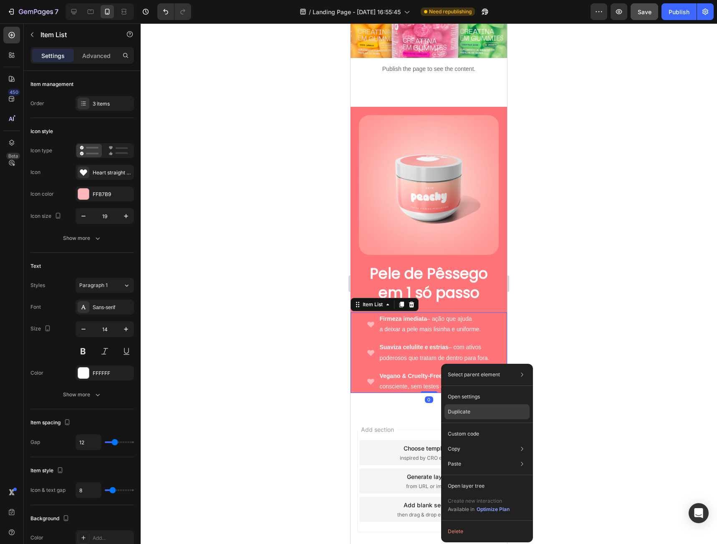
click at [482, 426] on div "Duplicate" at bounding box center [486, 433] width 85 height 15
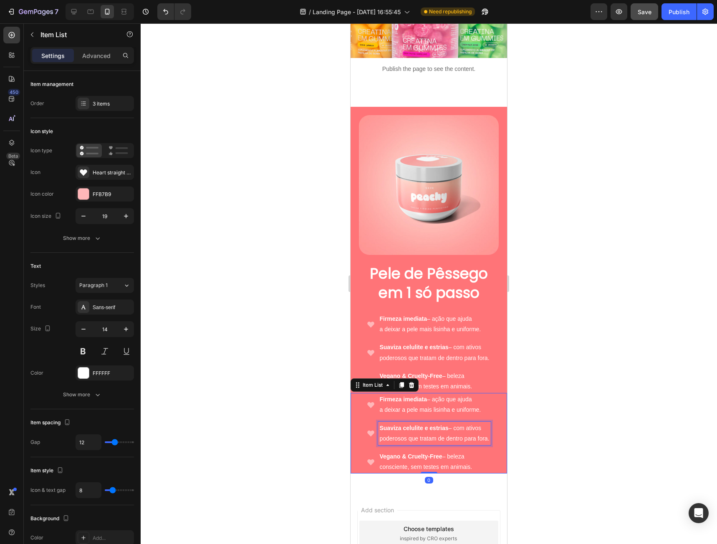
click at [438, 433] on p "poderosos que tratam de dentro para fora." at bounding box center [434, 438] width 110 height 10
drag, startPoint x: 438, startPoint y: 422, endPoint x: 393, endPoint y: 419, distance: 45.2
click at [393, 433] on p "poderosos que tratam de dentro para fora." at bounding box center [434, 438] width 110 height 10
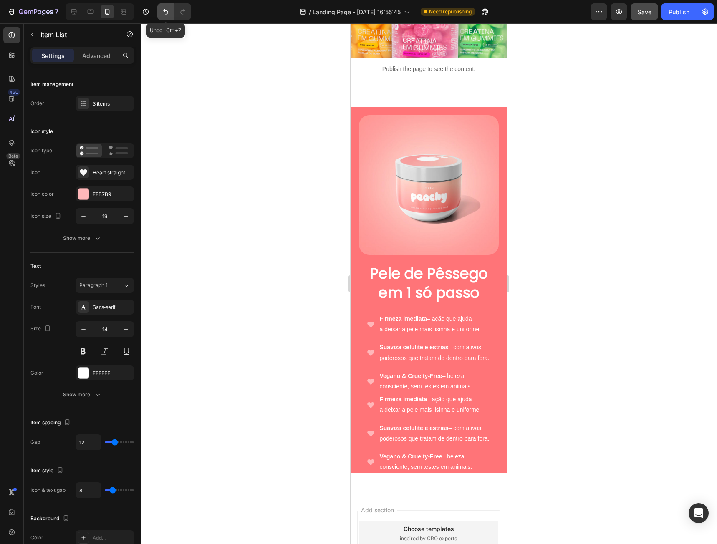
click at [163, 14] on icon "Undo/Redo" at bounding box center [165, 12] width 8 height 8
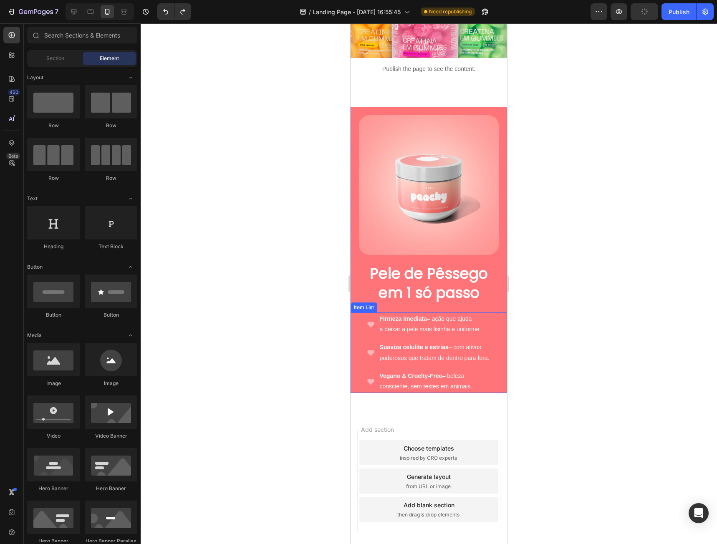
click at [429, 372] on strong "Vegano & Cruelty-Free" at bounding box center [410, 375] width 63 height 7
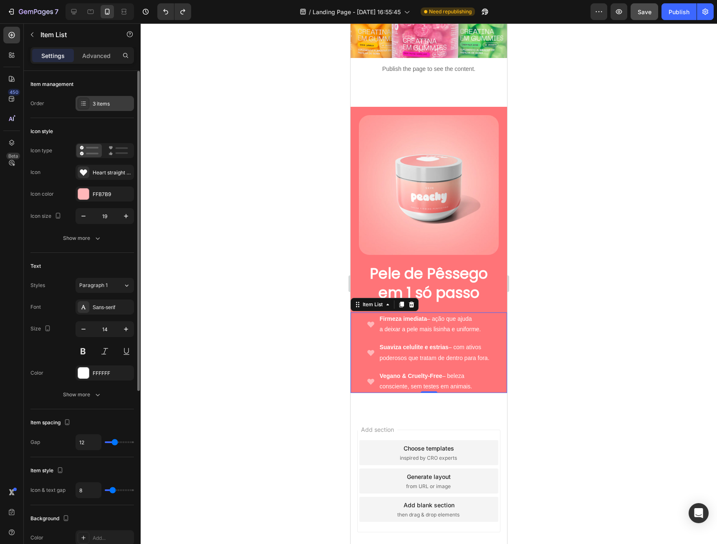
click at [84, 104] on icon at bounding box center [83, 103] width 7 height 7
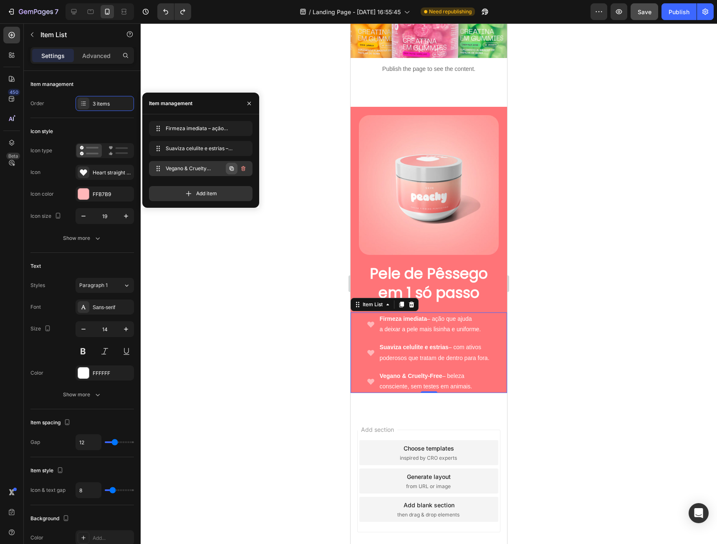
click at [230, 169] on icon "button" at bounding box center [231, 168] width 4 height 4
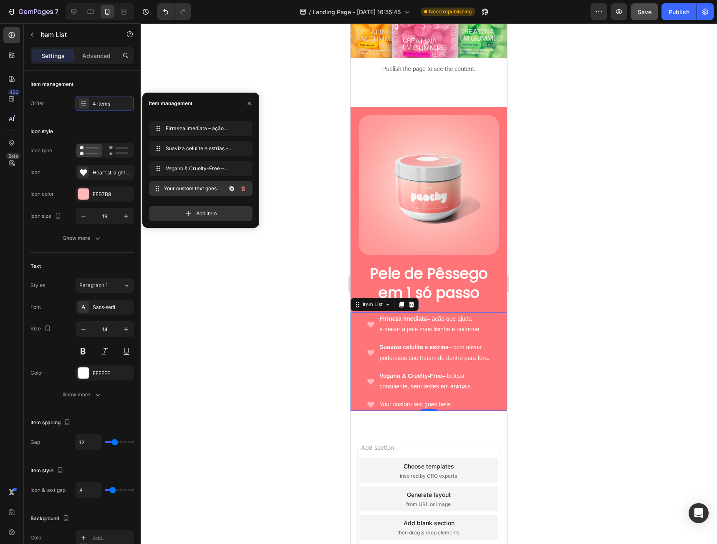
click at [191, 189] on span "Your custom text goes here" at bounding box center [195, 189] width 62 height 8
click at [419, 398] on div "Your custom text goes here" at bounding box center [434, 404] width 112 height 13
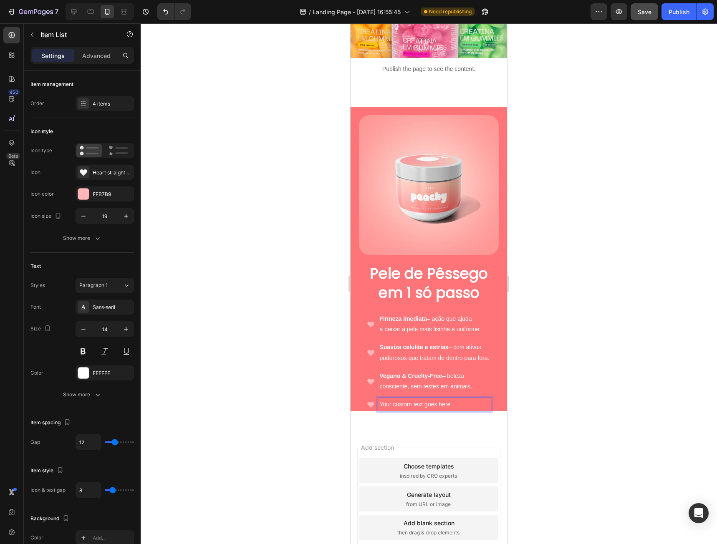
click at [418, 399] on p "Your custom text goes here" at bounding box center [434, 404] width 110 height 10
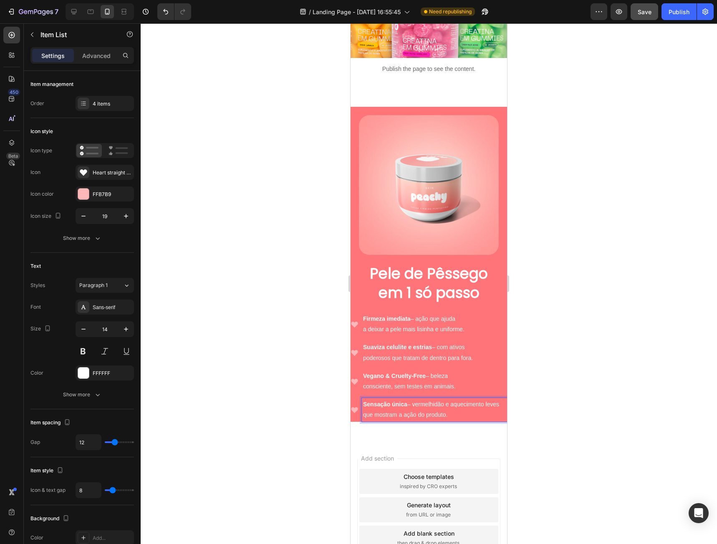
click at [452, 399] on p "Sensação única – vermelhidão e aquecimento leves que mostram a ação do produto." at bounding box center [434, 409] width 143 height 21
click at [523, 413] on div at bounding box center [429, 283] width 576 height 521
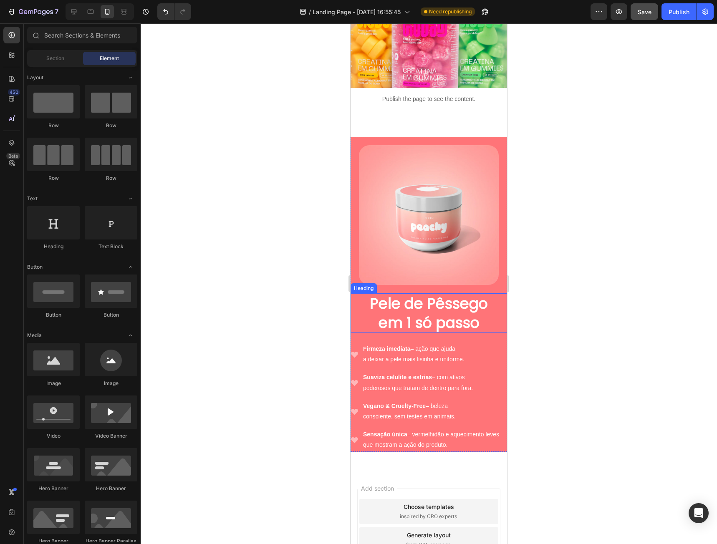
scroll to position [209, 0]
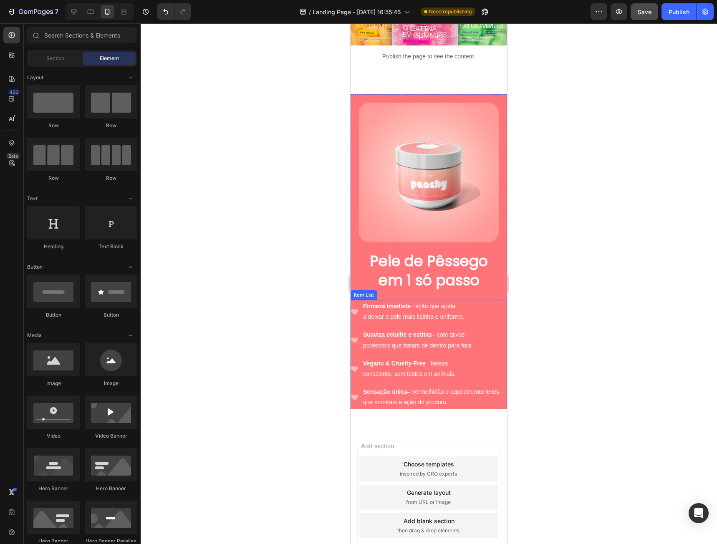
click at [394, 301] on p "Firmeza imediata – ação que ajuda a deixar a pele mais lisinha e uniforme." at bounding box center [434, 311] width 143 height 21
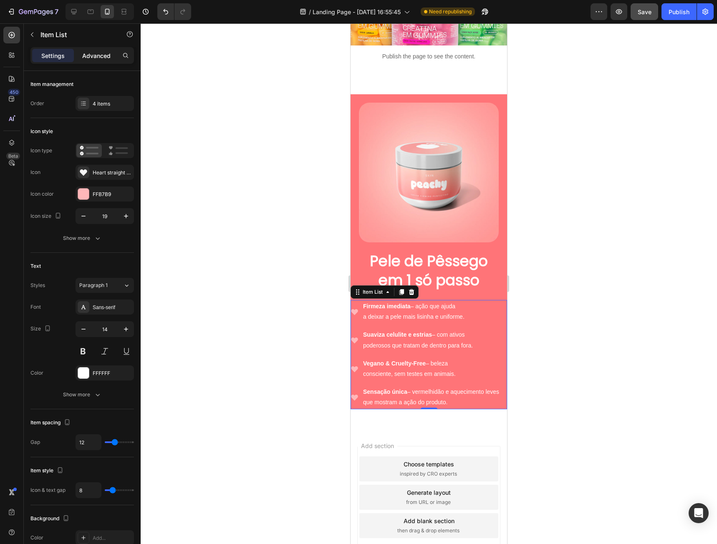
click at [100, 55] on p "Advanced" at bounding box center [96, 55] width 28 height 9
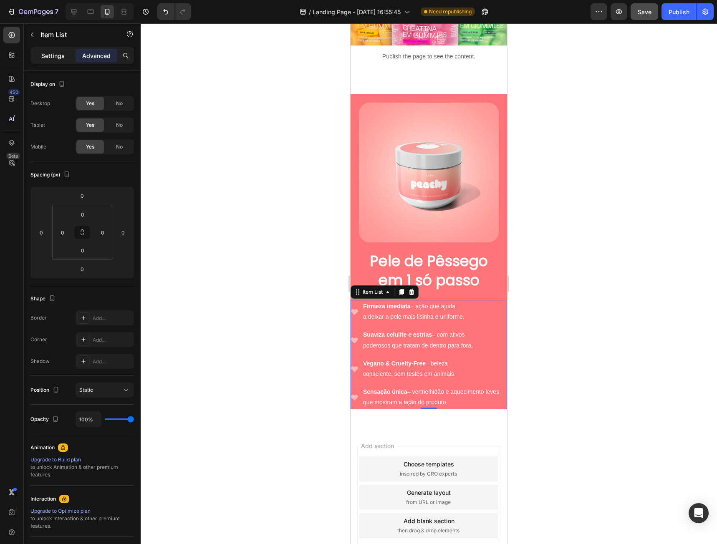
click at [61, 57] on p "Settings" at bounding box center [52, 55] width 23 height 9
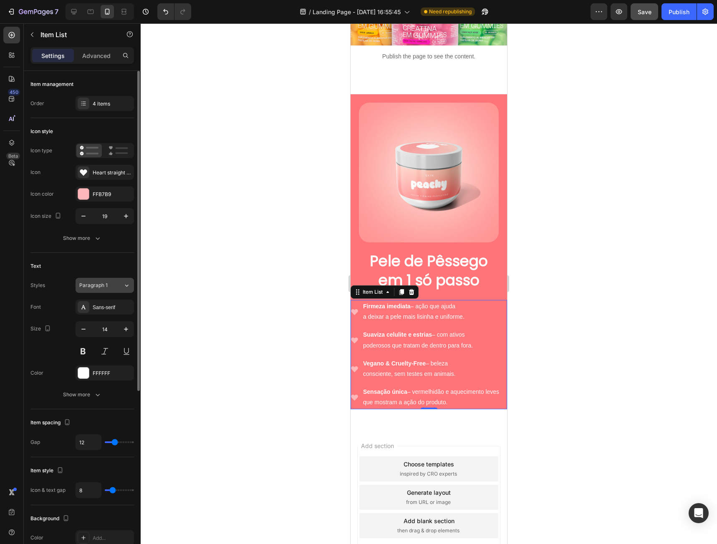
click at [101, 287] on span "Paragraph 1" at bounding box center [93, 286] width 28 height 8
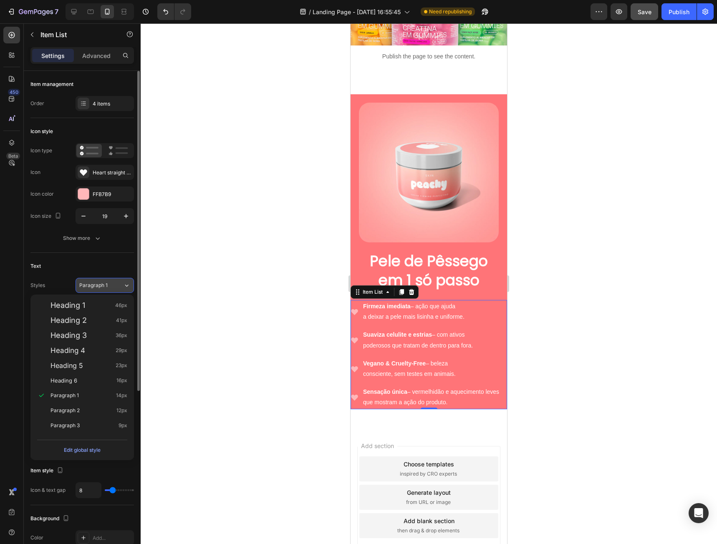
click at [98, 281] on button "Paragraph 1" at bounding box center [104, 285] width 58 height 15
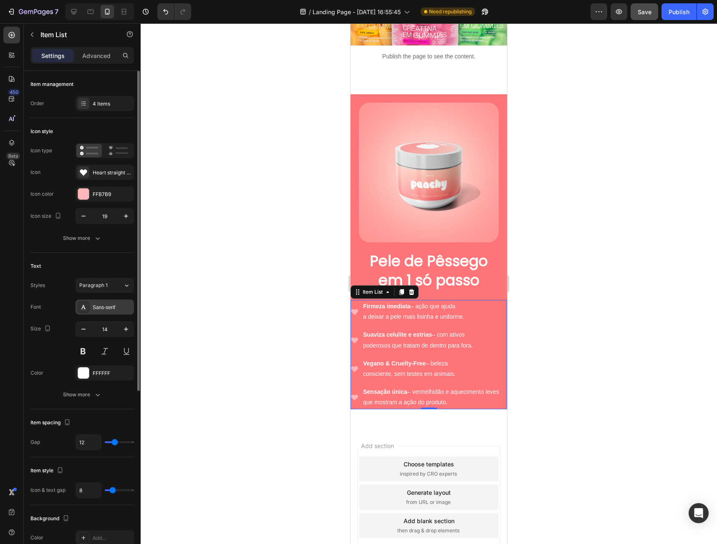
click at [103, 307] on div "Sans-serif" at bounding box center [112, 308] width 39 height 8
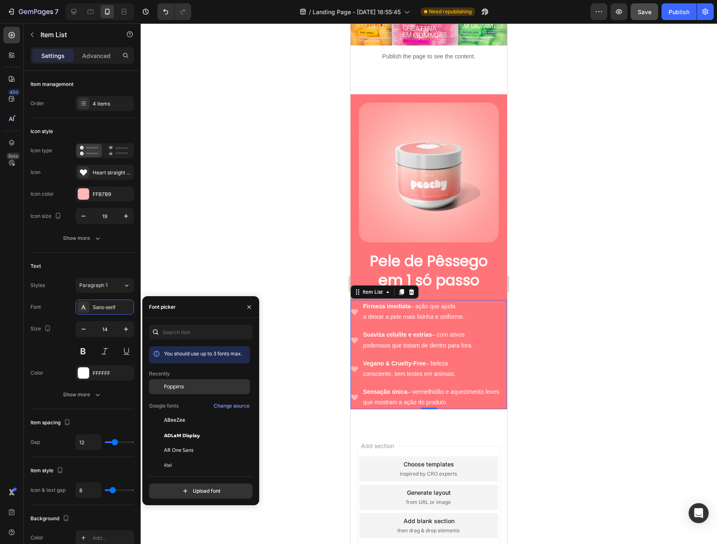
click at [174, 389] on span "Poppins" at bounding box center [174, 387] width 20 height 8
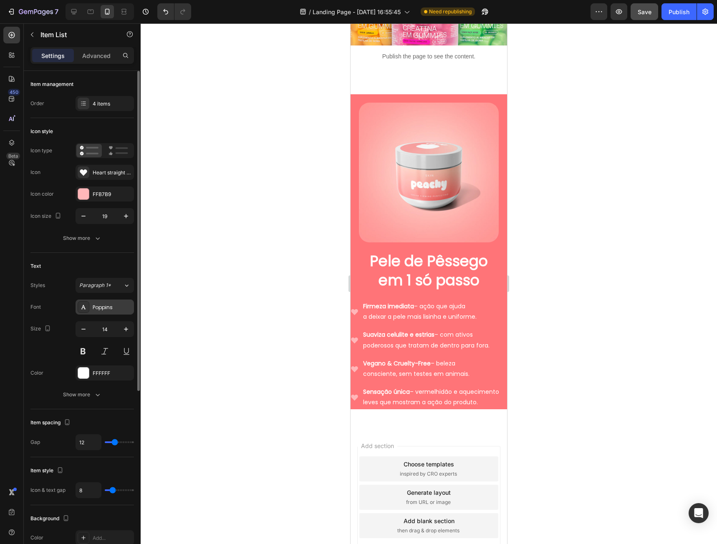
click at [96, 307] on div "Poppins" at bounding box center [112, 308] width 39 height 8
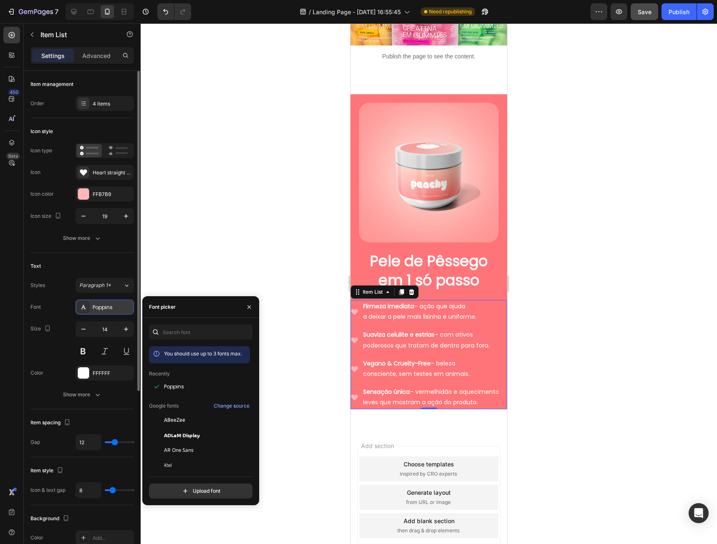
click at [96, 307] on div "Poppins" at bounding box center [112, 308] width 39 height 8
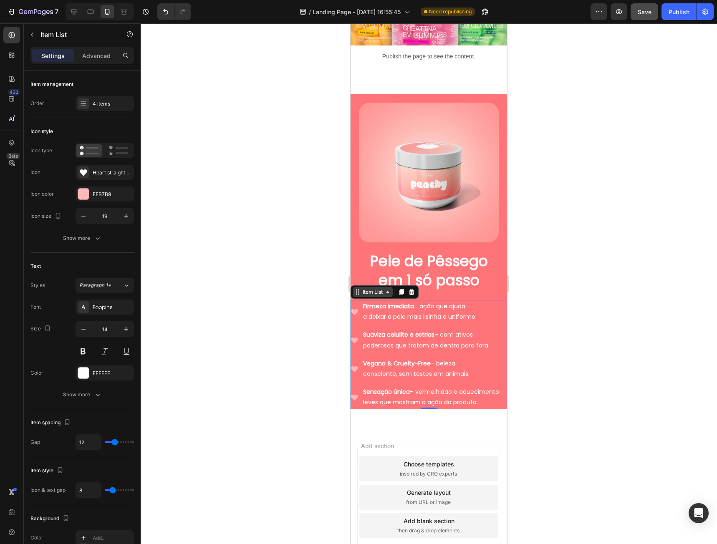
click at [372, 288] on div "Item List" at bounding box center [372, 292] width 23 height 8
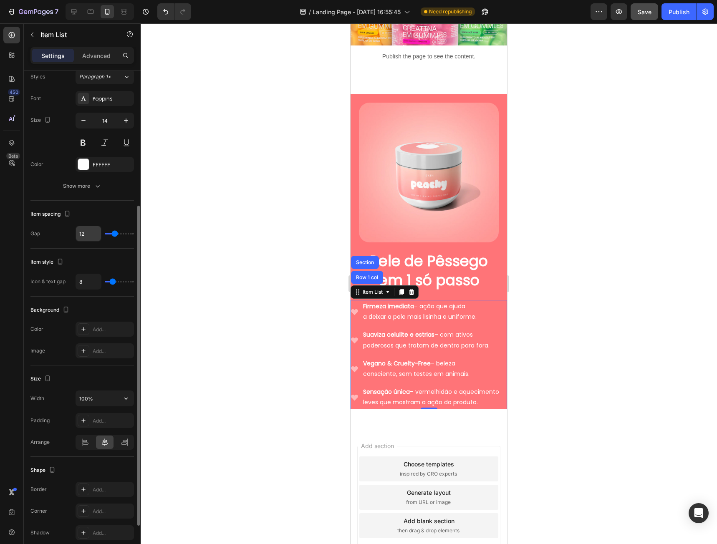
scroll to position [274, 0]
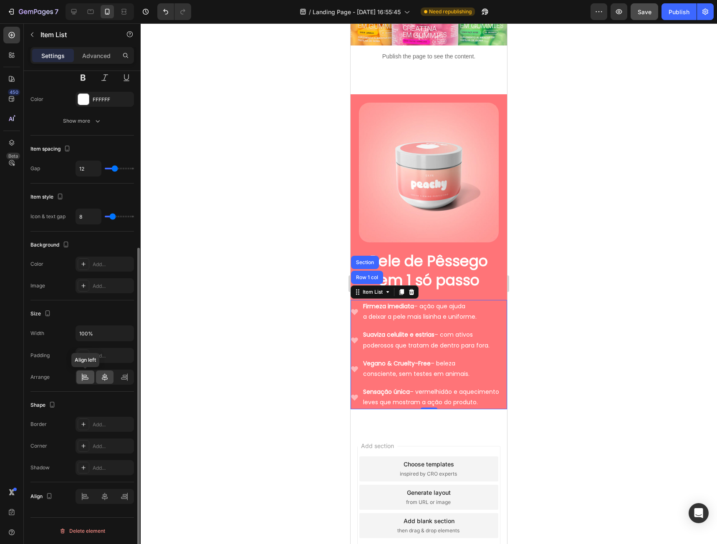
click at [89, 378] on icon at bounding box center [85, 377] width 8 height 8
click at [104, 378] on icon at bounding box center [105, 377] width 8 height 8
click at [101, 56] on p "Advanced" at bounding box center [96, 55] width 28 height 9
type input "100%"
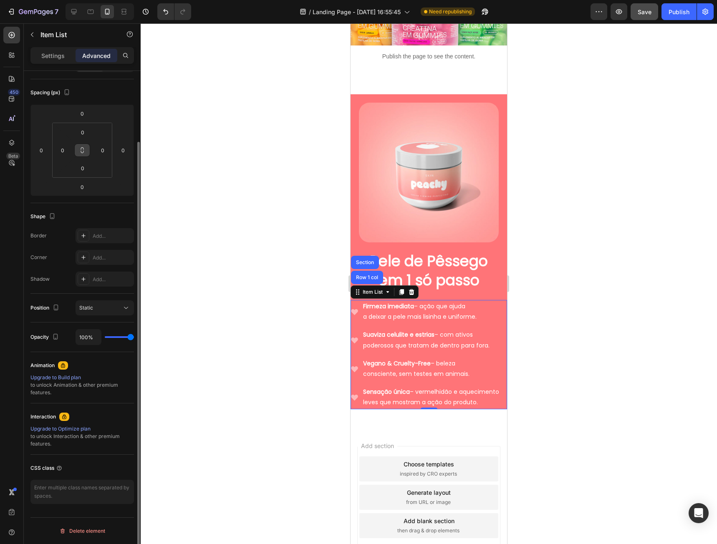
click at [84, 150] on icon at bounding box center [82, 150] width 7 height 7
click at [41, 152] on input "0" at bounding box center [41, 150] width 13 height 13
type input "2"
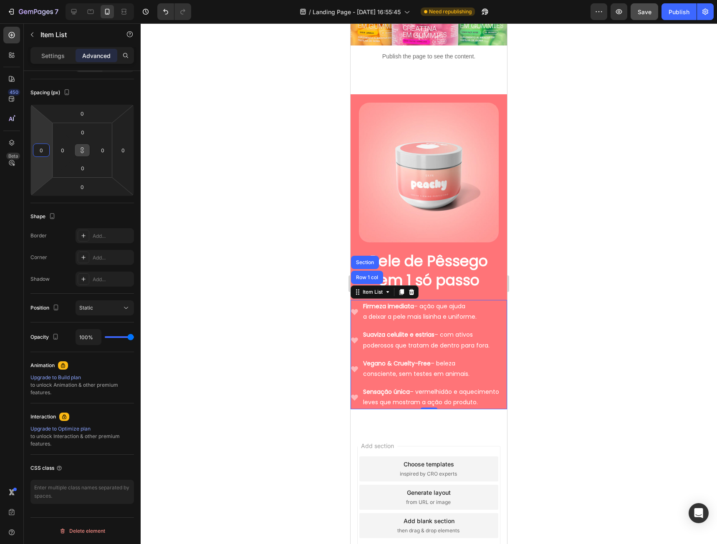
type input "2"
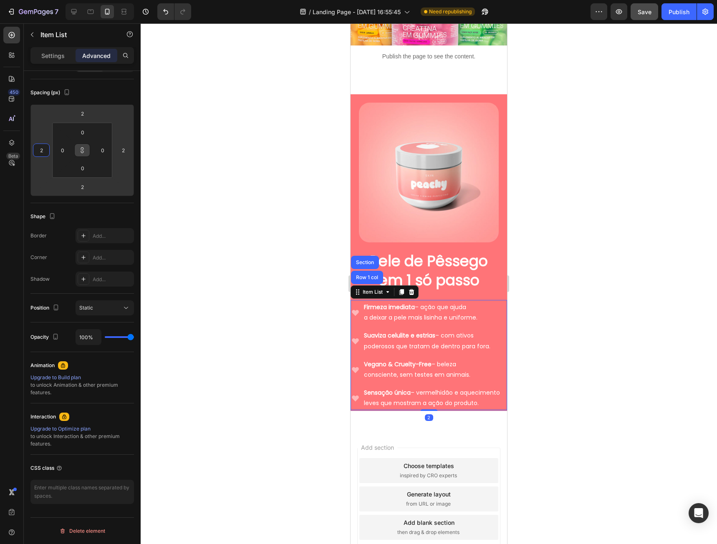
type input "20"
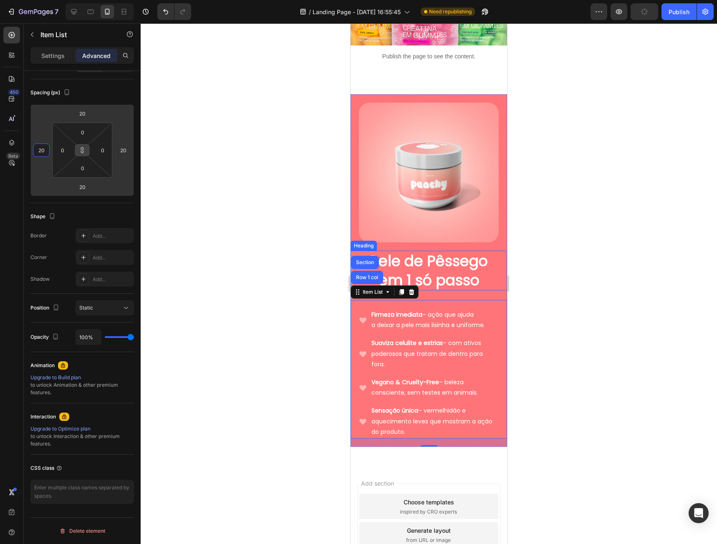
type input "20"
click at [79, 152] on icon at bounding box center [82, 150] width 7 height 7
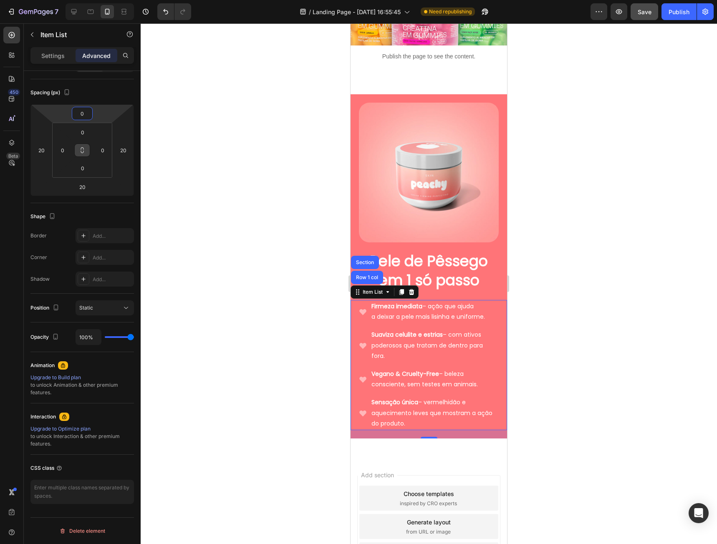
click at [656, 233] on div at bounding box center [429, 283] width 576 height 521
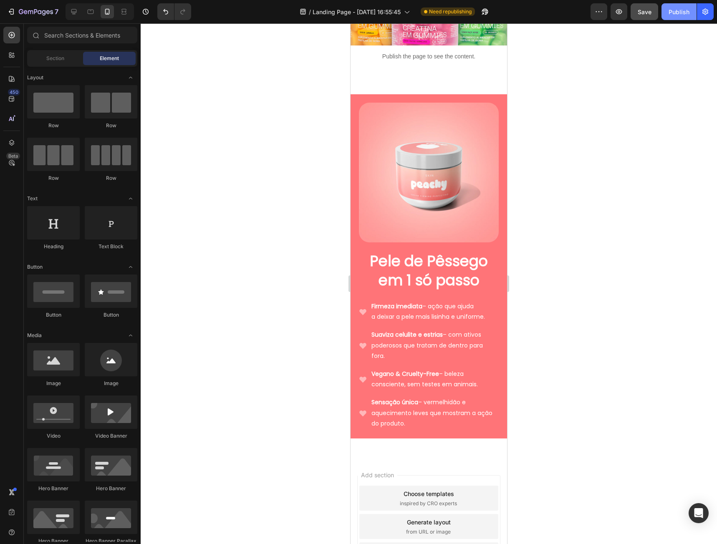
click at [676, 19] on button "Publish" at bounding box center [678, 11] width 35 height 17
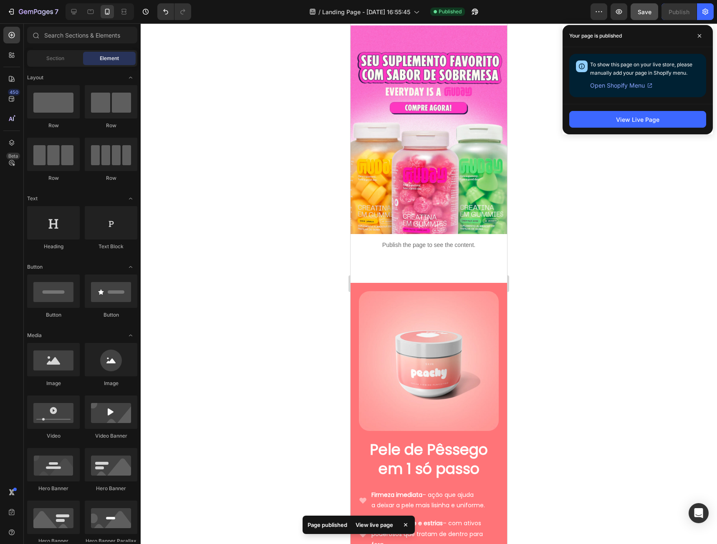
scroll to position [0, 0]
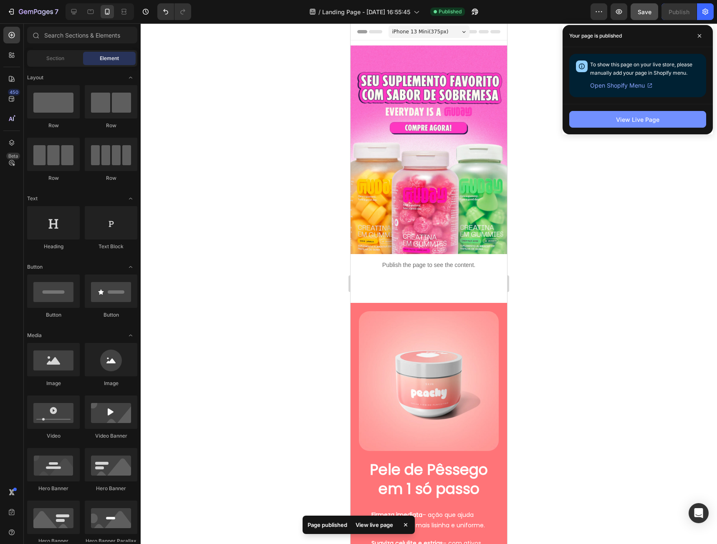
click at [656, 123] on div "View Live Page" at bounding box center [637, 119] width 43 height 9
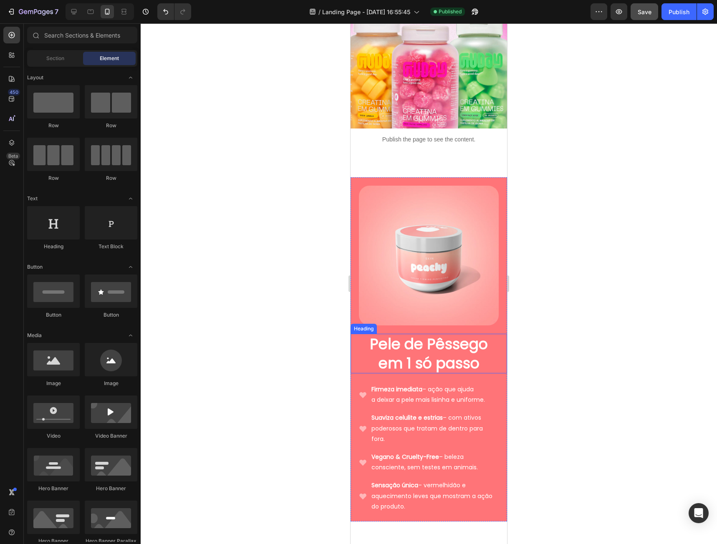
scroll to position [167, 0]
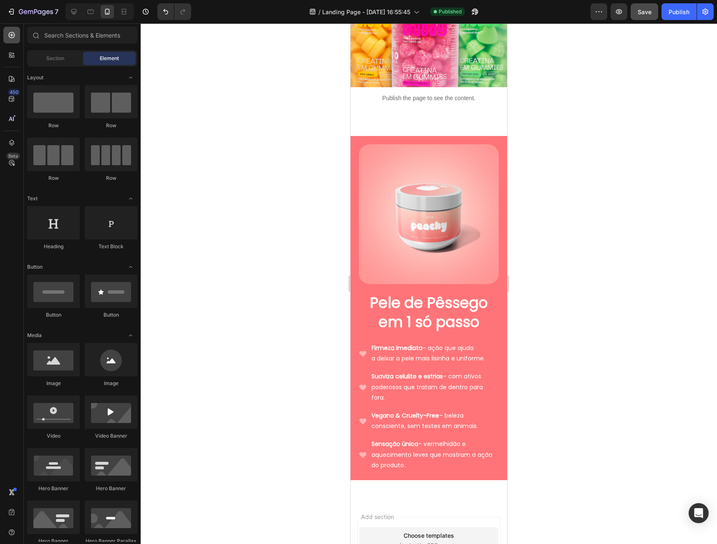
click at [12, 35] on icon at bounding box center [12, 35] width 6 height 6
click at [60, 59] on span "Section" at bounding box center [55, 59] width 18 height 8
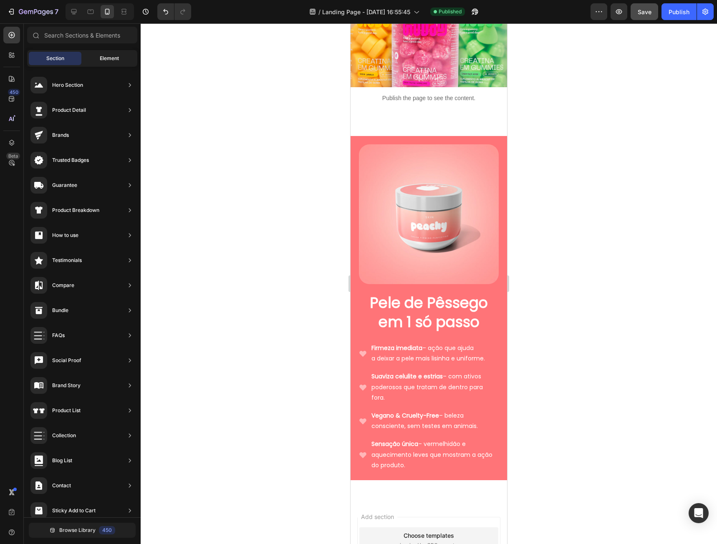
click at [96, 59] on div "Element" at bounding box center [109, 58] width 53 height 13
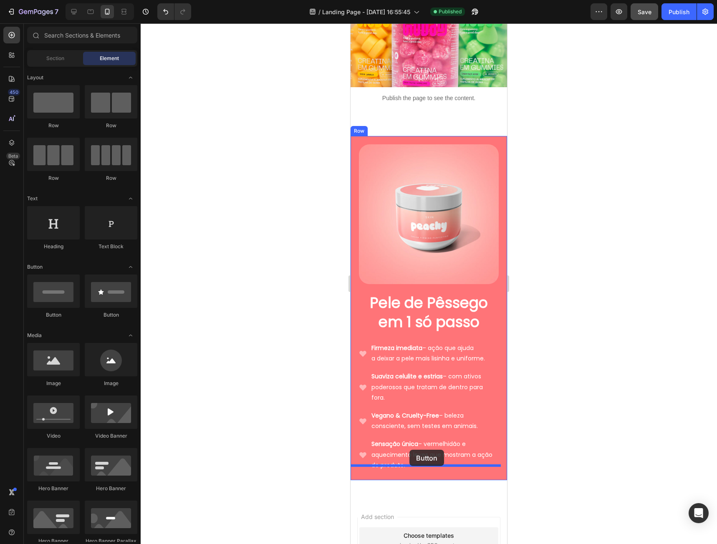
drag, startPoint x: 402, startPoint y: 327, endPoint x: 409, endPoint y: 450, distance: 122.9
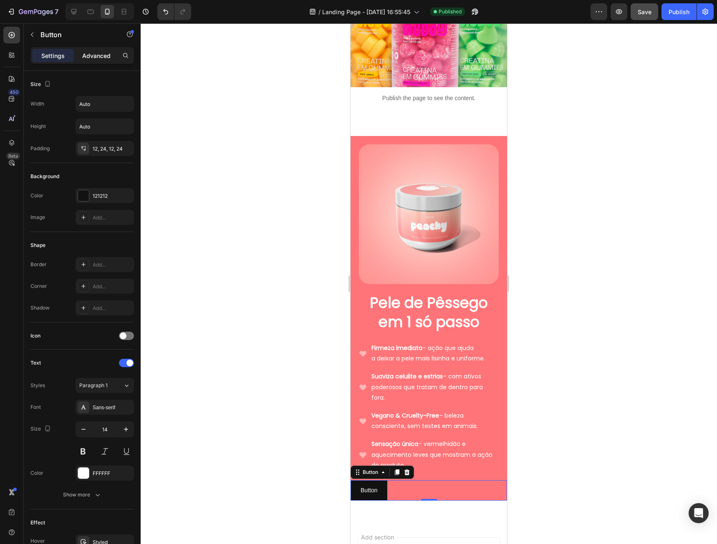
click at [96, 54] on p "Advanced" at bounding box center [96, 55] width 28 height 9
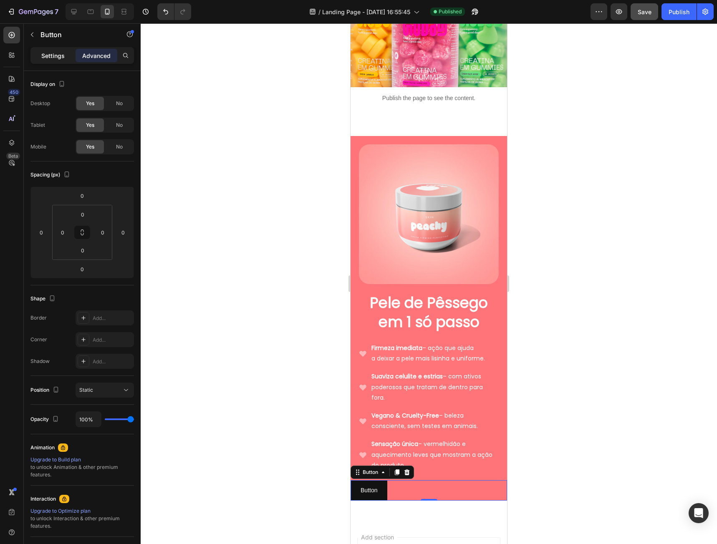
click at [45, 59] on p "Settings" at bounding box center [52, 55] width 23 height 9
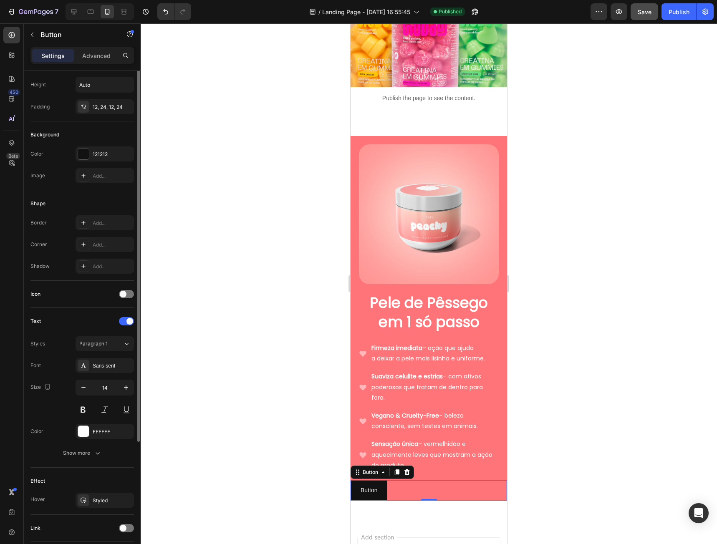
scroll to position [101, 0]
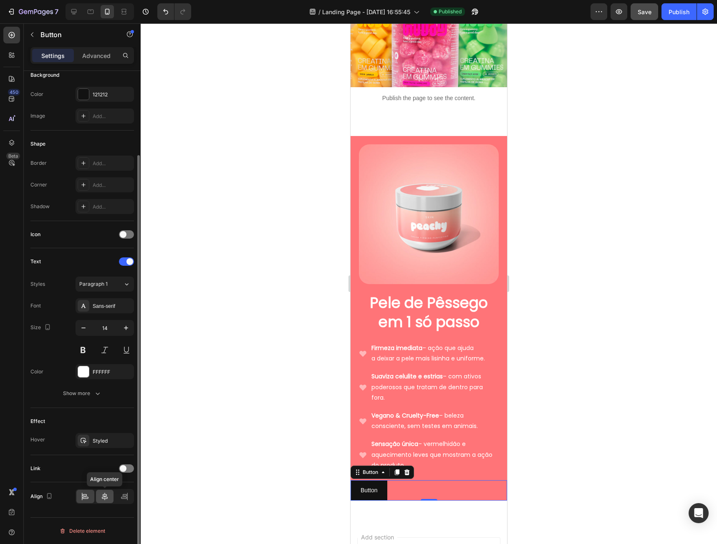
click at [107, 491] on div at bounding box center [105, 496] width 18 height 13
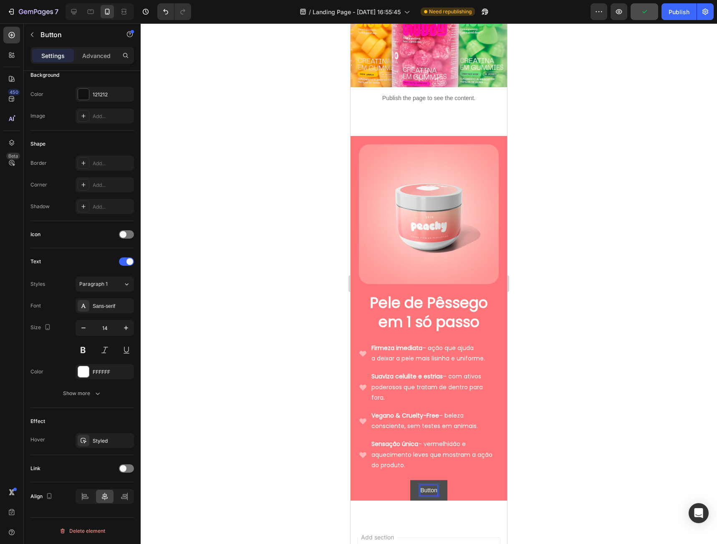
click at [425, 485] on p "Button" at bounding box center [428, 490] width 17 height 10
click at [408, 480] on button "Compre" at bounding box center [428, 490] width 41 height 20
click at [570, 425] on div at bounding box center [429, 283] width 576 height 521
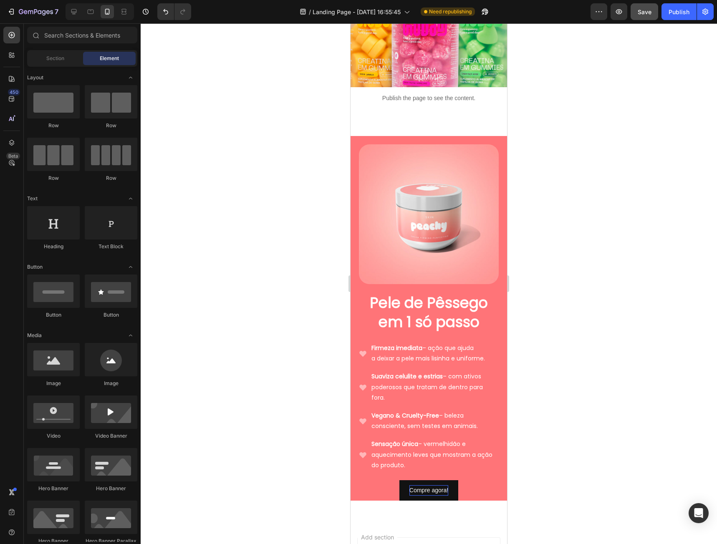
click at [619, 398] on div at bounding box center [429, 283] width 576 height 521
click at [416, 485] on p "Compre agora!" at bounding box center [428, 490] width 39 height 10
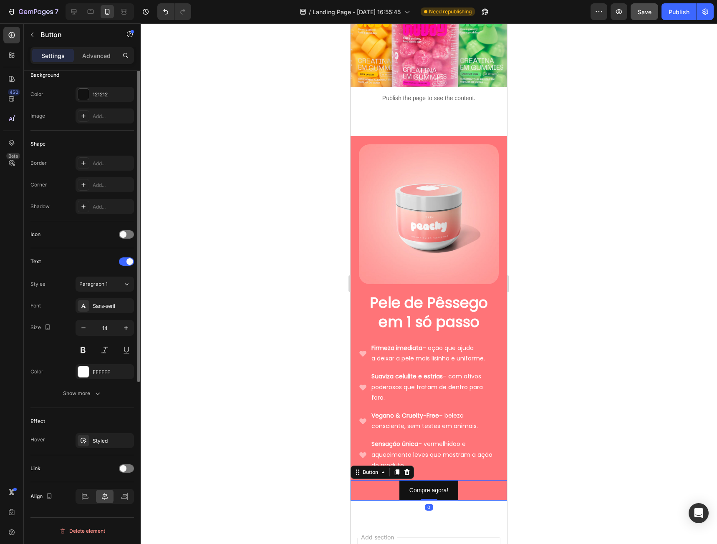
scroll to position [0, 0]
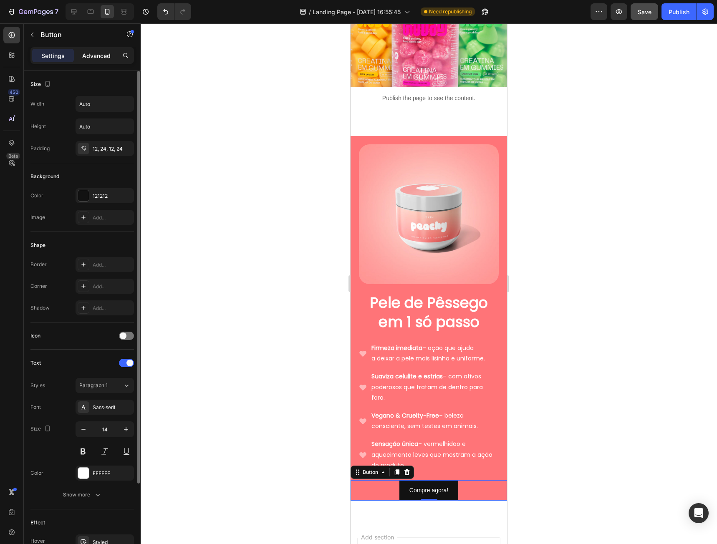
click at [93, 55] on p "Advanced" at bounding box center [96, 55] width 28 height 9
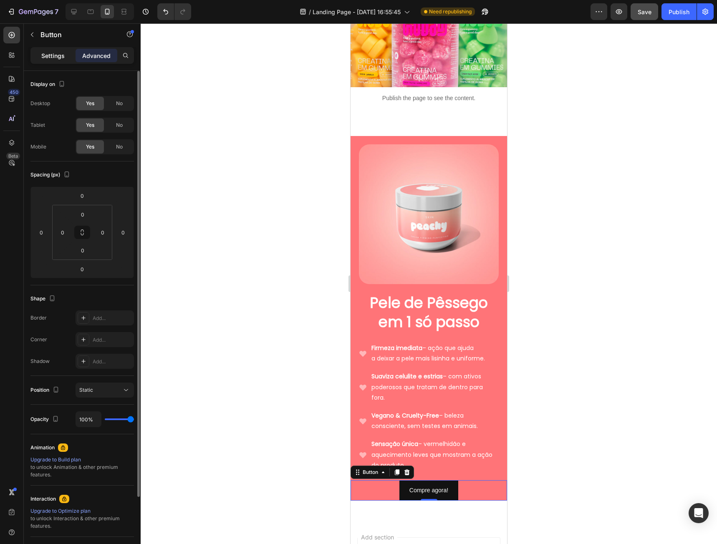
click at [60, 55] on p "Settings" at bounding box center [52, 55] width 23 height 9
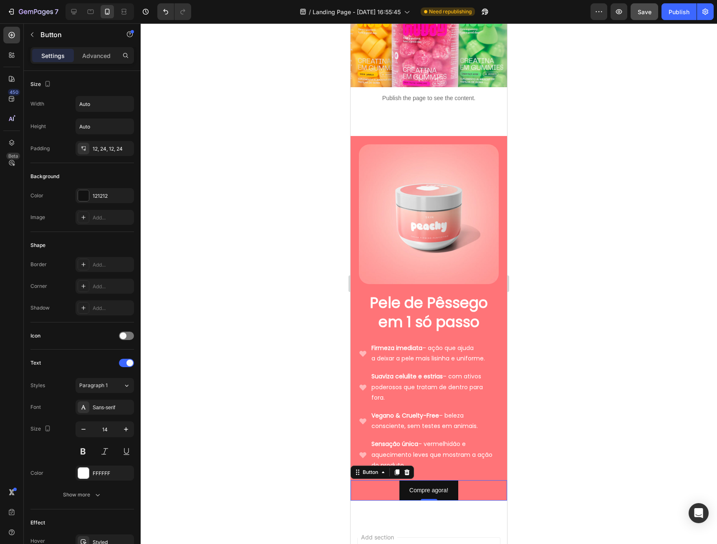
click at [73, 54] on div "Settings" at bounding box center [53, 55] width 42 height 13
click at [87, 54] on p "Advanced" at bounding box center [96, 55] width 28 height 9
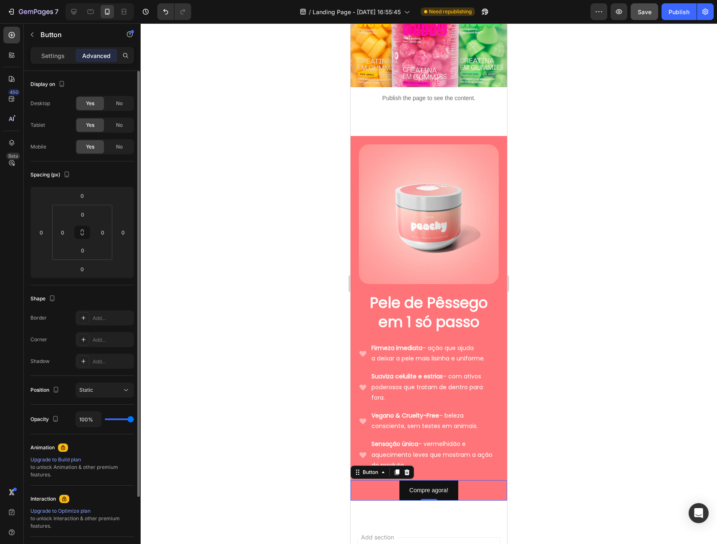
scroll to position [82, 0]
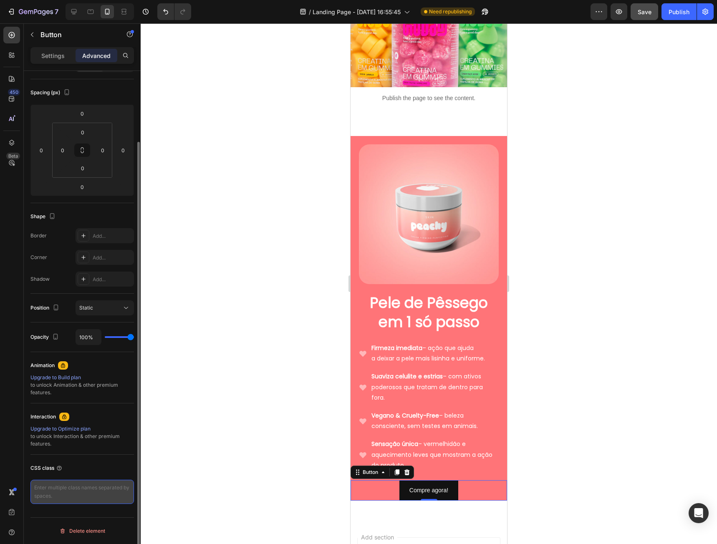
click at [46, 501] on textarea at bounding box center [81, 492] width 103 height 24
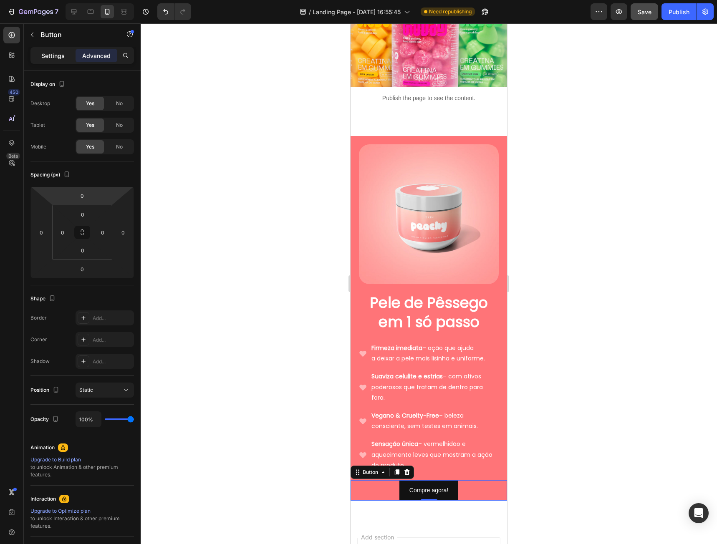
click at [44, 60] on p "Settings" at bounding box center [52, 55] width 23 height 9
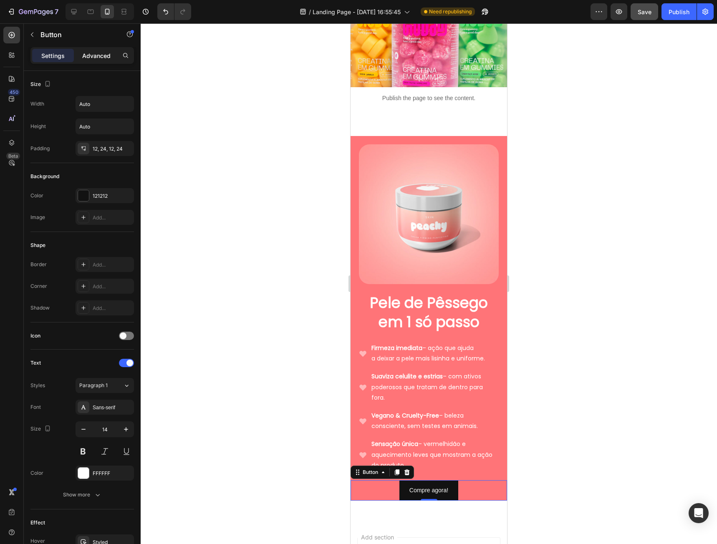
click at [84, 57] on p "Advanced" at bounding box center [96, 55] width 28 height 9
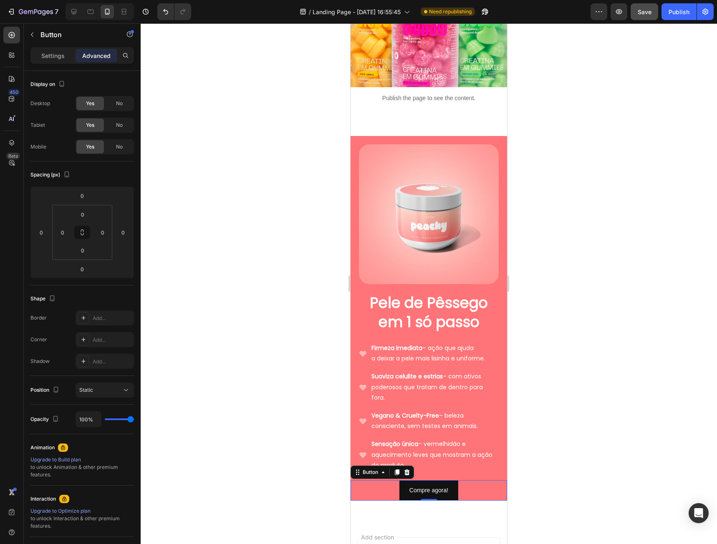
click at [57, 48] on div "Settings Advanced" at bounding box center [81, 55] width 103 height 17
click at [57, 52] on p "Settings" at bounding box center [52, 55] width 23 height 9
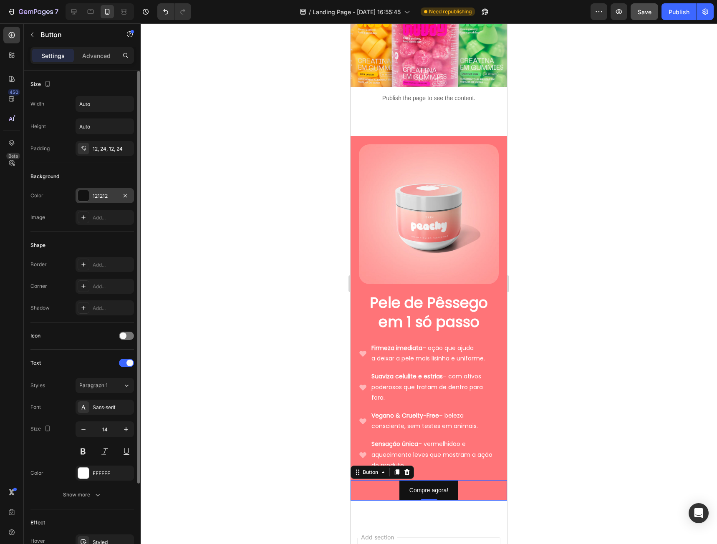
click at [81, 199] on div at bounding box center [83, 195] width 11 height 11
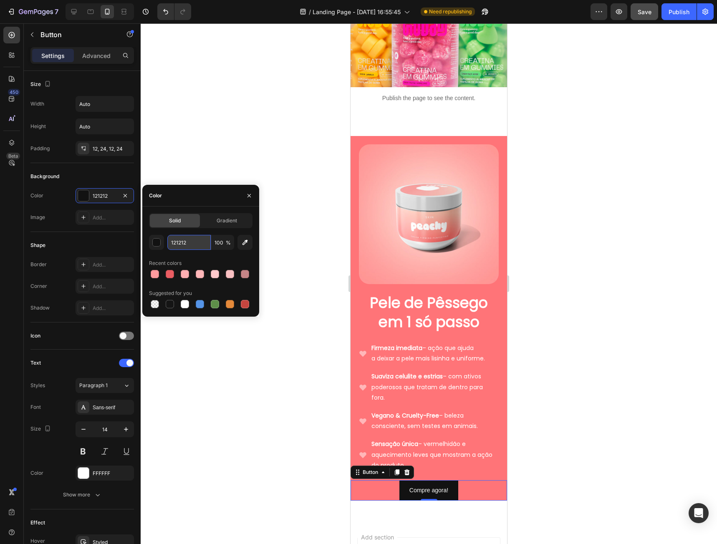
click at [181, 241] on input "121212" at bounding box center [188, 242] width 43 height 15
paste input "c5ff89"
type input "c5ff89"
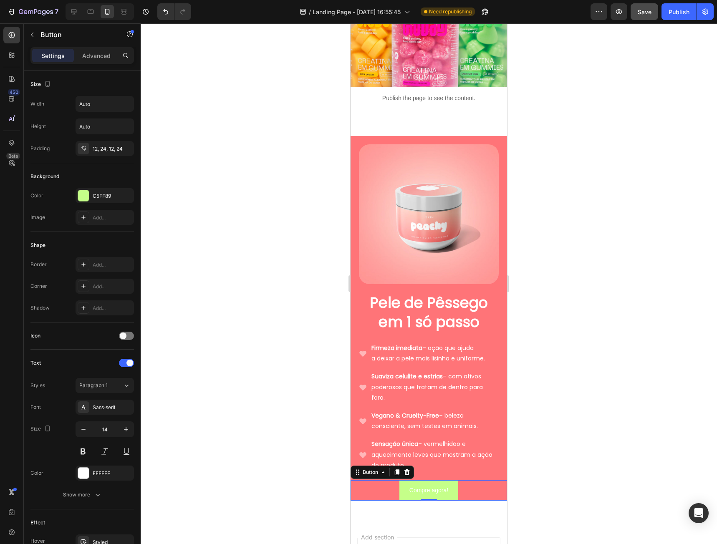
click at [234, 362] on div at bounding box center [429, 283] width 576 height 521
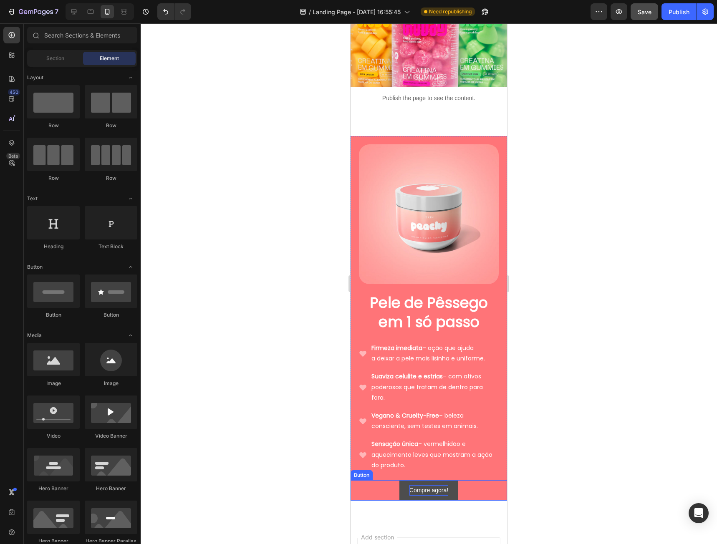
click at [415, 485] on p "Compre agora!" at bounding box center [428, 490] width 39 height 10
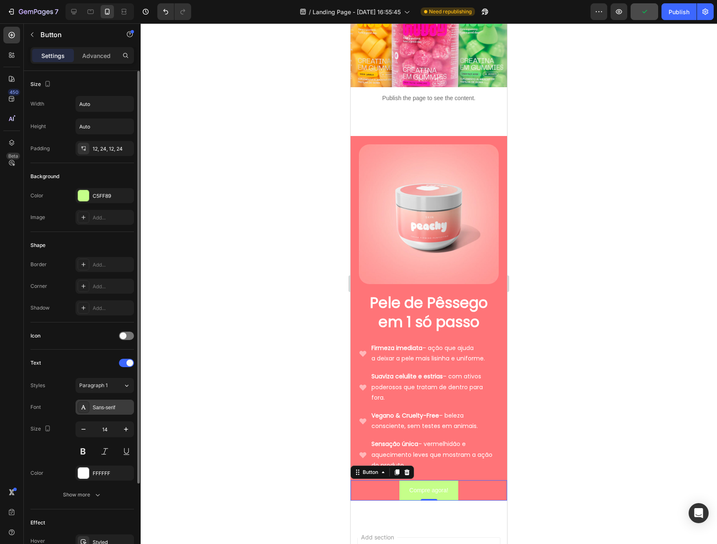
click at [104, 406] on div "Sans-serif" at bounding box center [112, 408] width 39 height 8
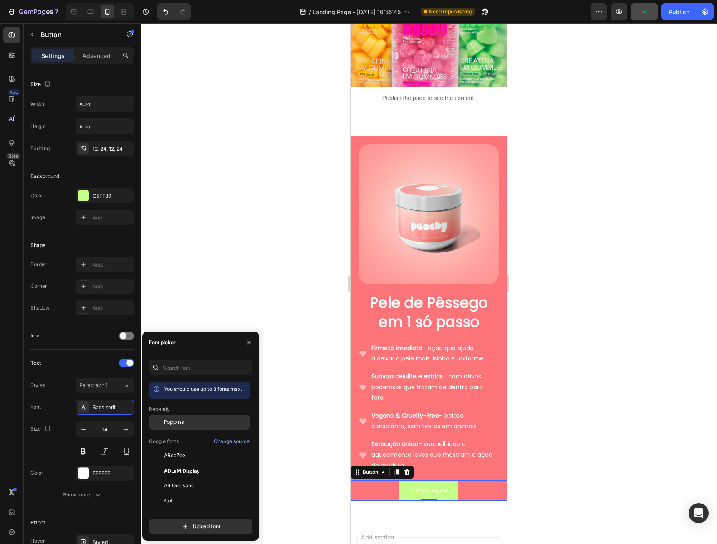
click at [181, 422] on span "Poppins" at bounding box center [174, 422] width 20 height 8
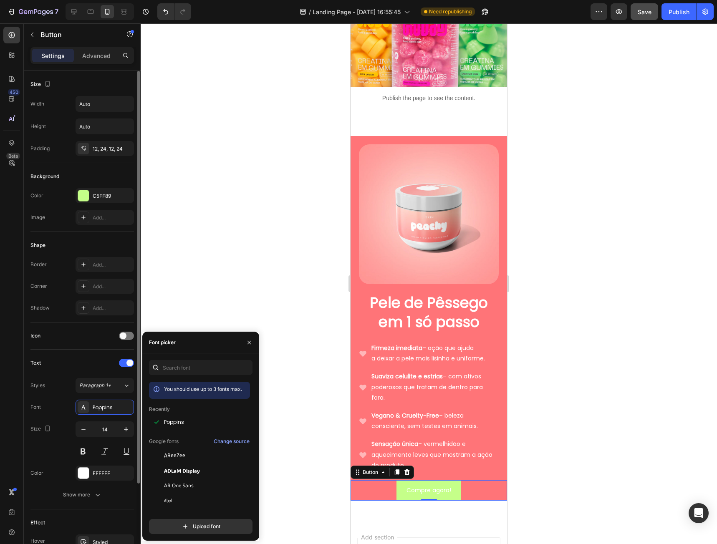
click at [133, 174] on div "Background" at bounding box center [81, 176] width 103 height 13
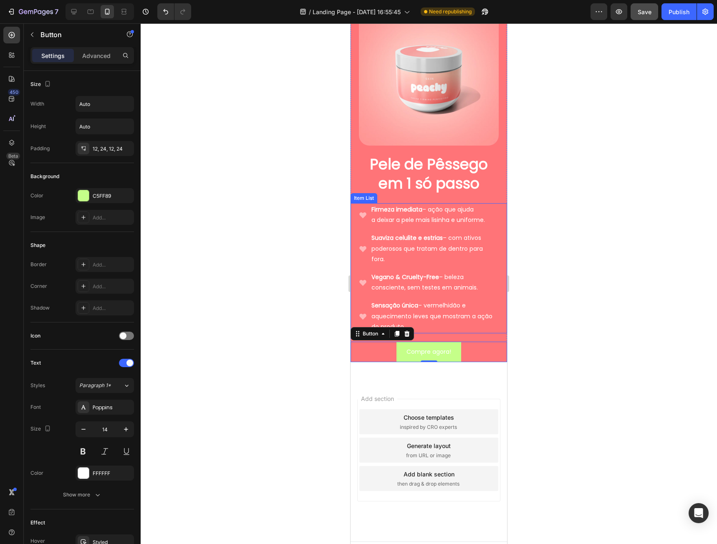
scroll to position [306, 0]
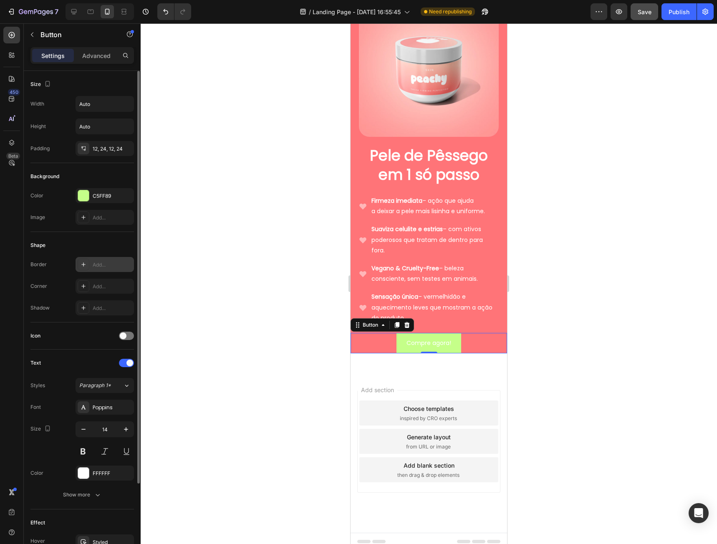
click at [80, 268] on div at bounding box center [84, 265] width 12 height 12
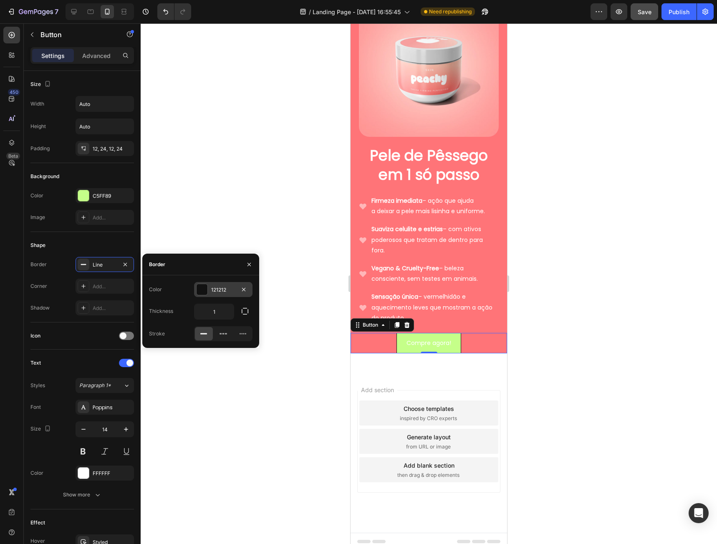
click at [205, 292] on div at bounding box center [201, 289] width 11 height 11
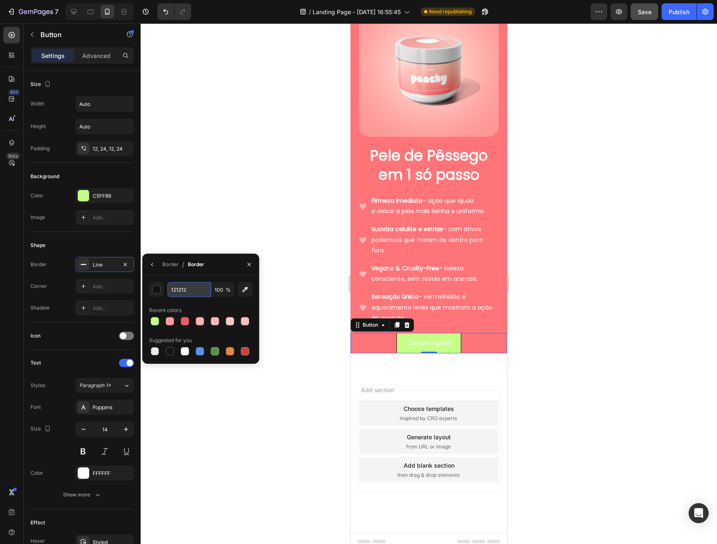
click at [190, 292] on input "121212" at bounding box center [188, 289] width 43 height 15
paste input "70e2d"
type input "170e2d"
click at [571, 404] on div at bounding box center [429, 283] width 576 height 521
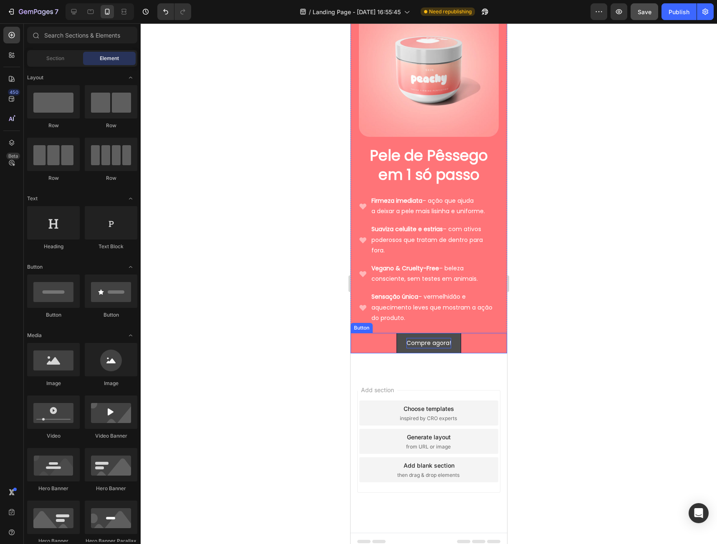
click at [433, 338] on p "Compre agora!" at bounding box center [428, 343] width 45 height 10
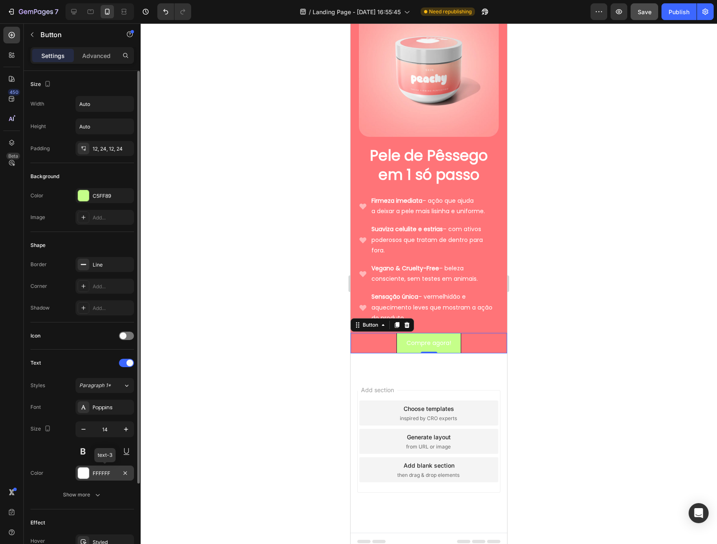
click at [90, 474] on div "FFFFFF" at bounding box center [104, 473] width 58 height 15
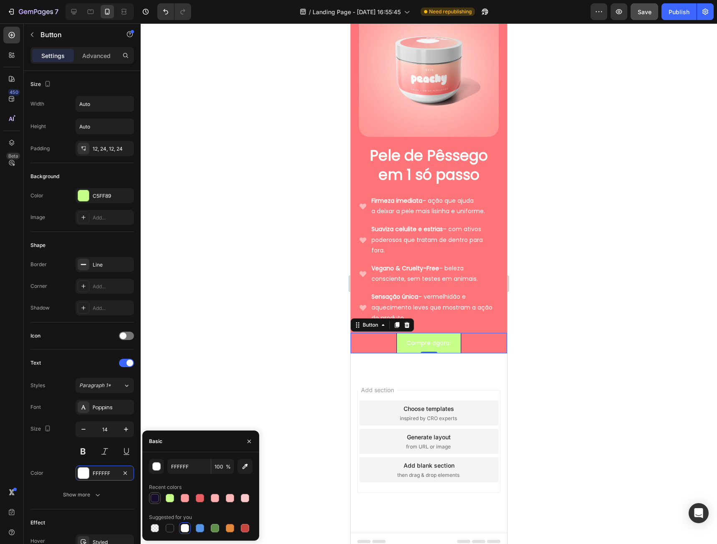
click at [151, 498] on div at bounding box center [155, 498] width 8 height 8
type input "170E2D"
click at [81, 448] on button at bounding box center [82, 451] width 15 height 15
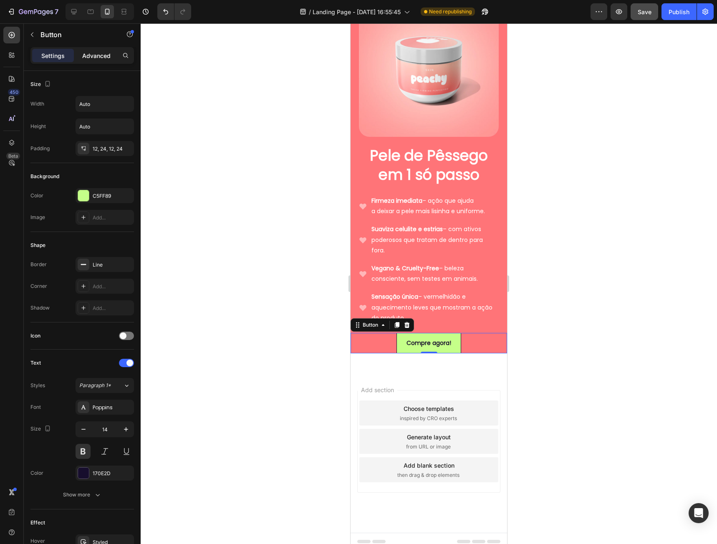
click at [98, 53] on p "Advanced" at bounding box center [96, 55] width 28 height 9
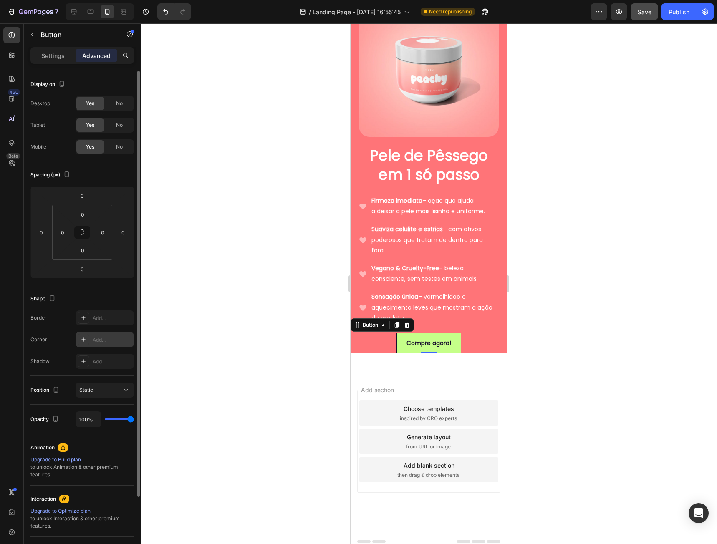
click at [102, 342] on div "Add..." at bounding box center [112, 340] width 39 height 8
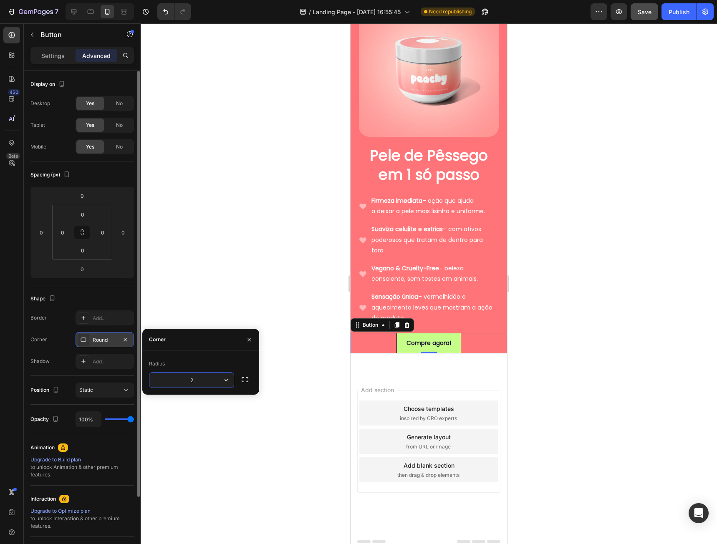
type input "24"
click at [262, 435] on div at bounding box center [429, 283] width 576 height 521
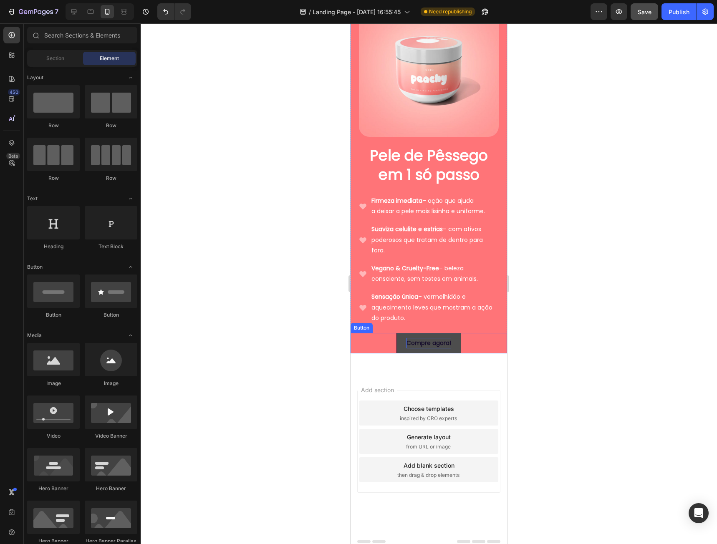
click at [407, 338] on p "Compre agora!" at bounding box center [428, 343] width 45 height 10
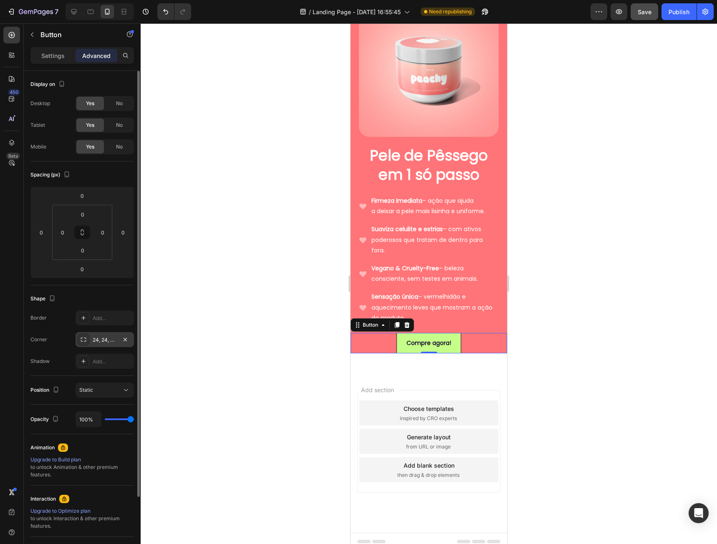
click at [85, 338] on icon at bounding box center [83, 339] width 7 height 7
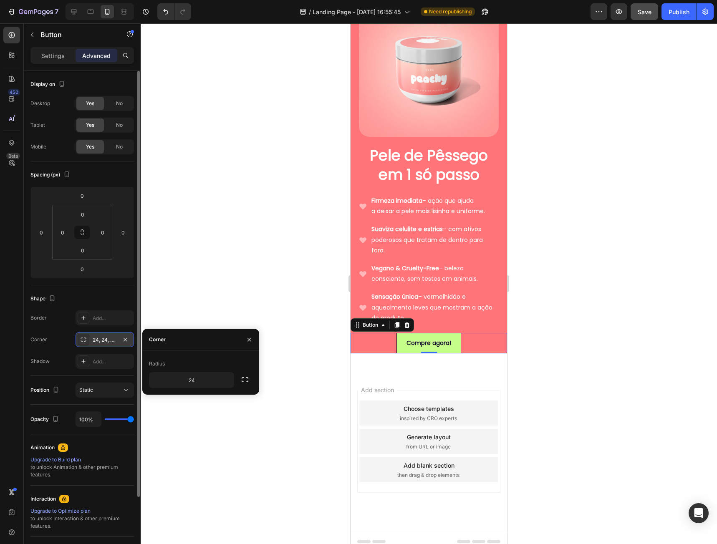
click at [85, 338] on icon at bounding box center [83, 339] width 7 height 7
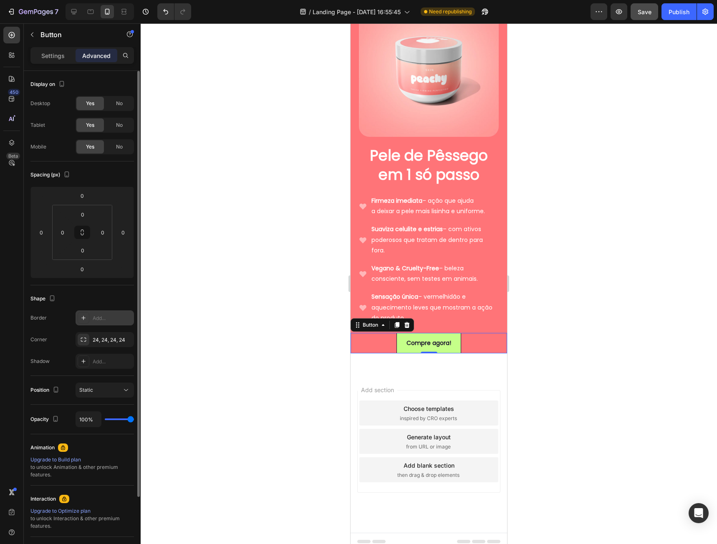
click at [79, 320] on div at bounding box center [84, 318] width 12 height 12
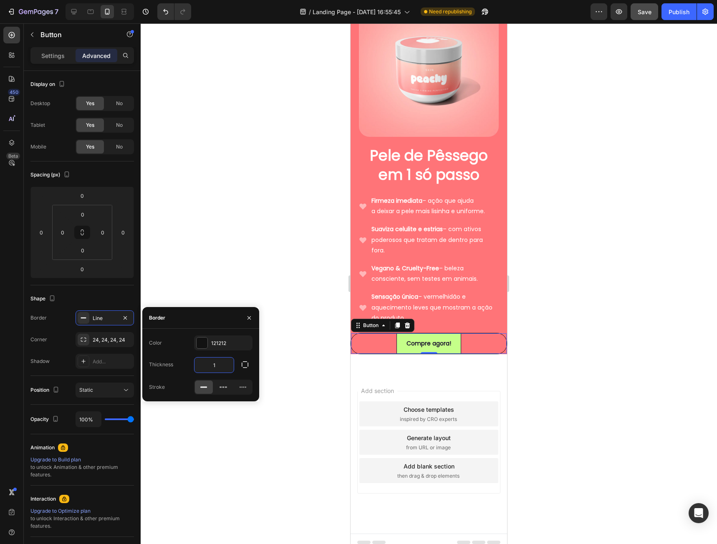
type input "3"
click at [198, 279] on div at bounding box center [429, 283] width 576 height 521
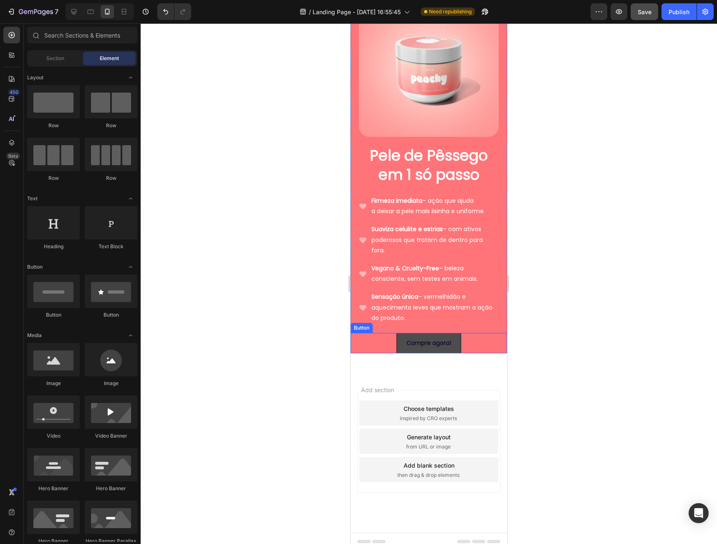
click at [400, 333] on button "Compre agora!" at bounding box center [428, 343] width 65 height 20
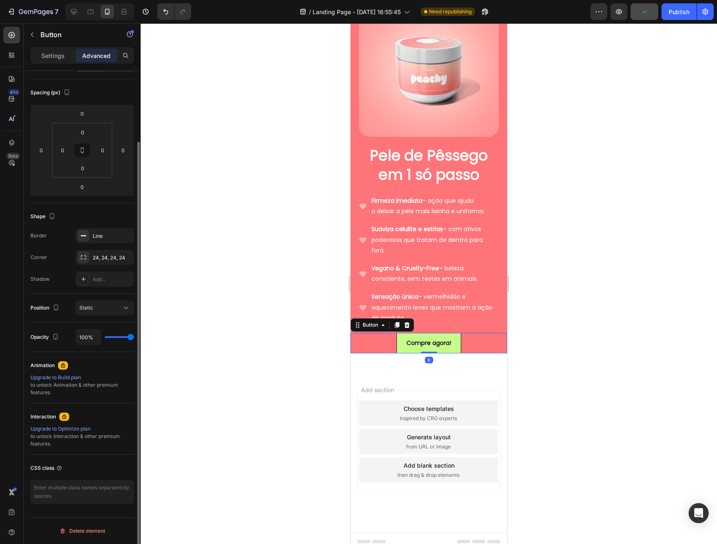
scroll to position [0, 0]
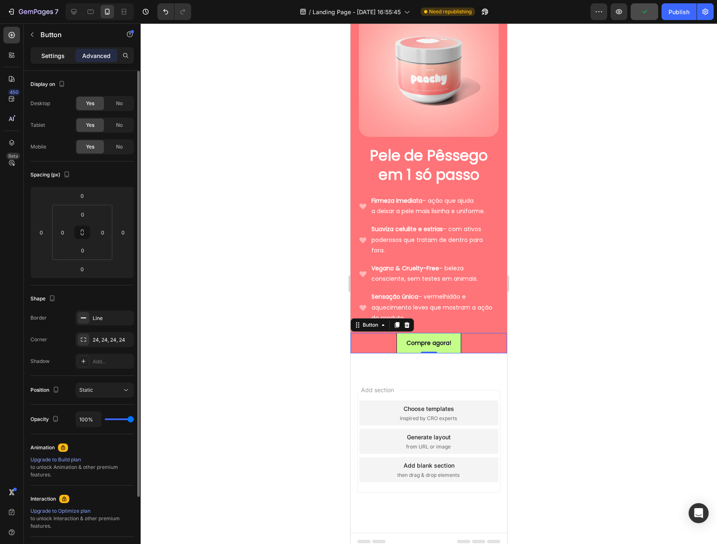
click at [42, 52] on p "Settings" at bounding box center [52, 55] width 23 height 9
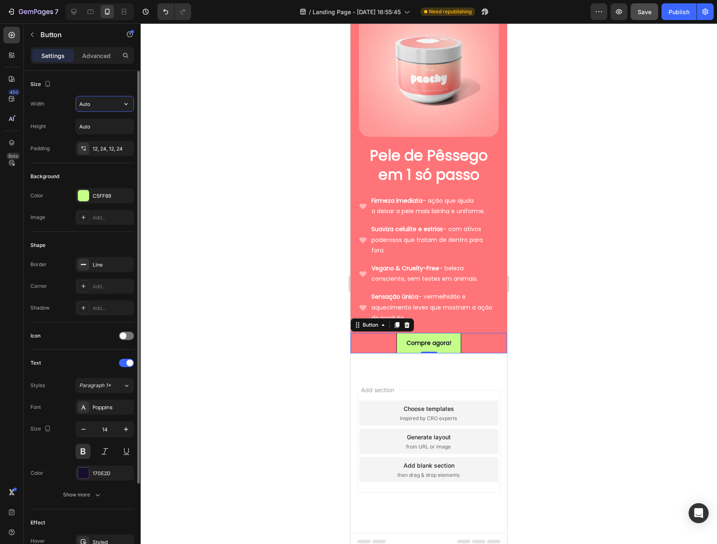
click at [85, 105] on input "Auto" at bounding box center [105, 103] width 58 height 15
type input "1"
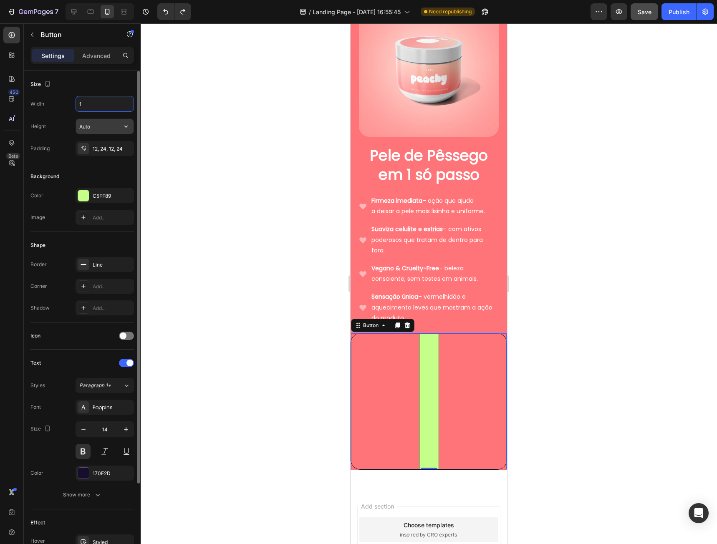
click at [101, 126] on input "Auto" at bounding box center [105, 126] width 58 height 15
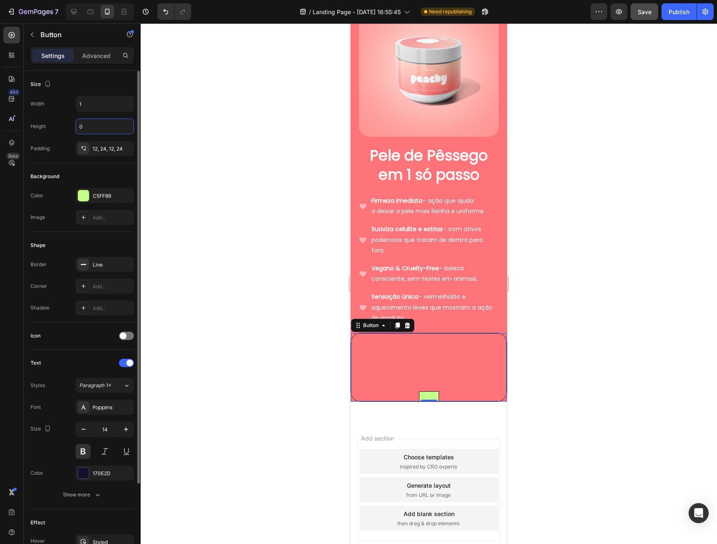
click at [103, 80] on div "Size" at bounding box center [81, 84] width 103 height 13
type input "Auto"
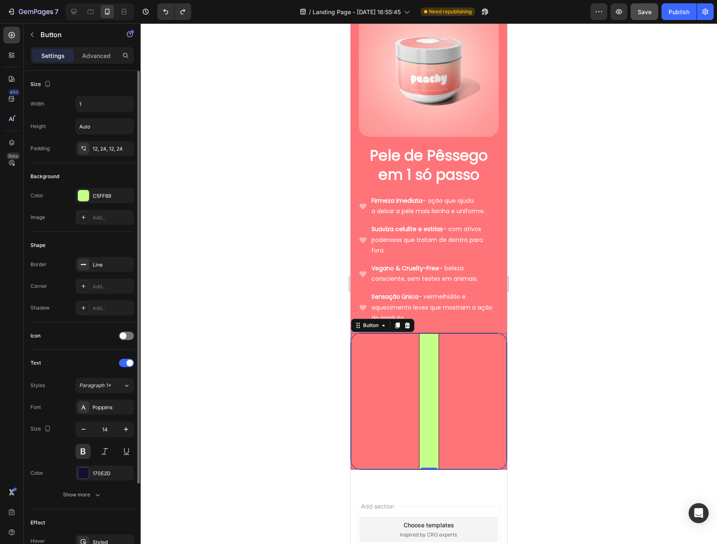
type input "Auto"
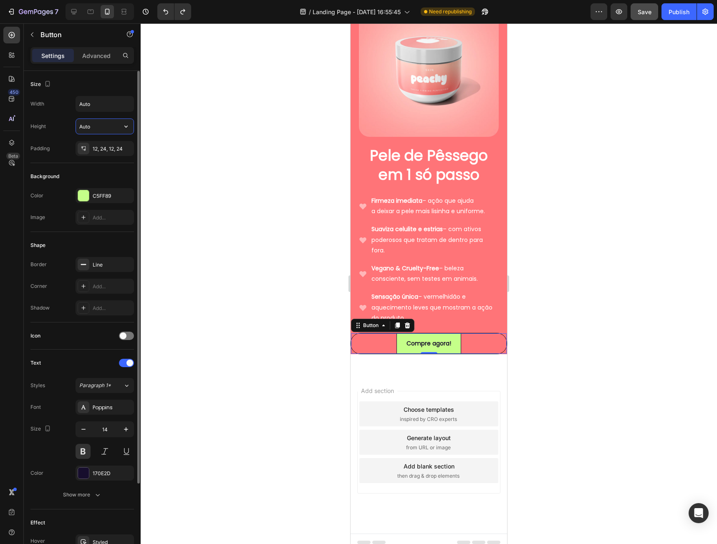
click at [97, 128] on input "Auto" at bounding box center [105, 126] width 58 height 15
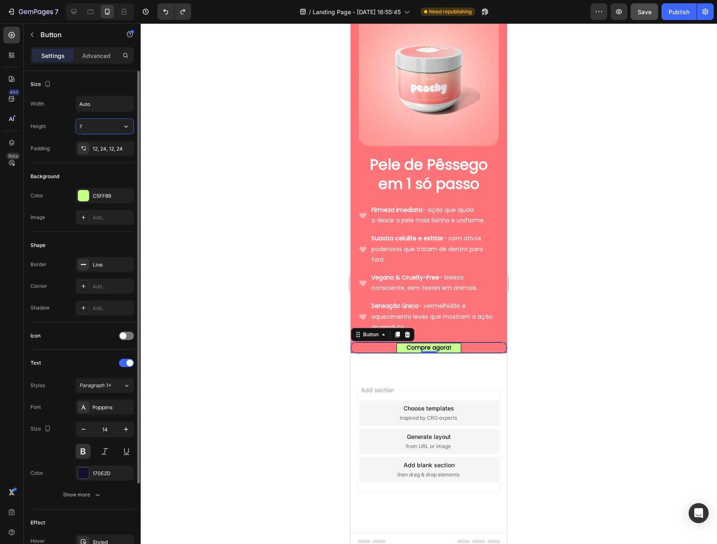
type input "8"
click at [108, 103] on input "Auto" at bounding box center [105, 103] width 58 height 15
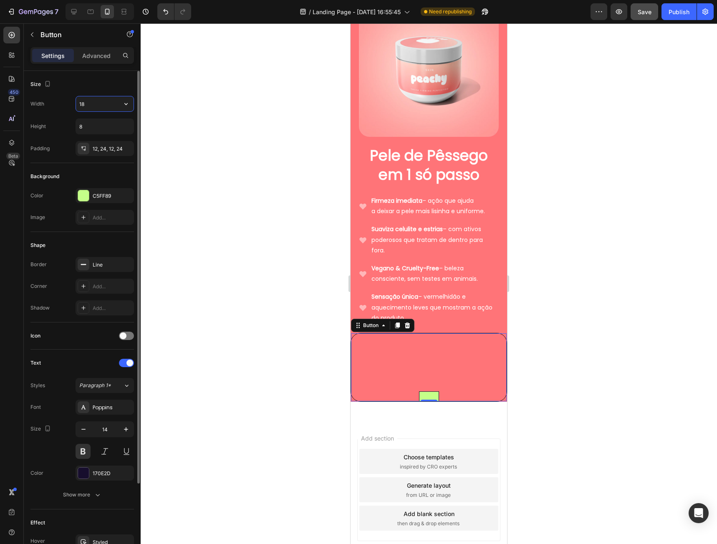
type input "19"
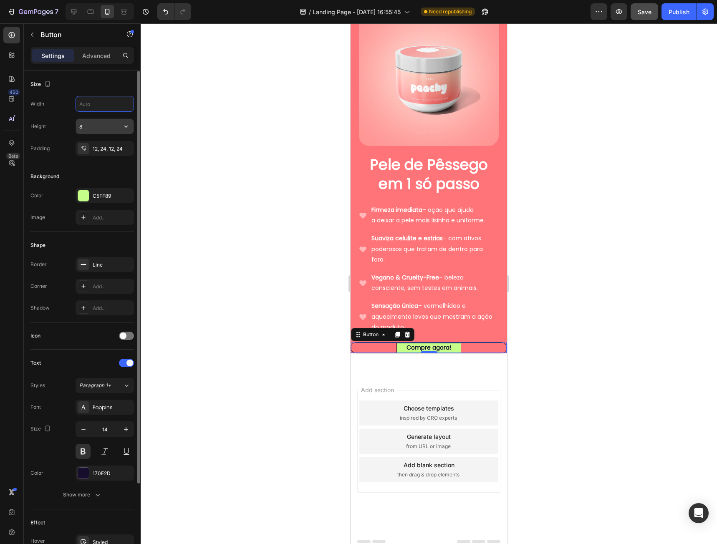
click at [96, 128] on input "8" at bounding box center [105, 126] width 58 height 15
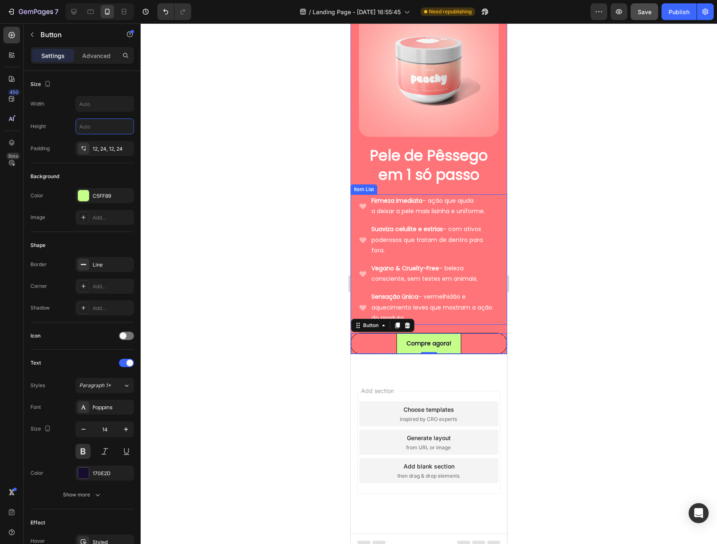
click at [415, 239] on p "poderosos que tratam de dentro para fora." at bounding box center [434, 245] width 126 height 21
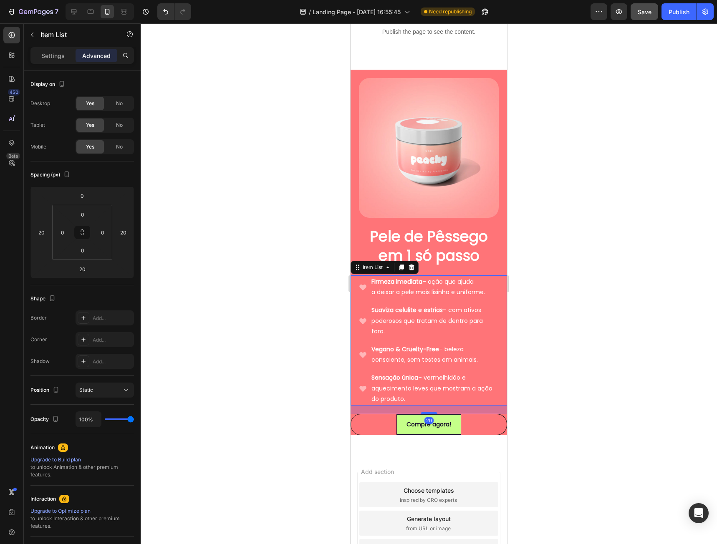
scroll to position [222, 0]
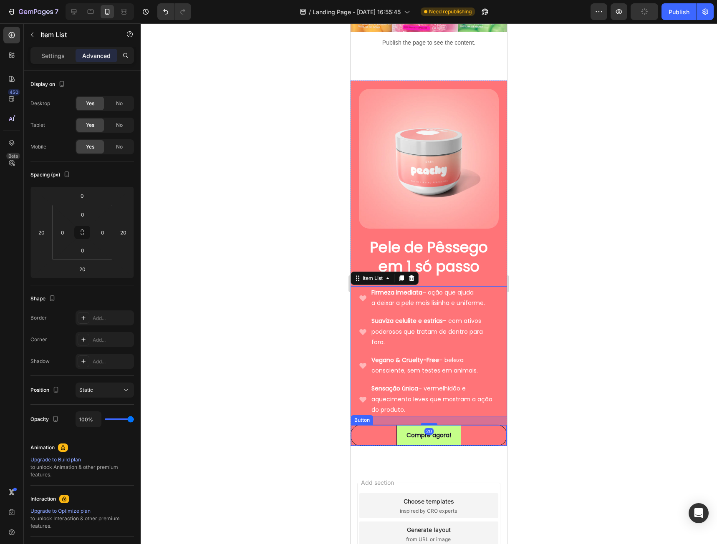
click at [485, 425] on div "Compre agora! Button" at bounding box center [428, 435] width 156 height 21
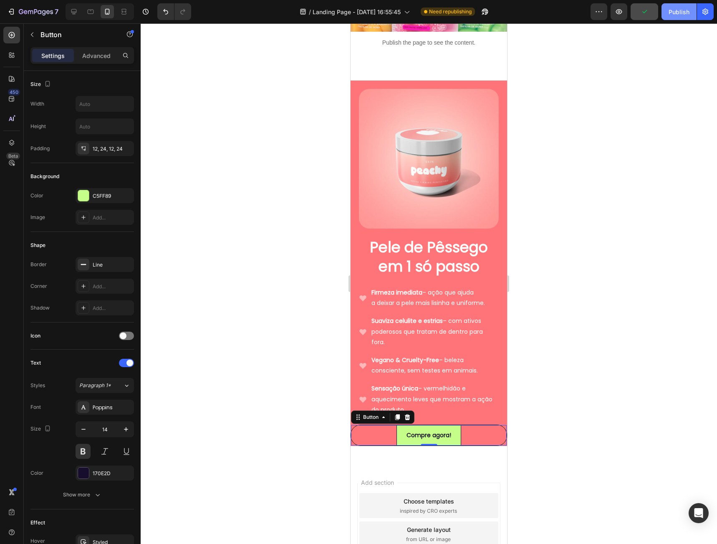
click at [673, 13] on div "Publish" at bounding box center [678, 12] width 21 height 9
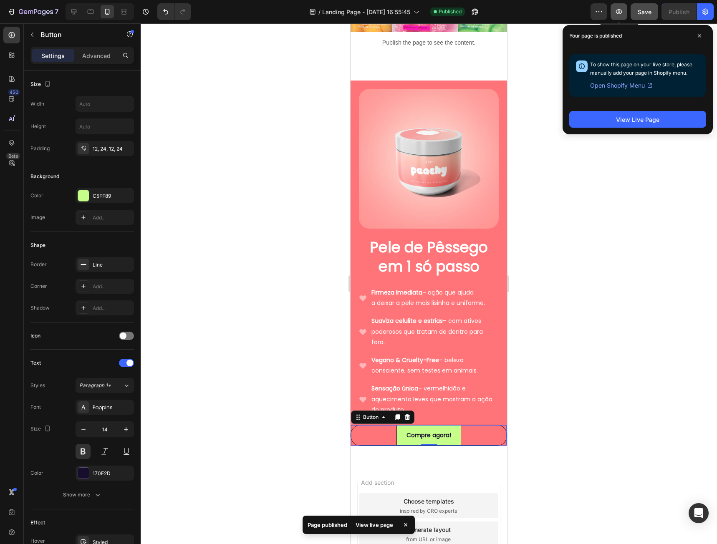
click at [621, 15] on icon "button" at bounding box center [618, 12] width 8 height 8
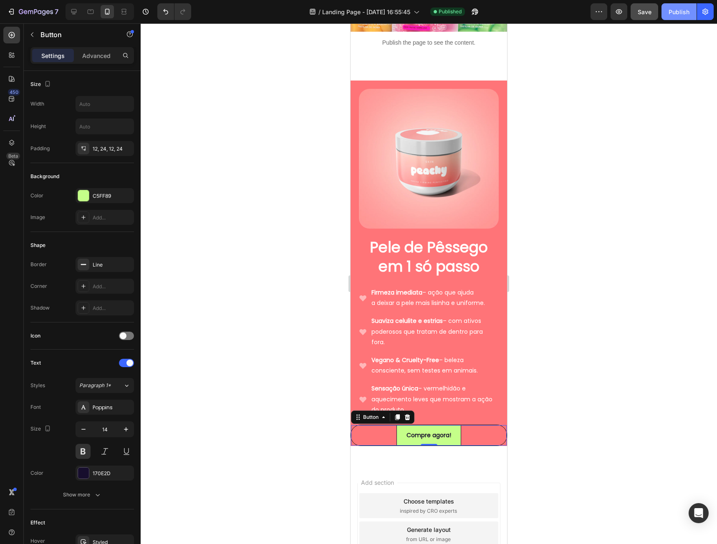
click at [682, 15] on div "Publish" at bounding box center [678, 12] width 21 height 9
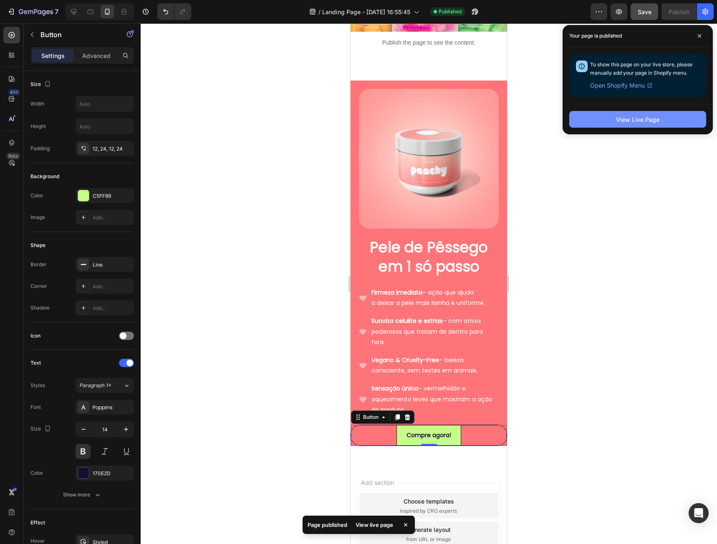
click at [633, 117] on div "View Live Page" at bounding box center [637, 119] width 43 height 9
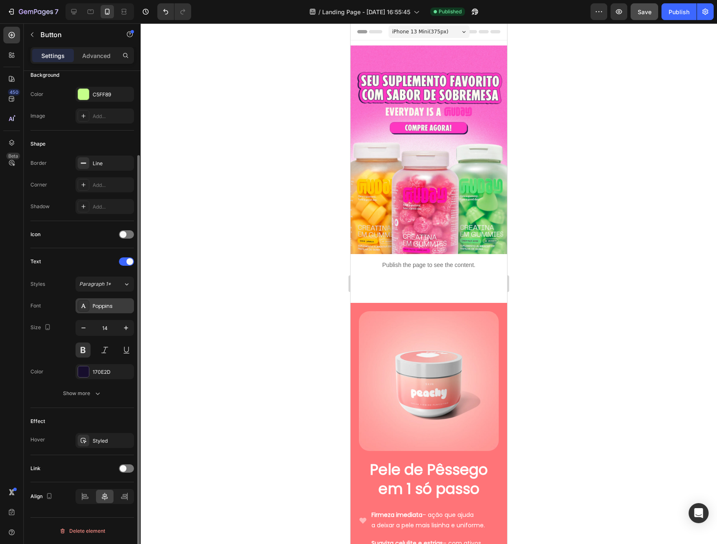
scroll to position [0, 0]
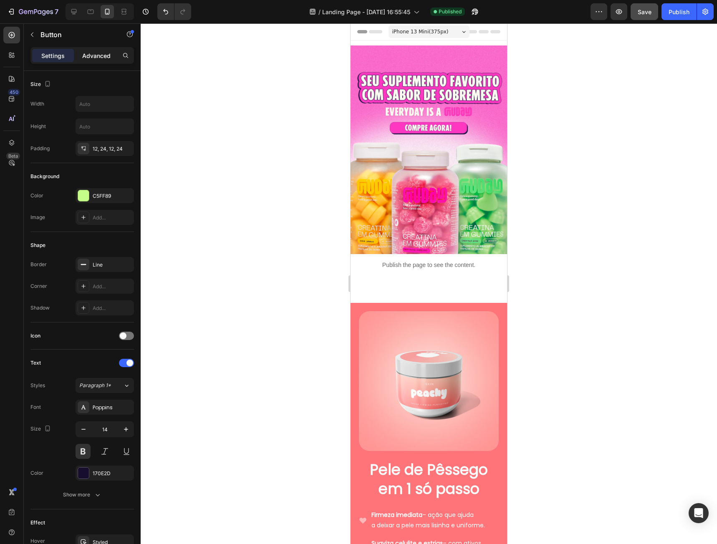
click at [97, 61] on div "Advanced" at bounding box center [96, 55] width 42 height 13
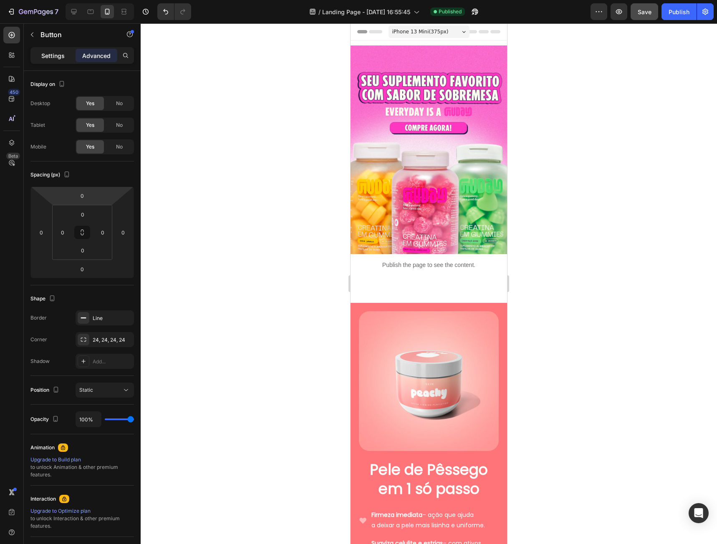
click at [64, 59] on p "Settings" at bounding box center [52, 55] width 23 height 9
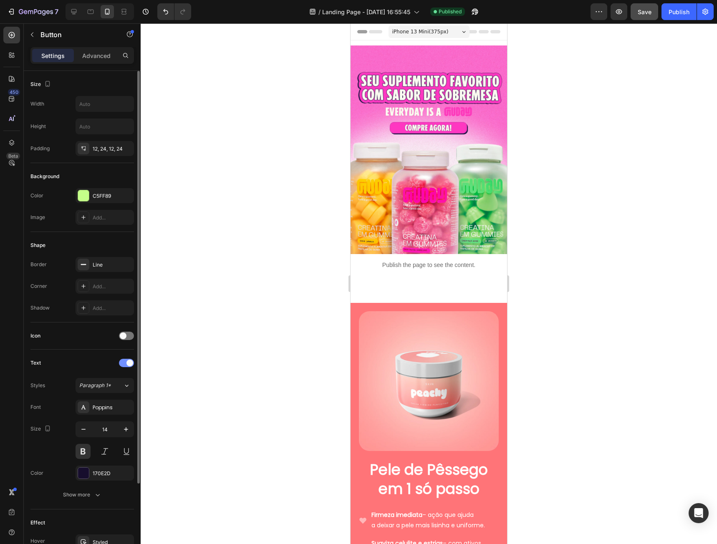
scroll to position [83, 0]
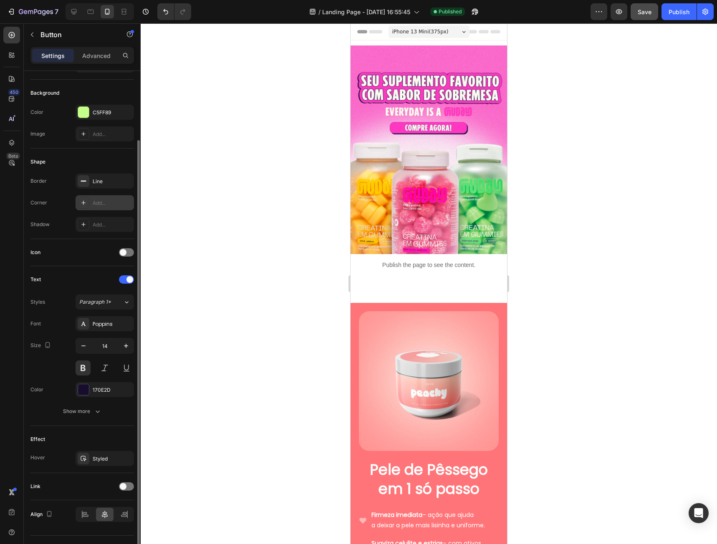
click at [101, 206] on div "Add..." at bounding box center [112, 203] width 39 height 8
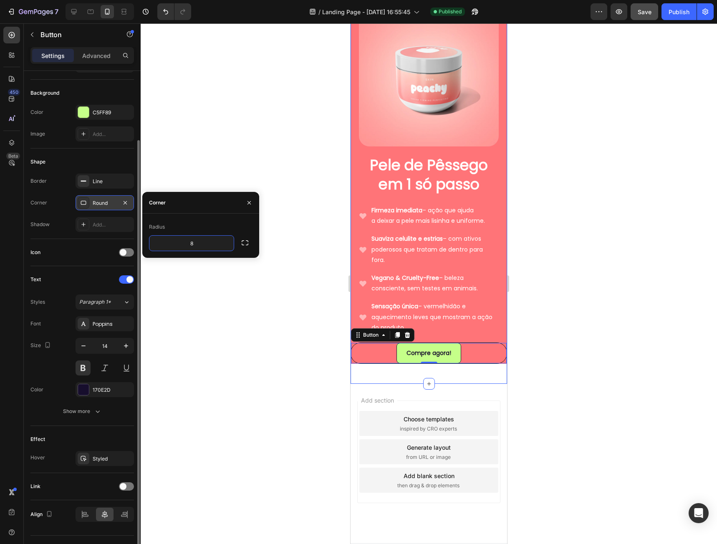
scroll to position [307, 0]
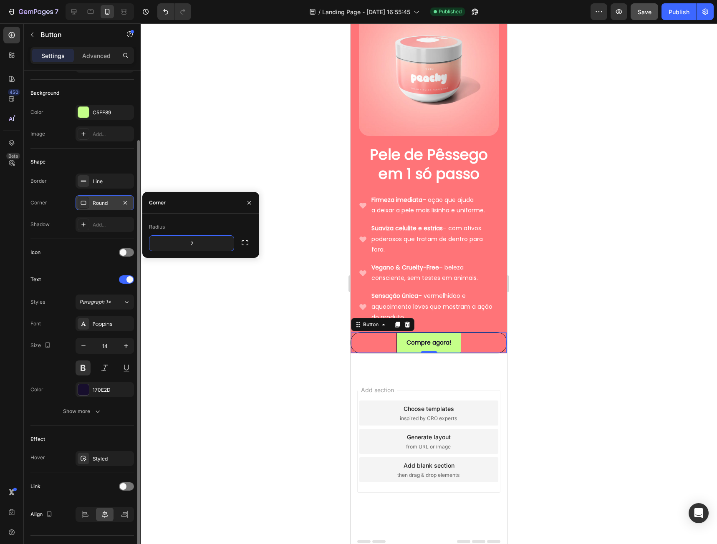
type input "25"
click at [99, 239] on div "Icon" at bounding box center [81, 252] width 103 height 27
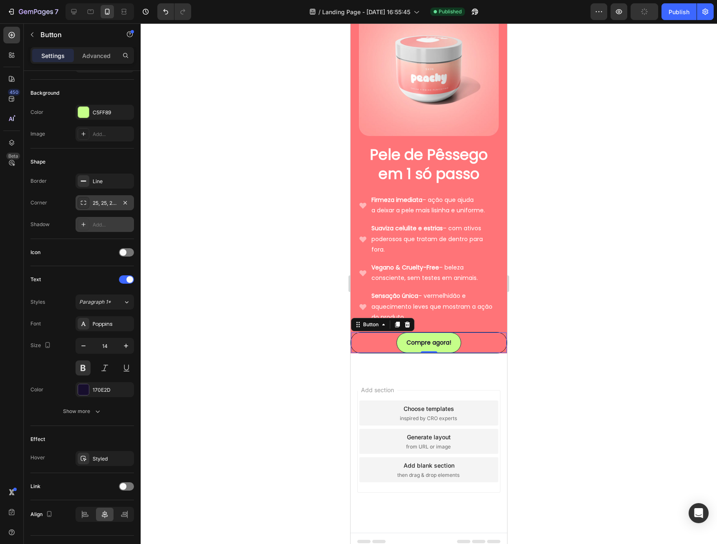
click at [101, 226] on div "Add..." at bounding box center [112, 225] width 39 height 8
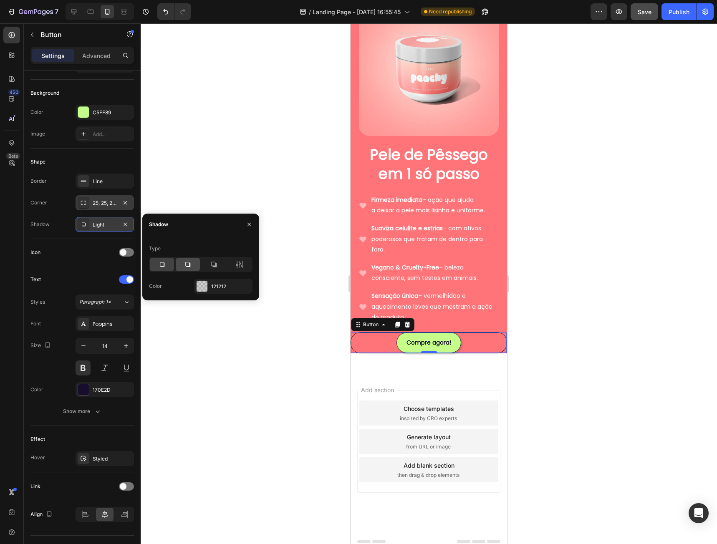
click at [183, 266] on div at bounding box center [188, 264] width 24 height 13
click at [204, 288] on div at bounding box center [201, 286] width 11 height 11
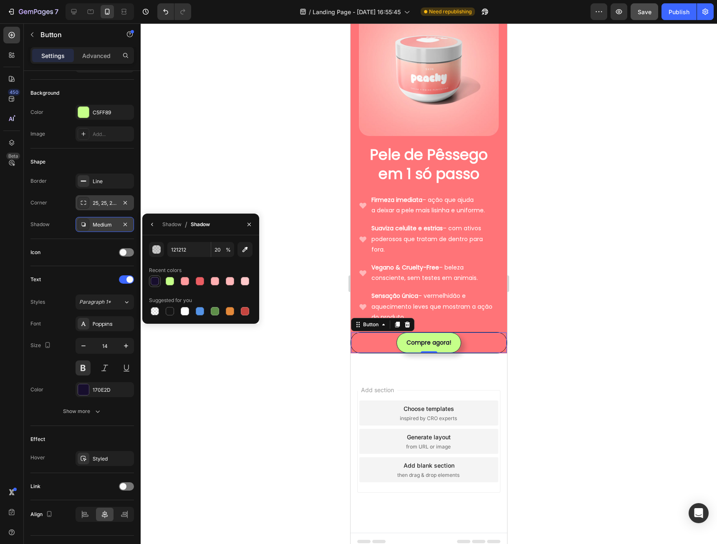
click at [153, 281] on div at bounding box center [155, 281] width 8 height 8
type input "170E2D"
type input "100"
click at [157, 254] on button "button" at bounding box center [156, 249] width 15 height 15
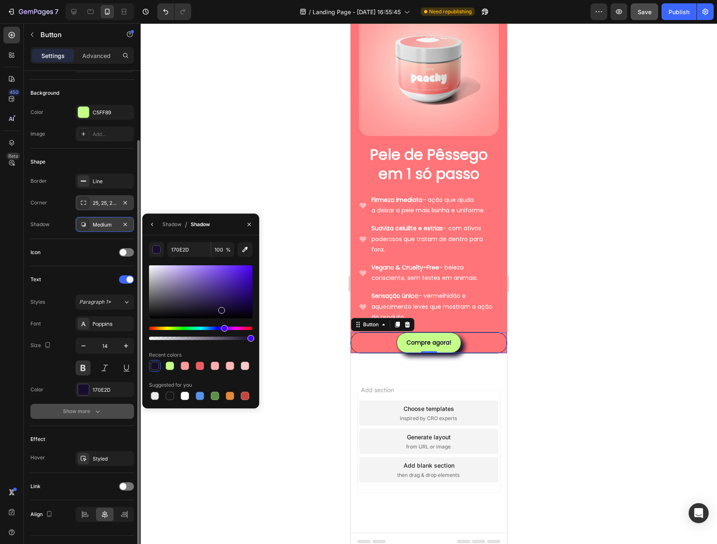
click at [96, 413] on icon "button" at bounding box center [97, 411] width 8 height 8
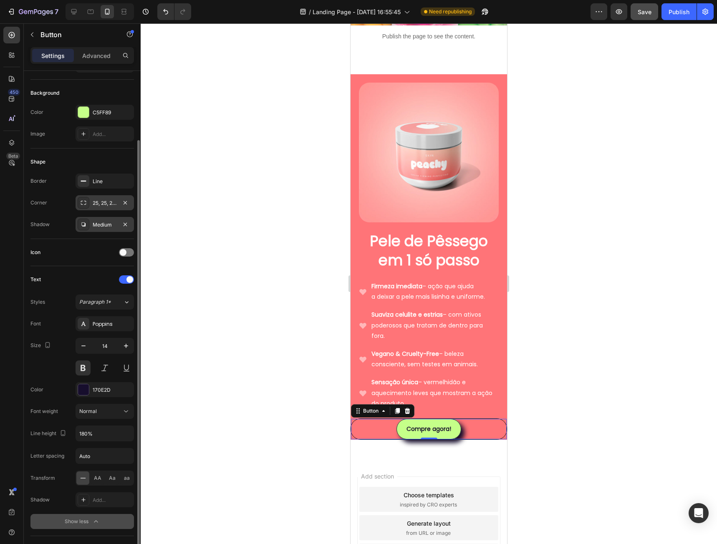
scroll to position [0, 0]
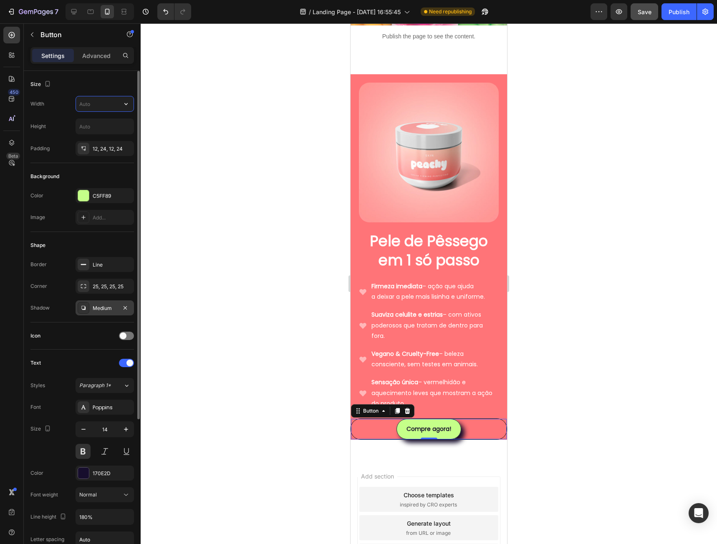
click at [90, 98] on input "text" at bounding box center [105, 103] width 58 height 15
click at [128, 103] on icon "button" at bounding box center [126, 104] width 8 height 8
click at [104, 136] on div "Full 100%" at bounding box center [96, 141] width 68 height 16
click at [103, 147] on div "12, 24, 12, 24" at bounding box center [105, 149] width 24 height 8
click at [103, 105] on input "100%" at bounding box center [105, 103] width 58 height 15
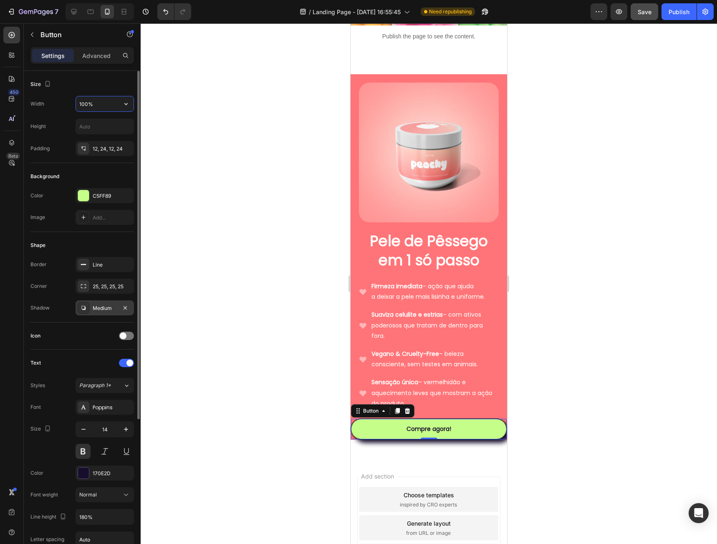
click at [103, 105] on input "100%" at bounding box center [105, 103] width 58 height 15
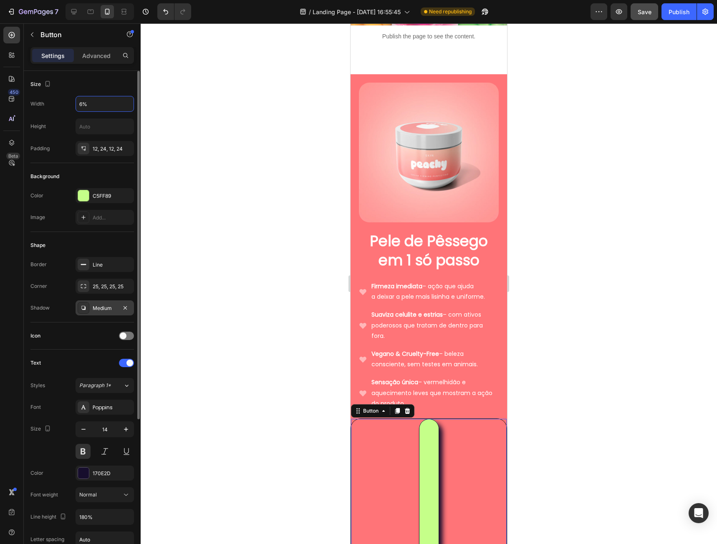
type input "60%"
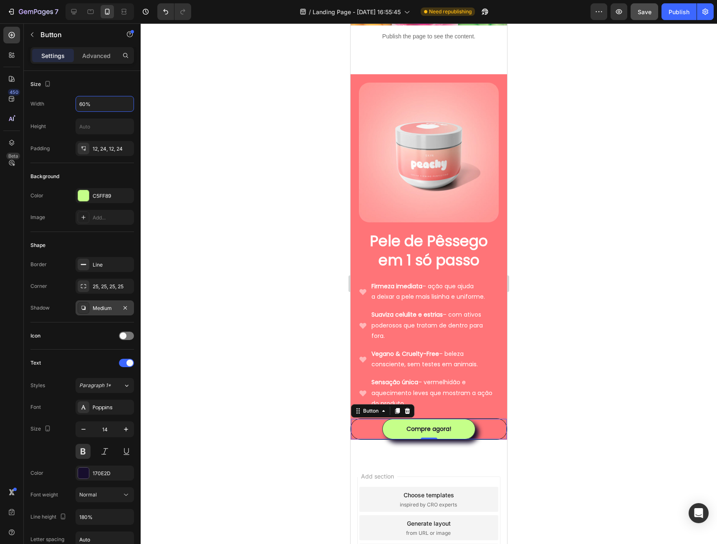
click at [610, 322] on div at bounding box center [429, 283] width 576 height 521
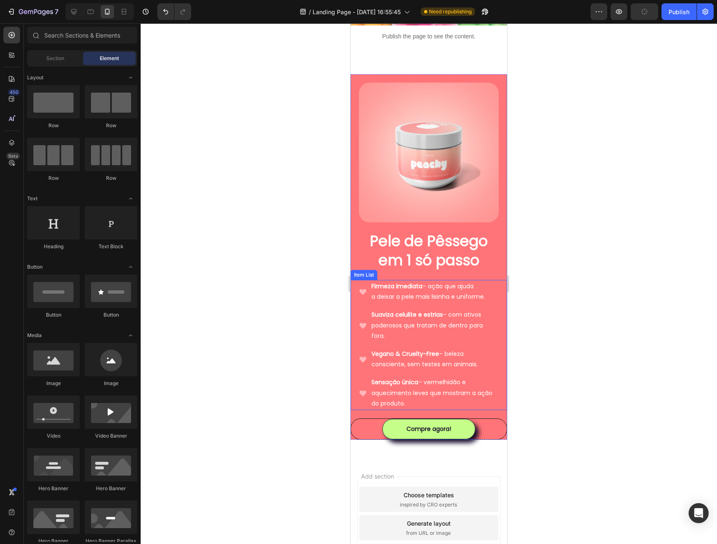
click at [448, 327] on p "poderosos que tratam de dentro para fora." at bounding box center [434, 330] width 126 height 21
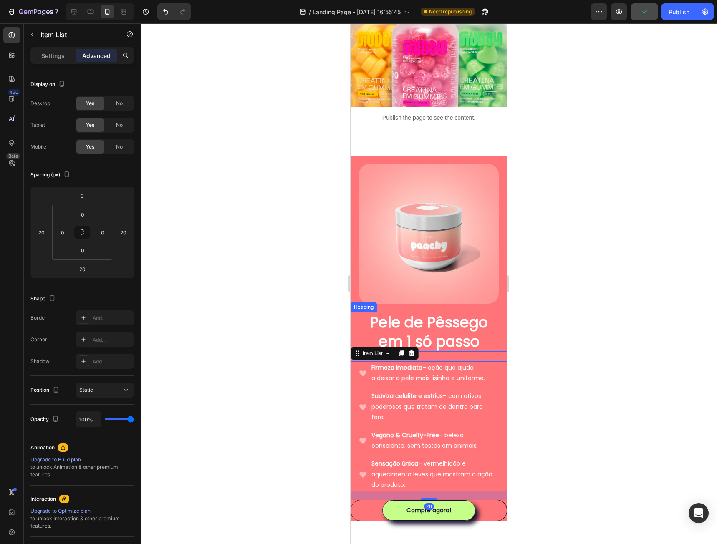
scroll to position [145, 0]
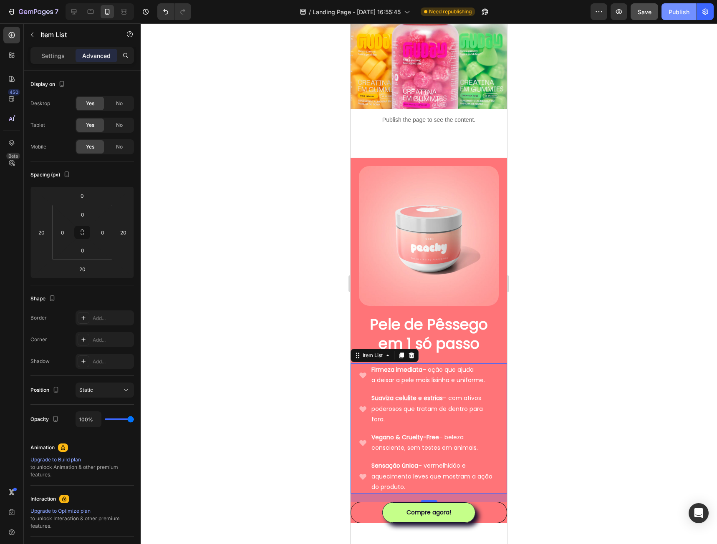
click at [677, 9] on div "Publish" at bounding box center [678, 12] width 21 height 9
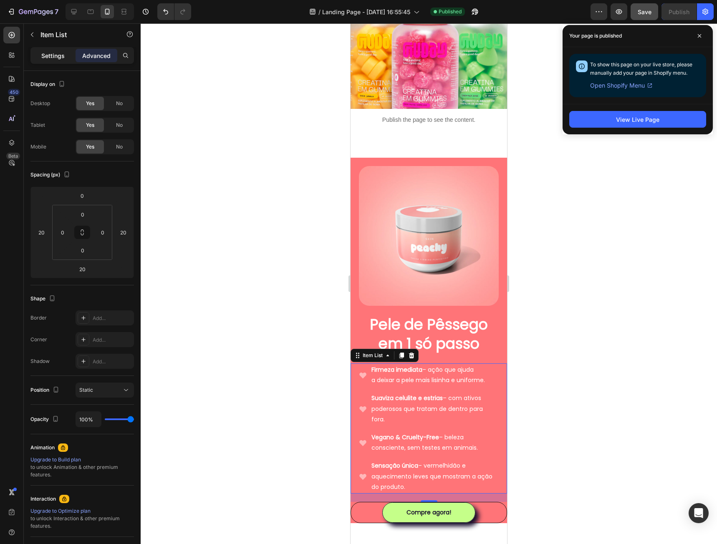
click at [57, 54] on p "Settings" at bounding box center [52, 55] width 23 height 9
type input "8"
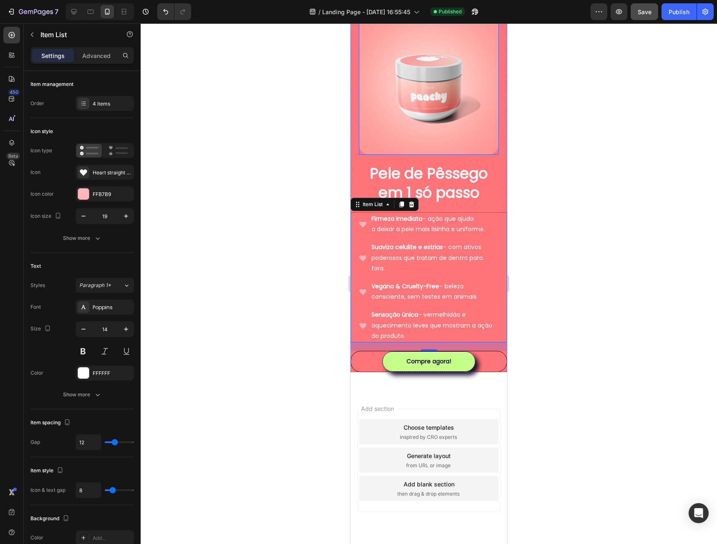
scroll to position [307, 0]
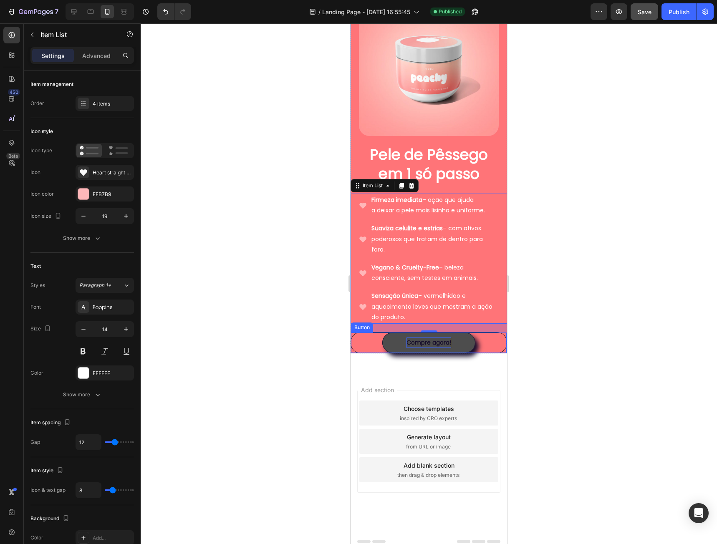
click at [410, 337] on p "Compre agora!" at bounding box center [428, 342] width 45 height 10
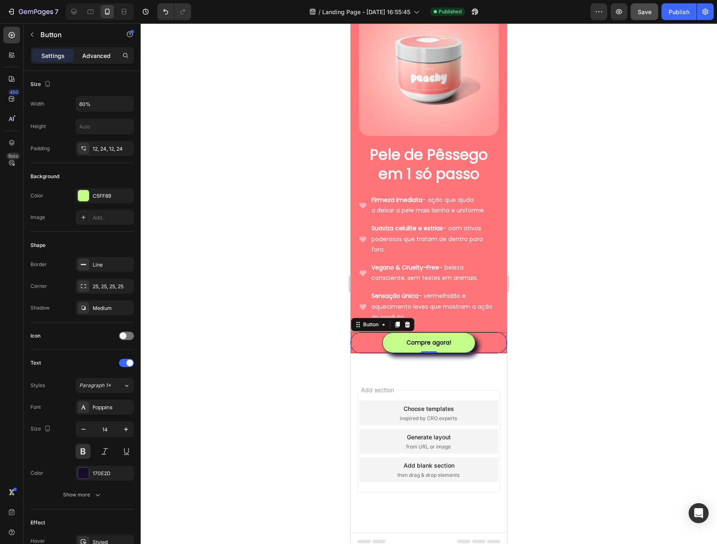
click at [96, 58] on p "Advanced" at bounding box center [96, 55] width 28 height 9
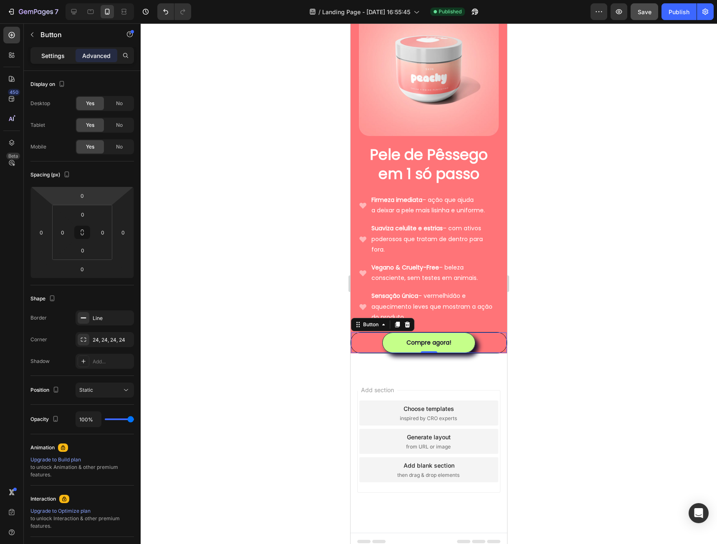
click at [52, 53] on p "Settings" at bounding box center [52, 55] width 23 height 9
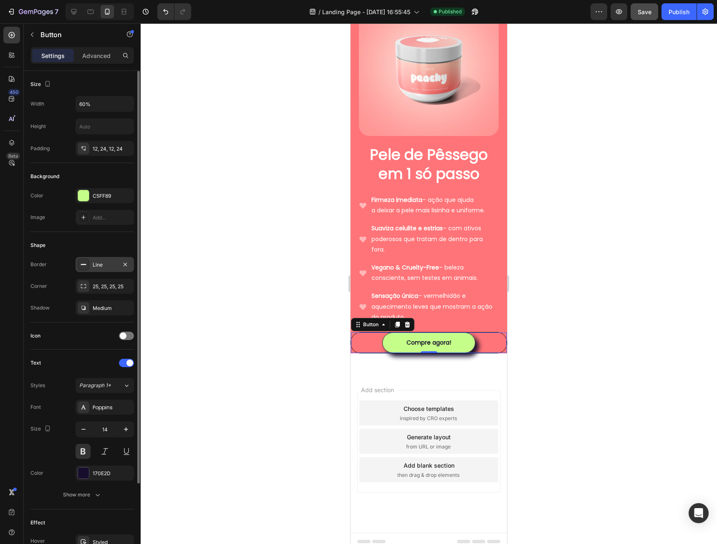
click at [100, 267] on div "Line" at bounding box center [105, 265] width 24 height 8
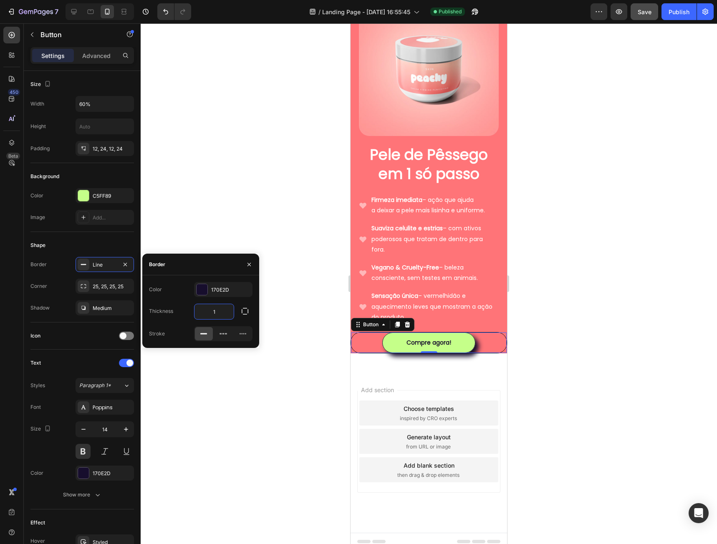
type input "0"
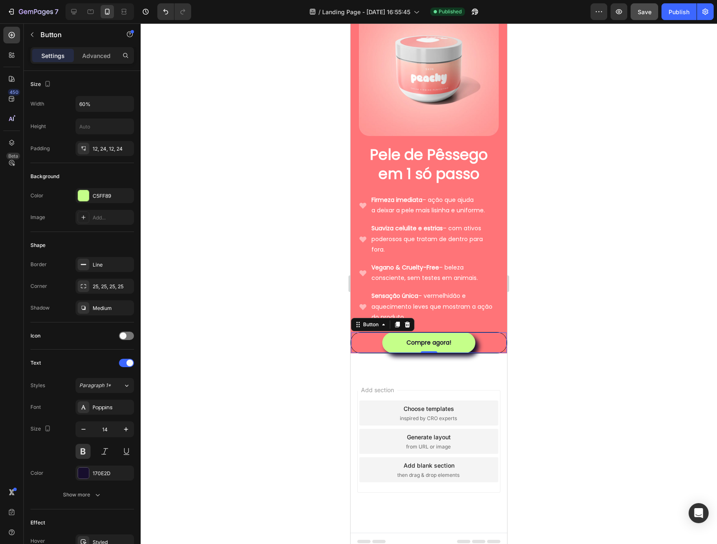
click at [598, 324] on div at bounding box center [429, 283] width 576 height 521
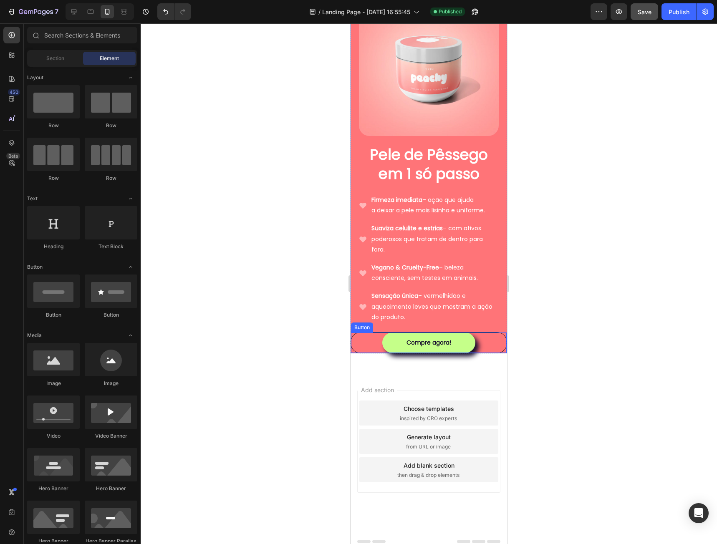
click at [359, 336] on div "Compre agora! Button" at bounding box center [428, 342] width 156 height 21
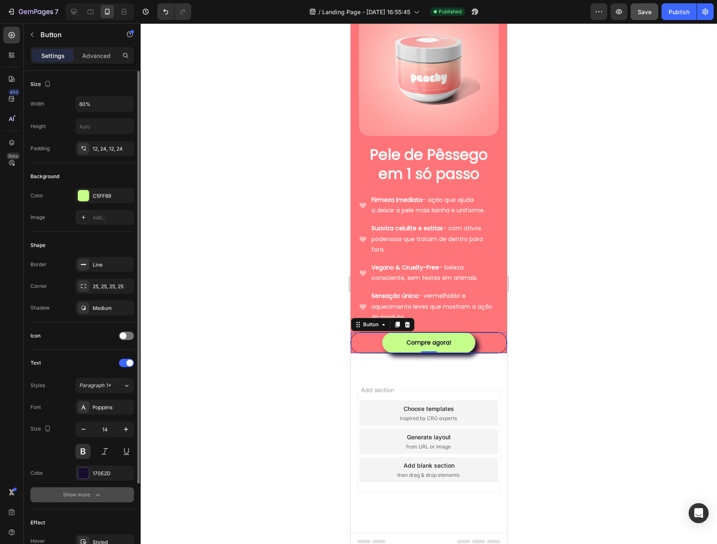
scroll to position [101, 0]
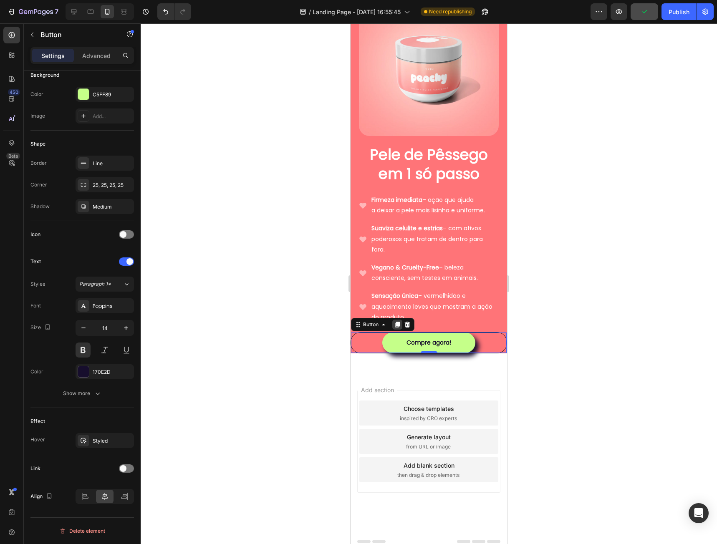
click at [395, 322] on icon at bounding box center [397, 325] width 5 height 6
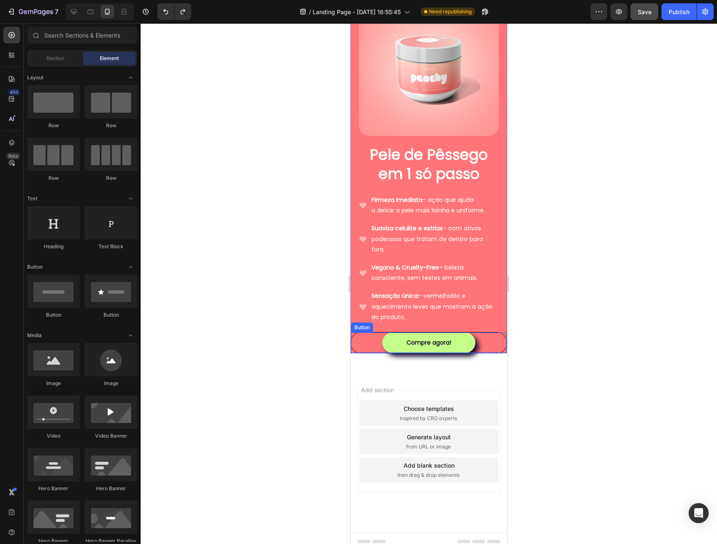
click at [485, 332] on div "Compre agora! Button" at bounding box center [428, 342] width 156 height 21
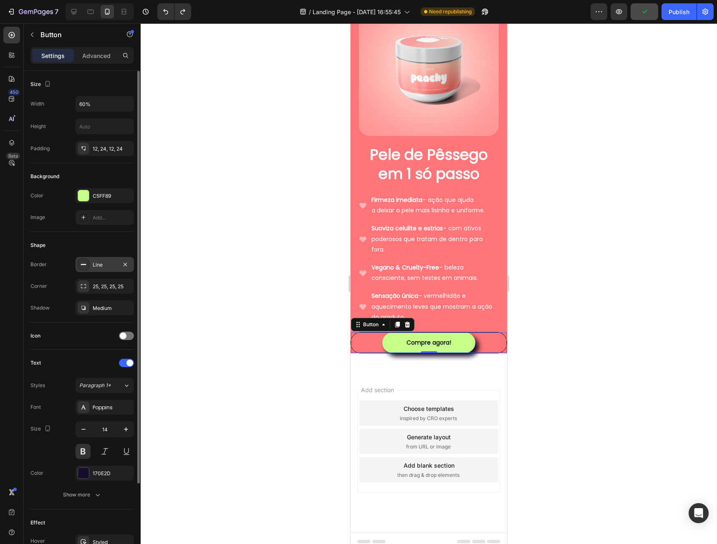
click at [106, 264] on div "Line" at bounding box center [105, 265] width 24 height 8
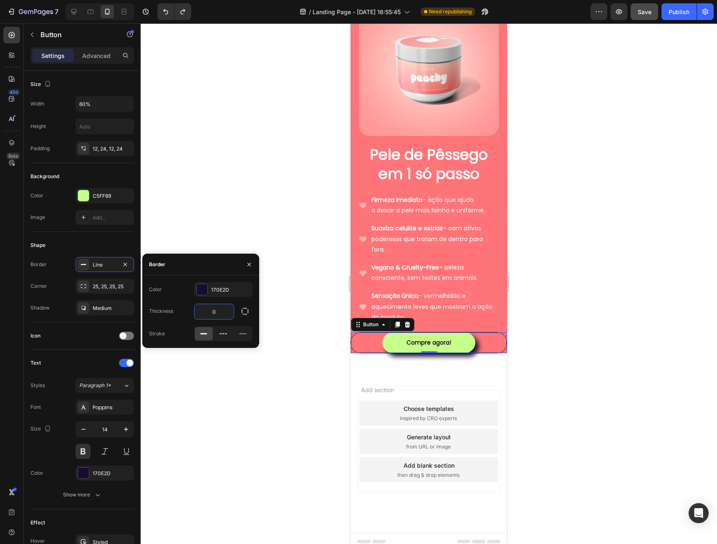
type input "3"
type input "2"
click at [104, 287] on div "25, 25, 25, 25" at bounding box center [105, 287] width 24 height 8
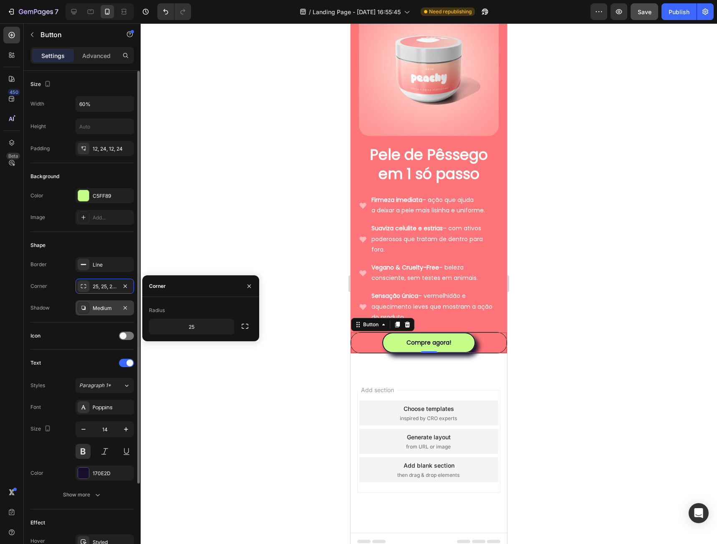
click at [103, 311] on div "Medium" at bounding box center [105, 308] width 24 height 8
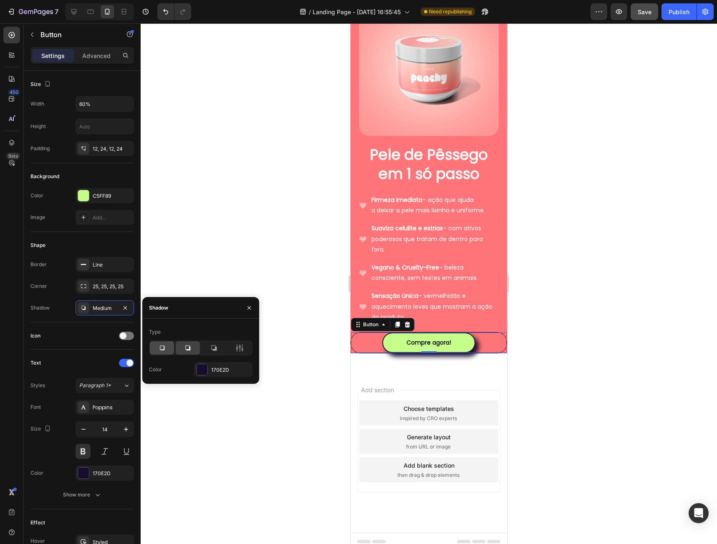
click at [166, 352] on div at bounding box center [162, 347] width 24 height 13
click at [189, 350] on icon at bounding box center [187, 347] width 5 height 5
click at [163, 352] on icon at bounding box center [162, 348] width 8 height 8
click at [182, 347] on div at bounding box center [188, 347] width 24 height 13
click at [218, 348] on div at bounding box center [213, 347] width 24 height 13
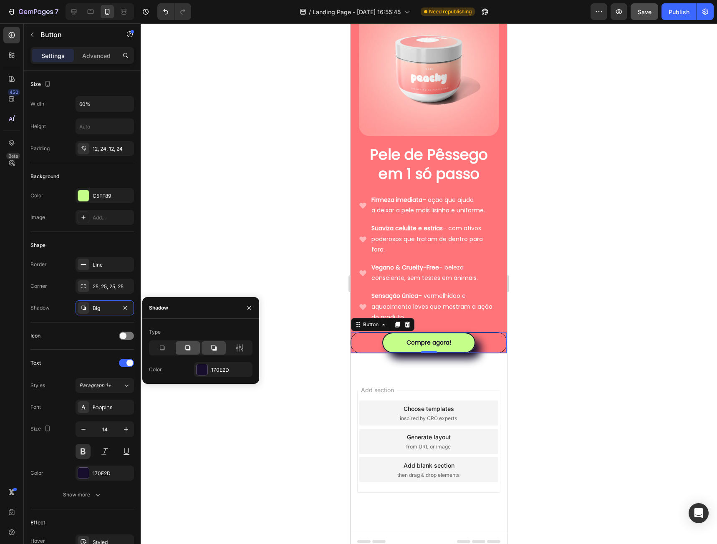
click at [191, 346] on icon at bounding box center [188, 348] width 8 height 8
click at [237, 353] on div at bounding box center [239, 347] width 24 height 13
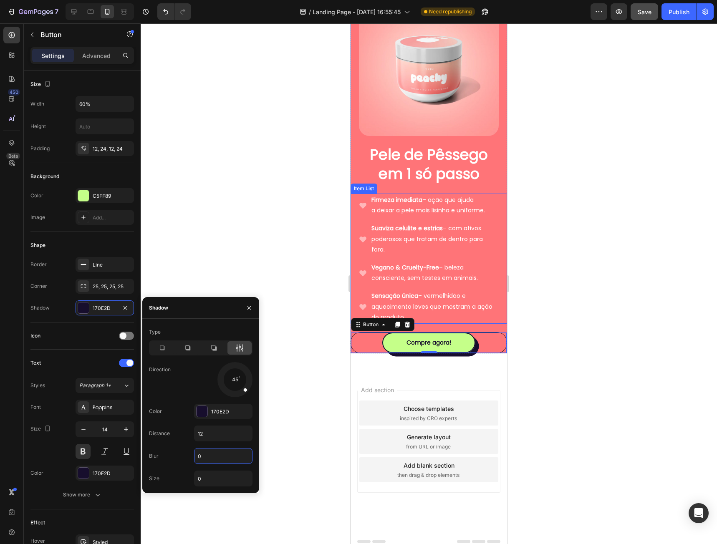
type input "0"
drag, startPoint x: 241, startPoint y: 391, endPoint x: 240, endPoint y: 386, distance: 5.5
click at [240, 386] on div at bounding box center [241, 385] width 16 height 17
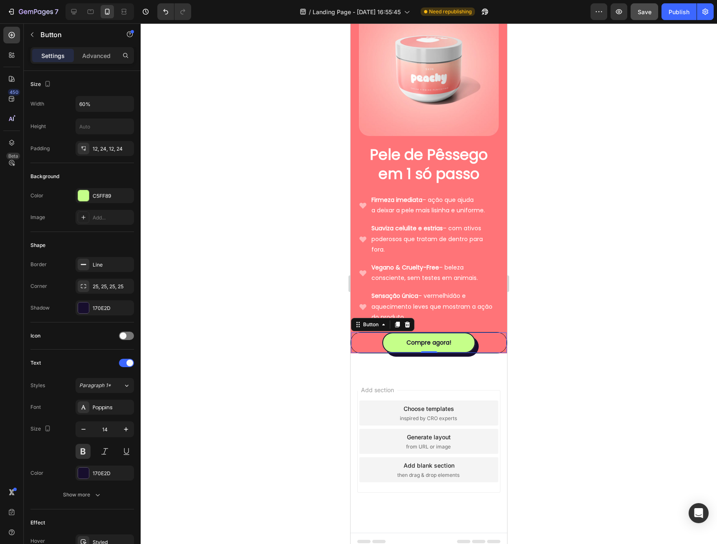
click at [215, 268] on div at bounding box center [429, 283] width 576 height 521
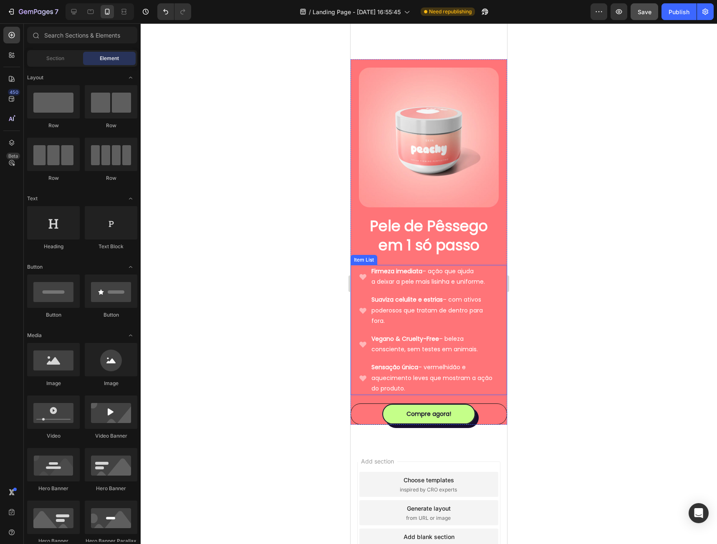
scroll to position [307, 0]
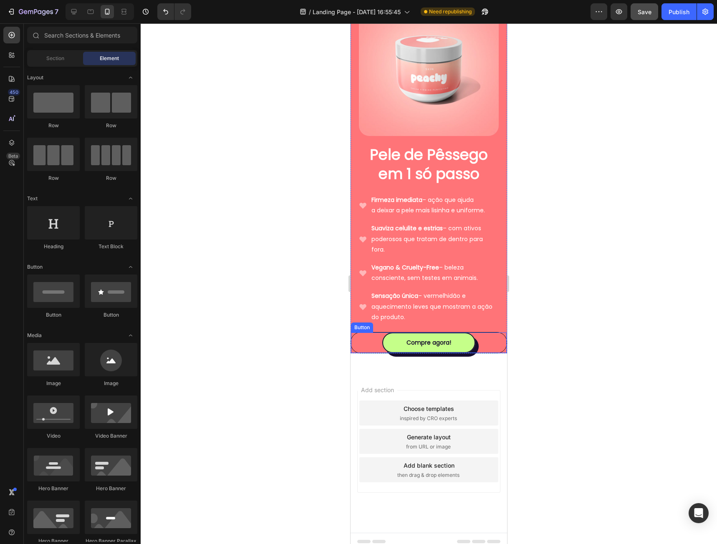
click at [365, 335] on div "Compre agora! Button" at bounding box center [428, 342] width 156 height 21
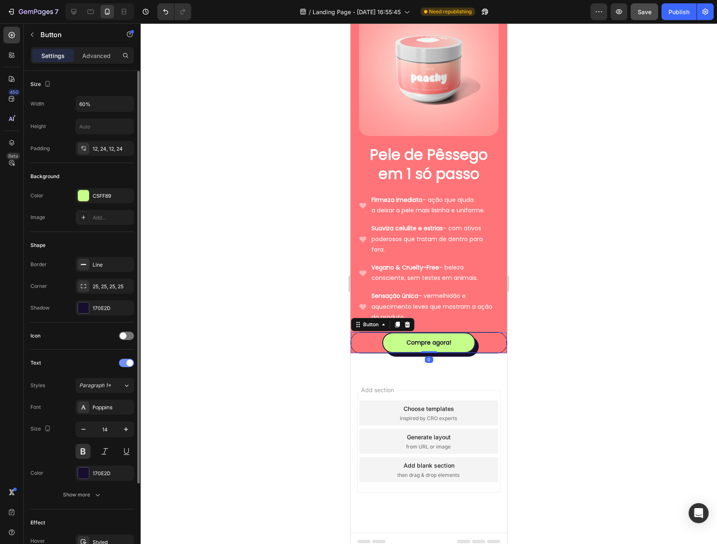
click at [126, 363] on div at bounding box center [126, 363] width 15 height 8
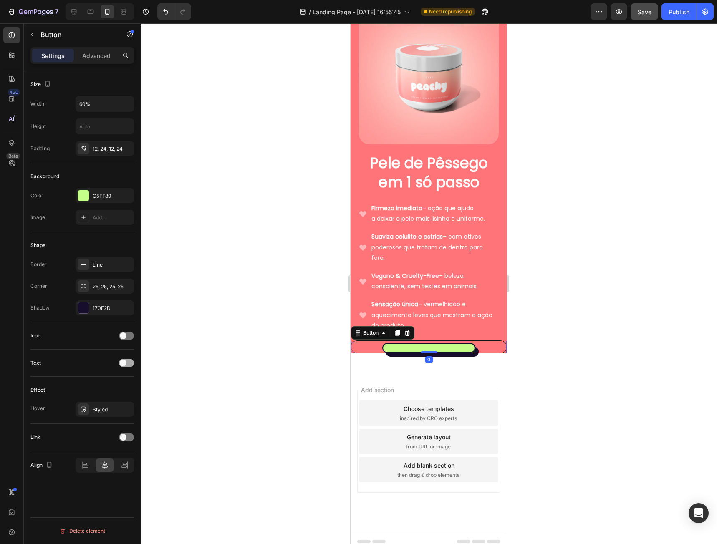
click at [126, 363] on div at bounding box center [126, 363] width 15 height 8
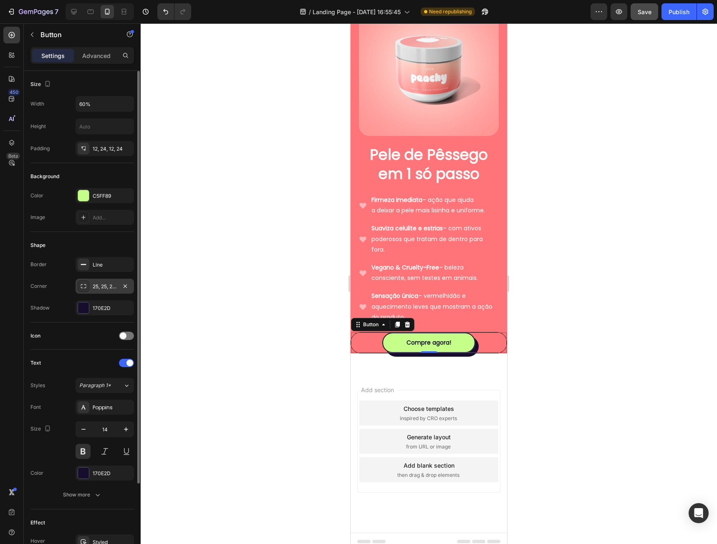
click at [103, 285] on div "25, 25, 25, 25" at bounding box center [105, 287] width 24 height 8
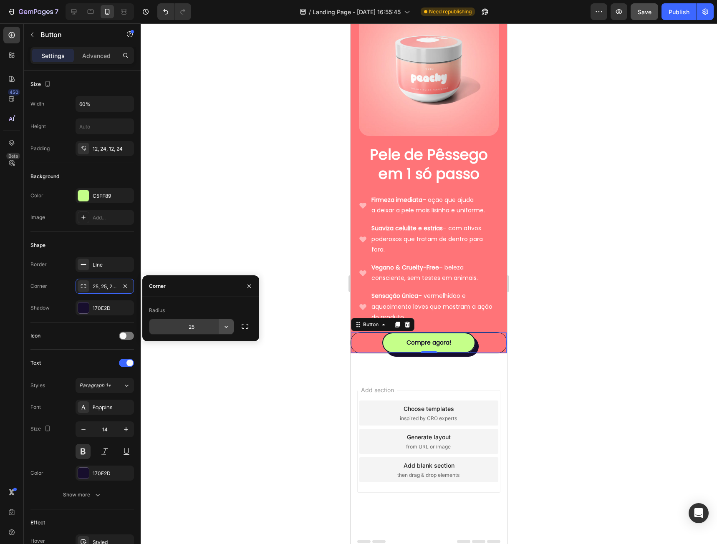
click at [226, 329] on icon "button" at bounding box center [226, 326] width 8 height 8
click at [101, 267] on div "Line" at bounding box center [105, 265] width 24 height 8
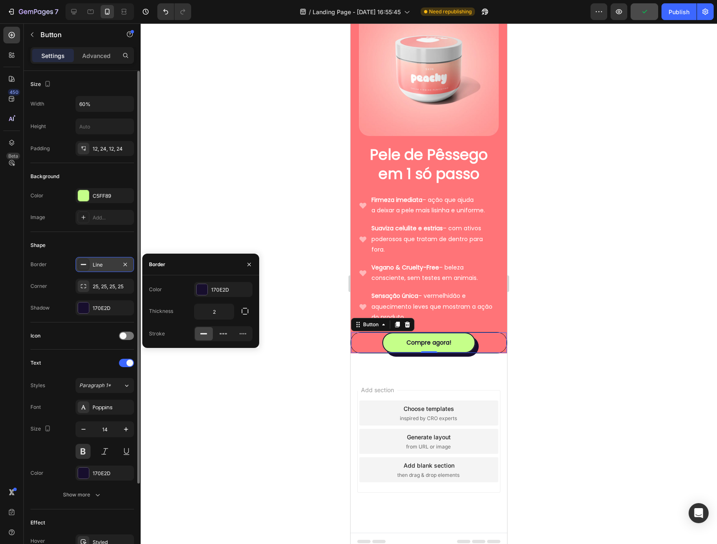
click at [101, 267] on div "Line" at bounding box center [105, 265] width 24 height 8
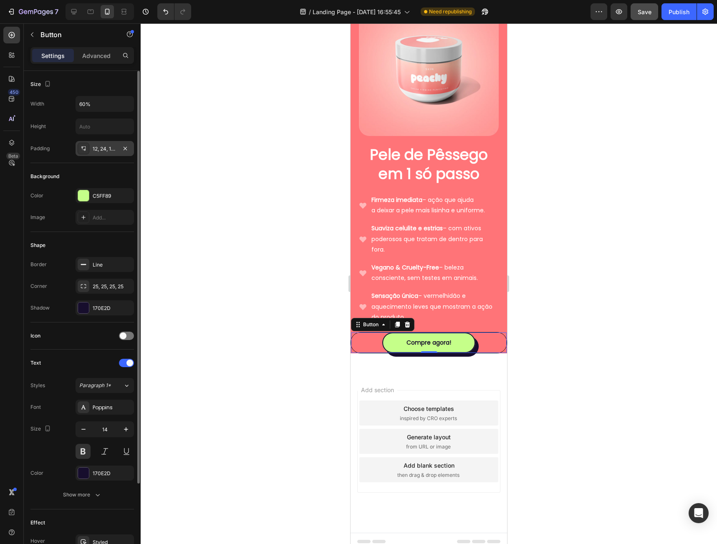
click at [107, 153] on div "12, 24, 12, 24" at bounding box center [104, 148] width 58 height 15
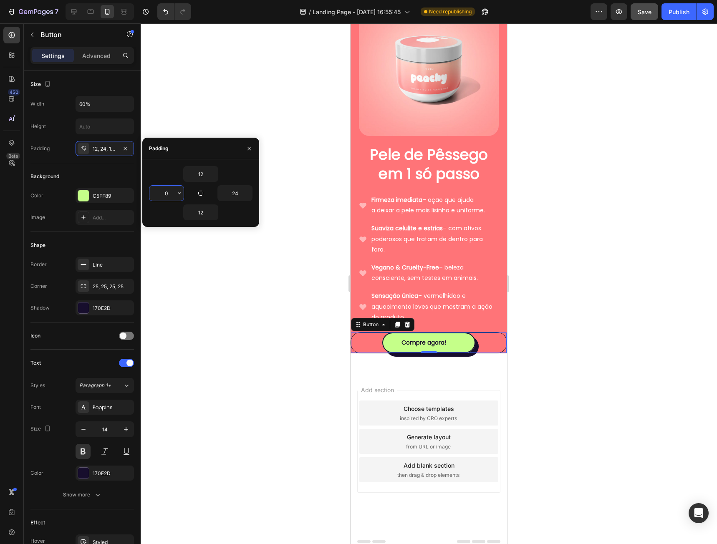
type input "24"
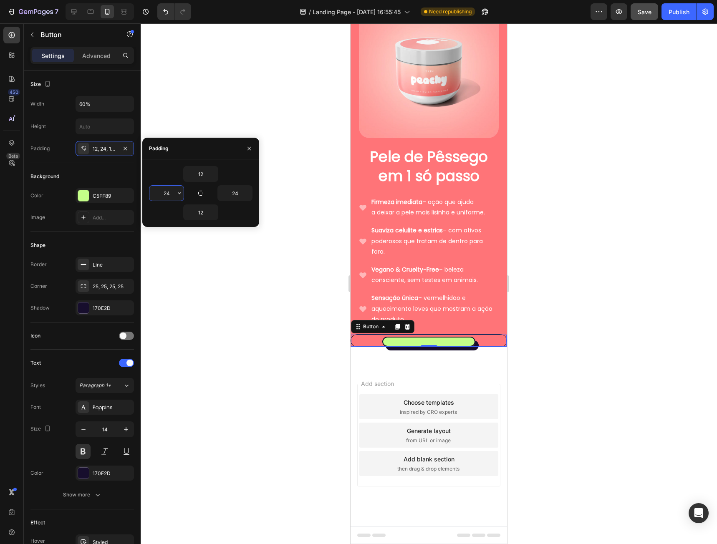
scroll to position [298, 0]
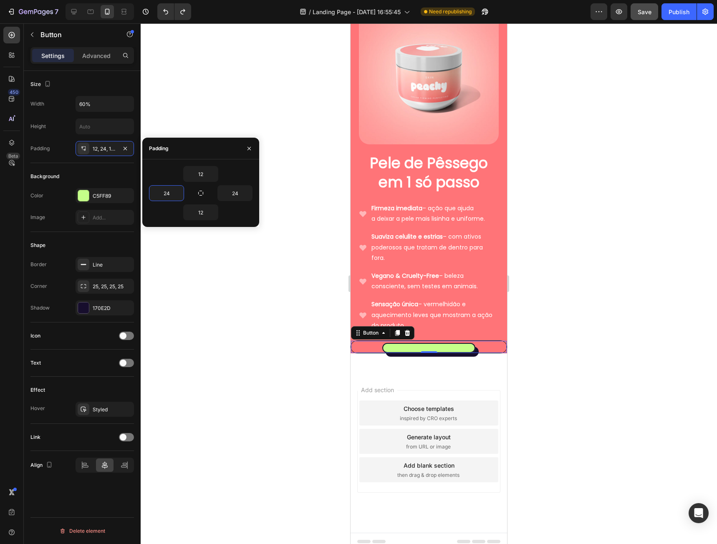
click at [173, 114] on div at bounding box center [429, 283] width 576 height 521
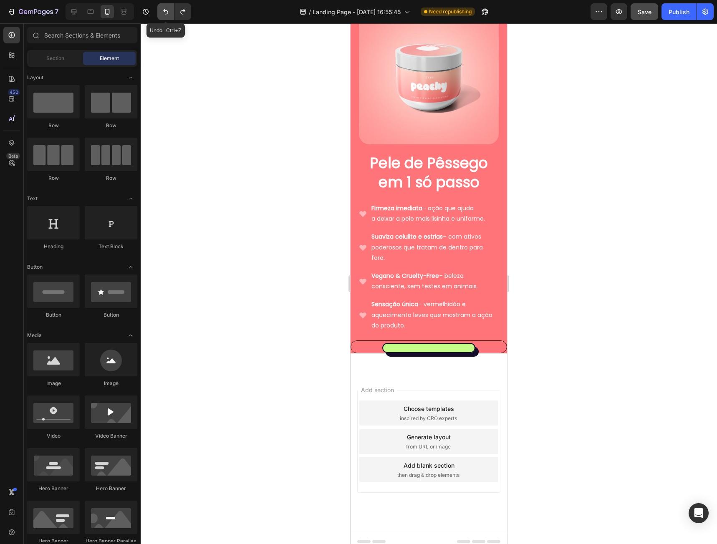
click at [168, 10] on icon "Undo/Redo" at bounding box center [165, 12] width 8 height 8
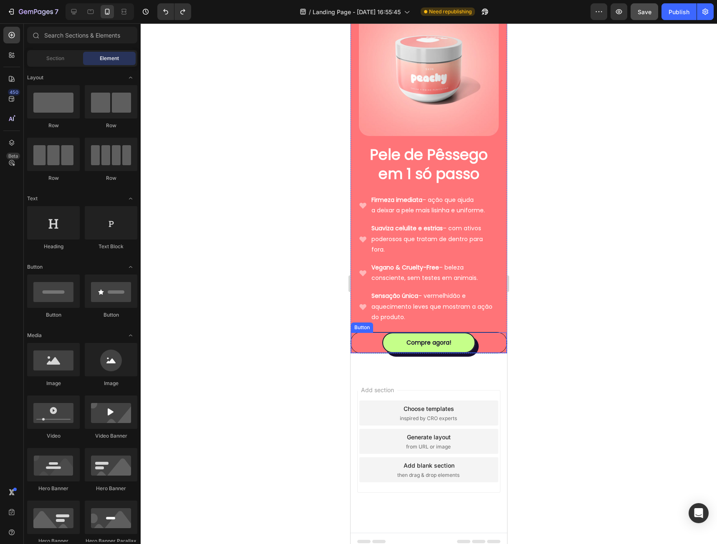
click at [380, 333] on div "Compre agora! Button" at bounding box center [428, 342] width 156 height 21
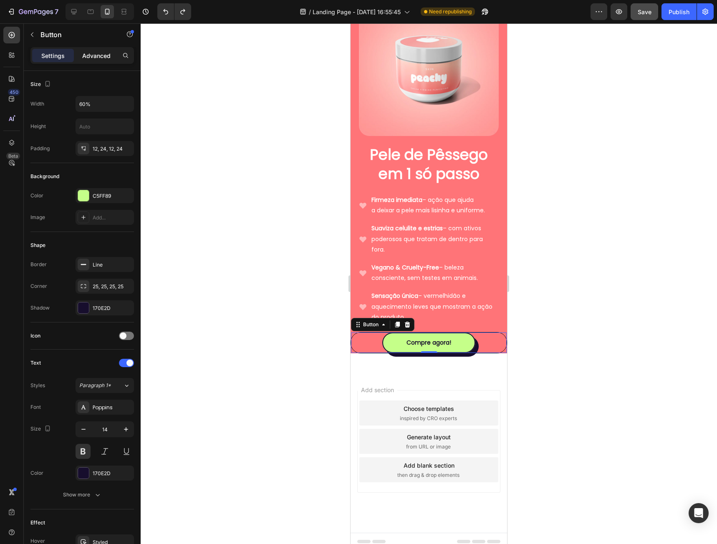
click at [102, 62] on div "Advanced" at bounding box center [96, 55] width 42 height 13
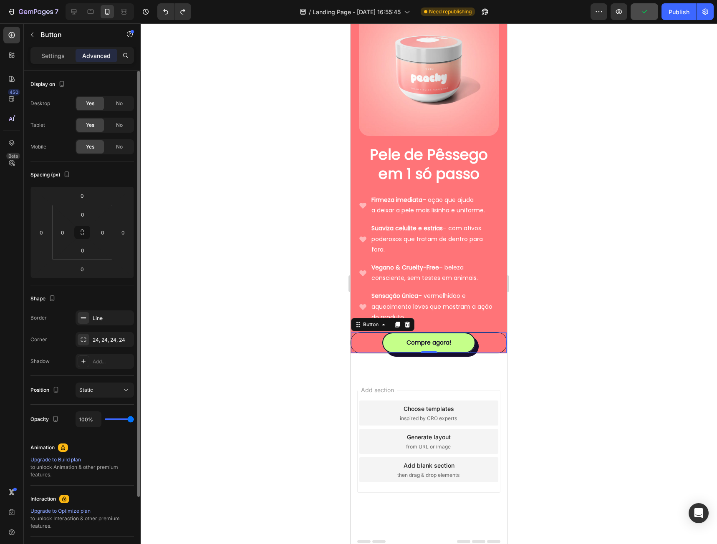
scroll to position [82, 0]
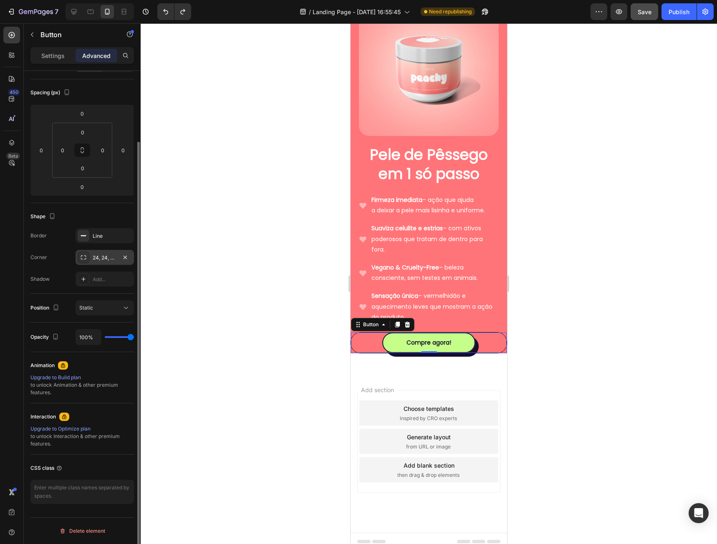
click at [109, 256] on div "24, 24, 24, 24" at bounding box center [105, 258] width 24 height 8
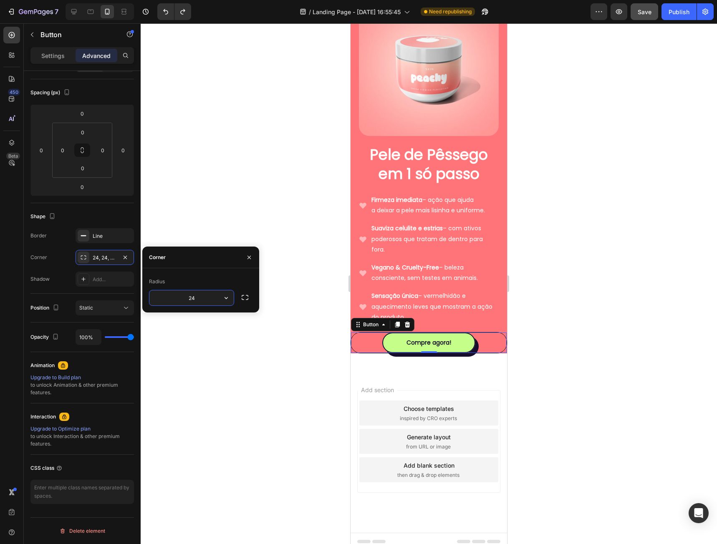
type input "0"
click at [273, 206] on div at bounding box center [429, 283] width 576 height 521
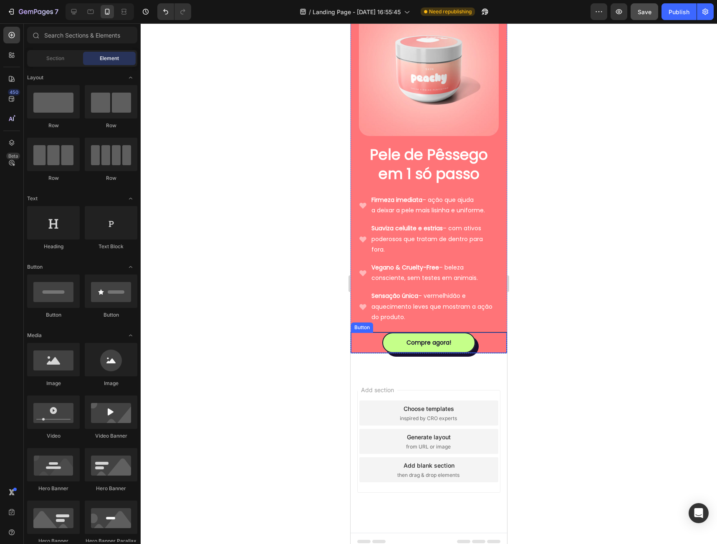
click at [362, 332] on div "Compre agora! Button" at bounding box center [428, 342] width 156 height 21
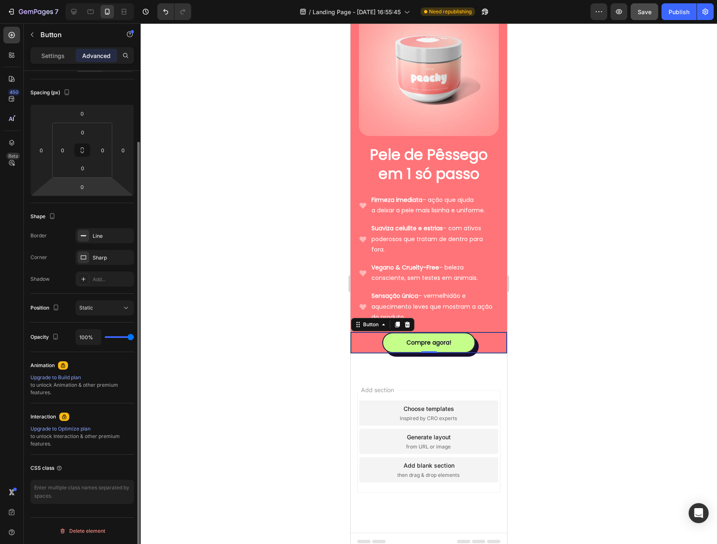
type input "85%"
type input "85"
type input "0%"
type input "0"
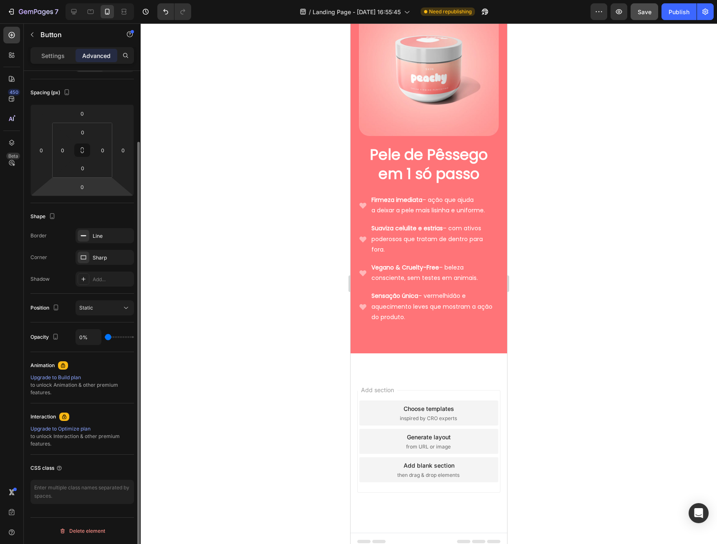
type input "11%"
type input "11"
type input "100%"
type input "100"
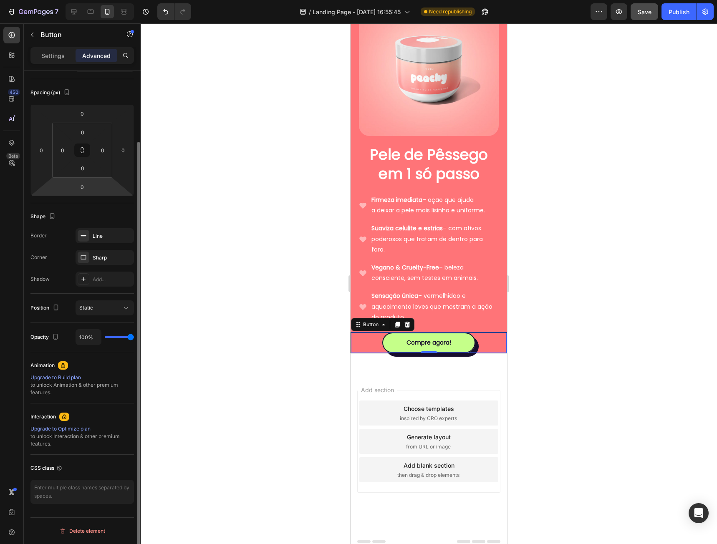
drag, startPoint x: 128, startPoint y: 337, endPoint x: 183, endPoint y: 342, distance: 55.3
click at [134, 338] on input "range" at bounding box center [119, 337] width 29 height 2
click at [100, 259] on div "Sharp" at bounding box center [105, 258] width 24 height 8
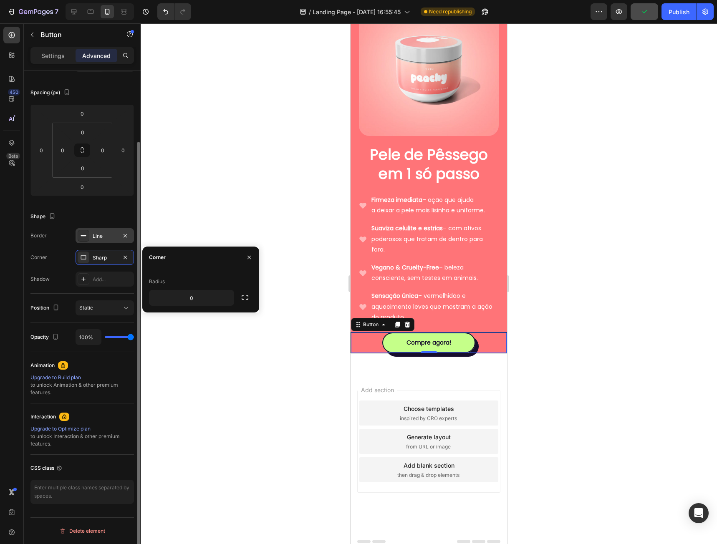
click at [106, 240] on div "Line" at bounding box center [104, 235] width 58 height 15
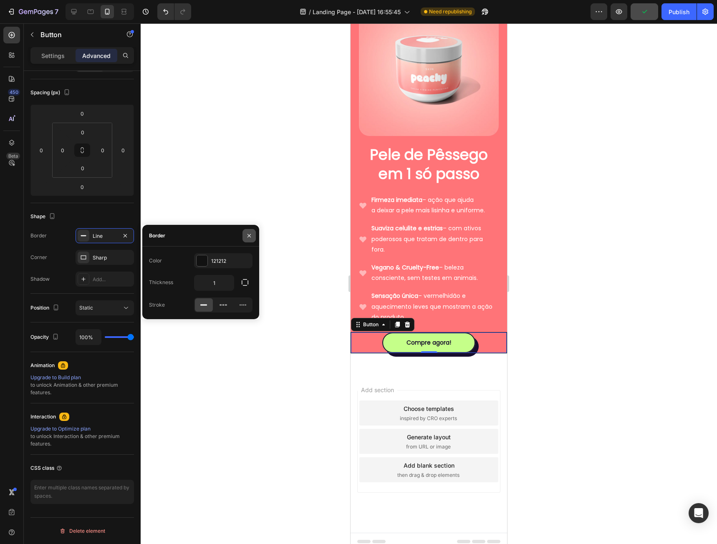
click at [243, 234] on button "button" at bounding box center [248, 235] width 13 height 13
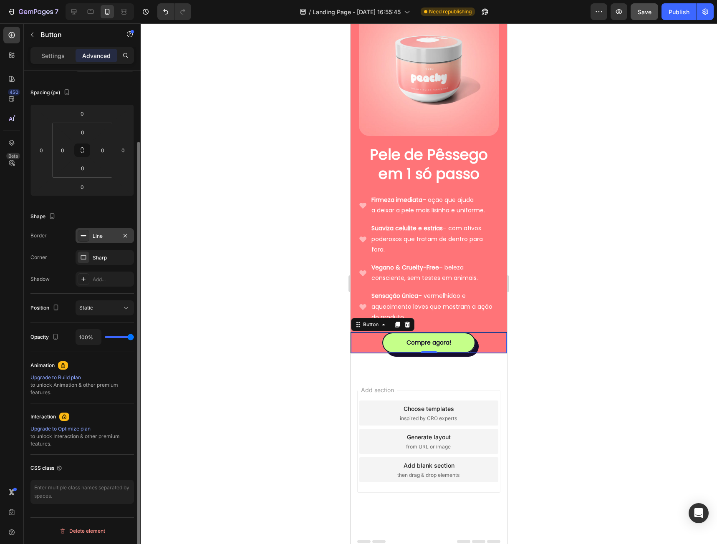
click at [107, 237] on div "Line" at bounding box center [105, 236] width 24 height 8
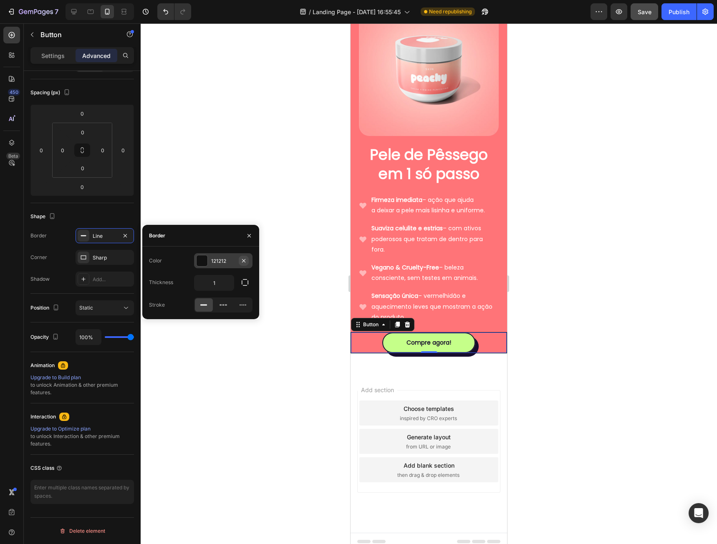
click at [241, 262] on icon "button" at bounding box center [243, 260] width 7 height 7
click at [234, 215] on div at bounding box center [429, 283] width 576 height 521
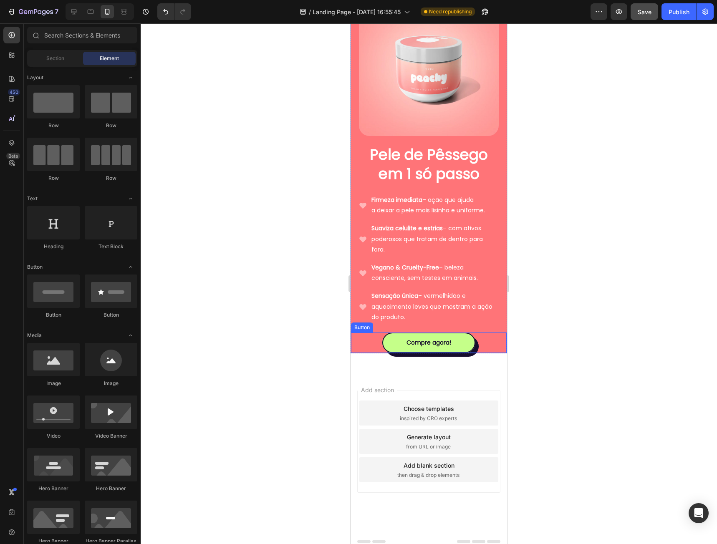
click at [365, 335] on div "Compre agora! Button" at bounding box center [428, 342] width 156 height 21
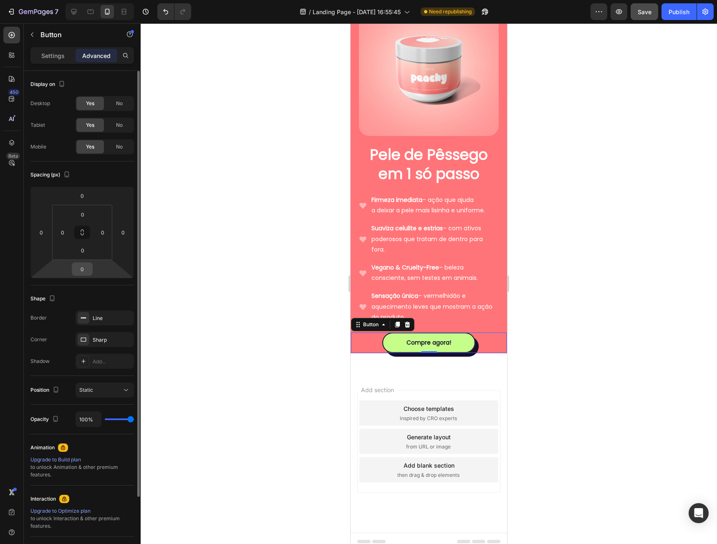
click at [79, 269] on input "0" at bounding box center [82, 269] width 17 height 13
type input "30"
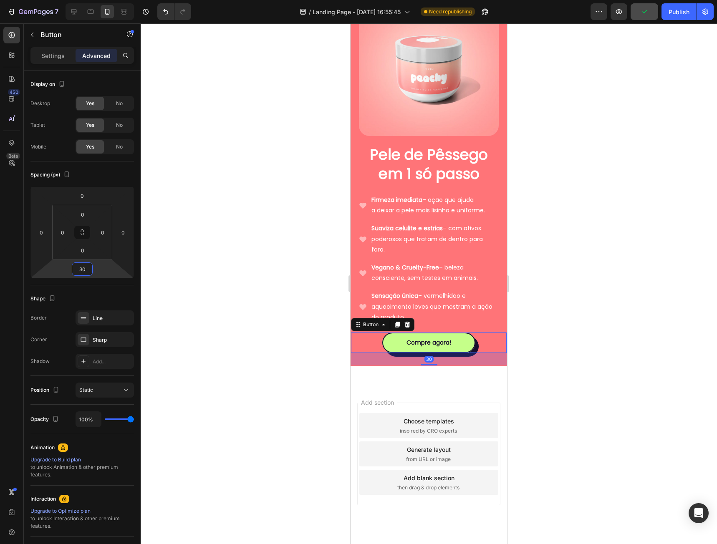
click at [609, 339] on div at bounding box center [429, 283] width 576 height 521
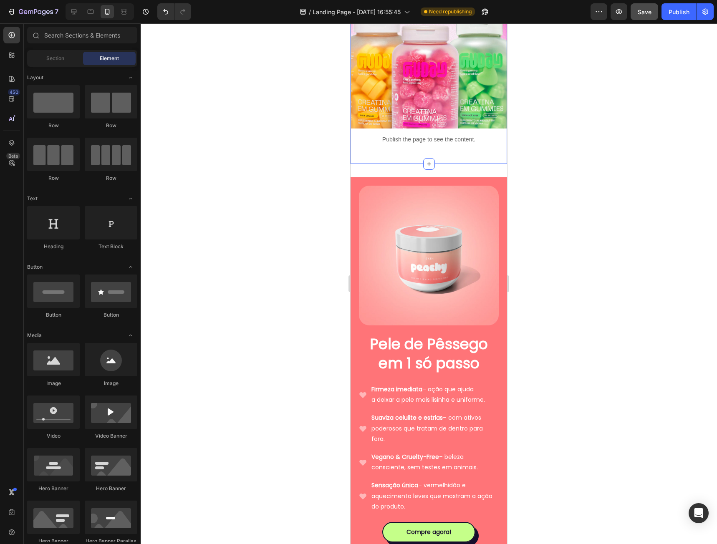
scroll to position [209, 0]
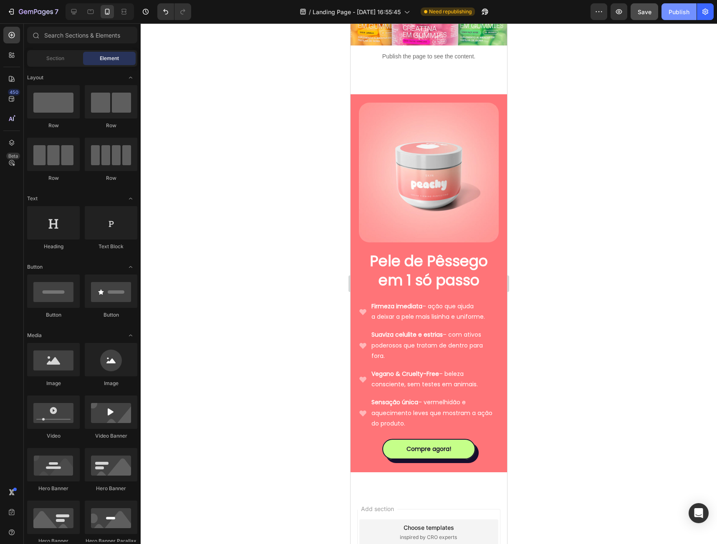
click at [670, 15] on div "Publish" at bounding box center [678, 12] width 21 height 9
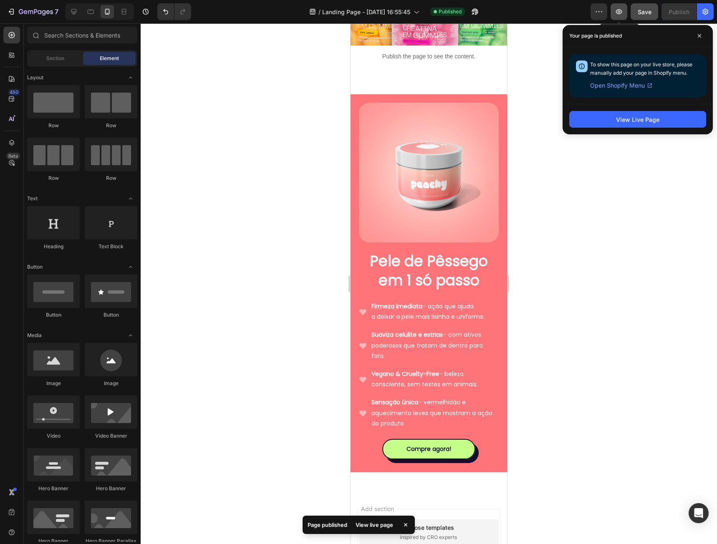
click at [619, 14] on icon "button" at bounding box center [619, 11] width 6 height 5
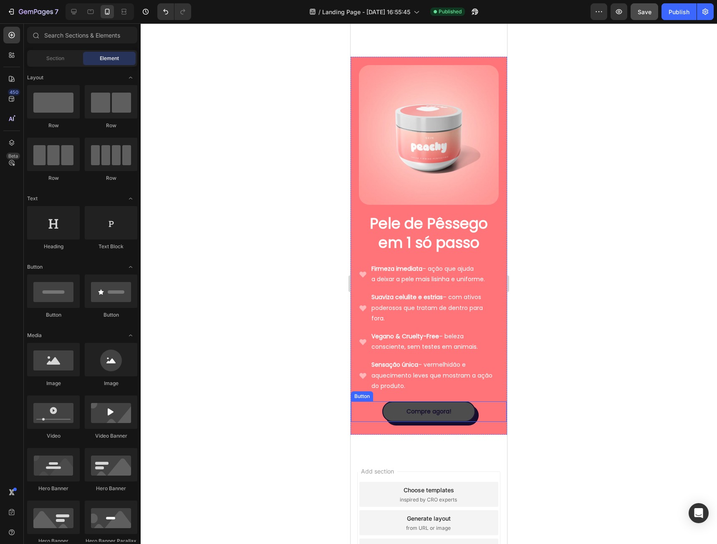
scroll to position [319, 0]
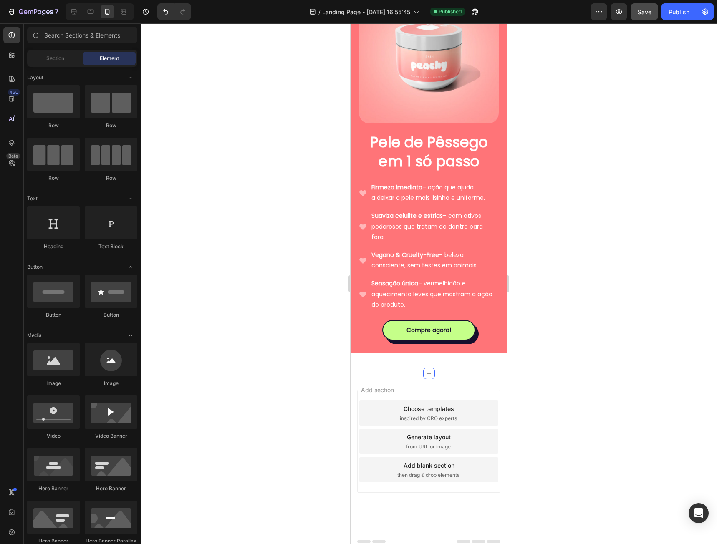
click at [422, 355] on div "Image Pele de Pêssego em 1 só passo Heading Firmeza imediata – ação que ajuda a…" at bounding box center [428, 167] width 156 height 411
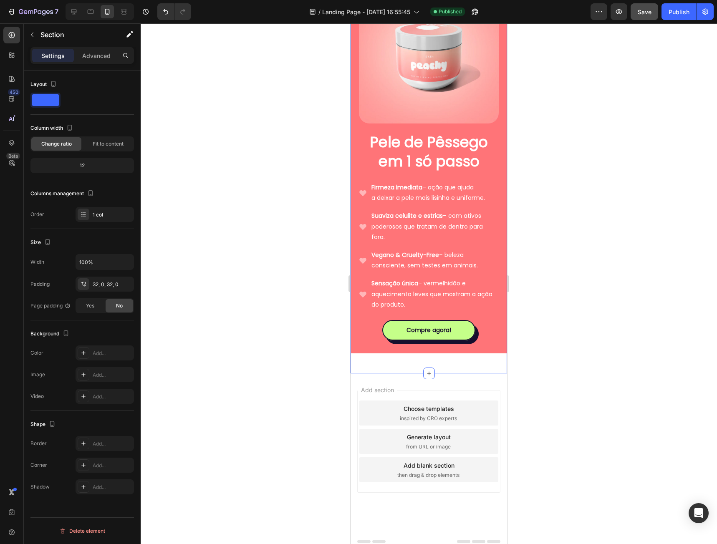
click at [428, 354] on div "Image Pele de Pêssego em 1 só passo Heading Firmeza imediata – ação que ajuda a…" at bounding box center [428, 167] width 156 height 411
click at [413, 377] on div "Add section Choose templates inspired by CRO experts Generate layout from URL o…" at bounding box center [428, 452] width 156 height 159
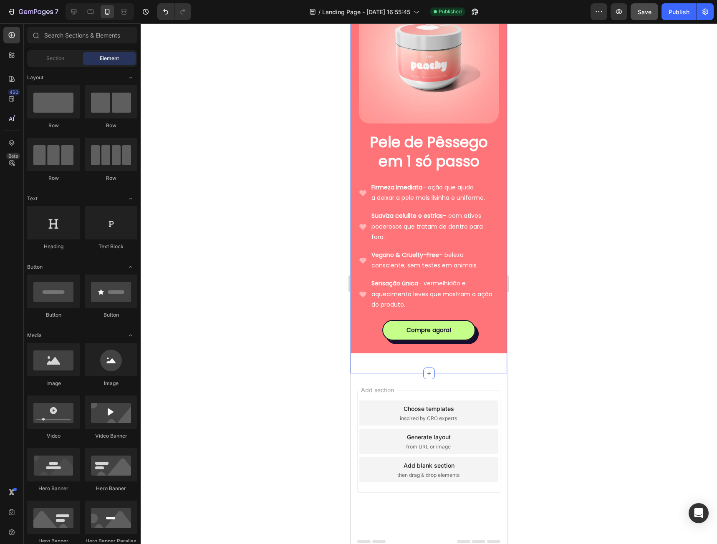
click at [453, 360] on div "Image Pele de Pêssego em 1 só passo Heading Firmeza imediata – ação que ajuda a…" at bounding box center [428, 167] width 156 height 411
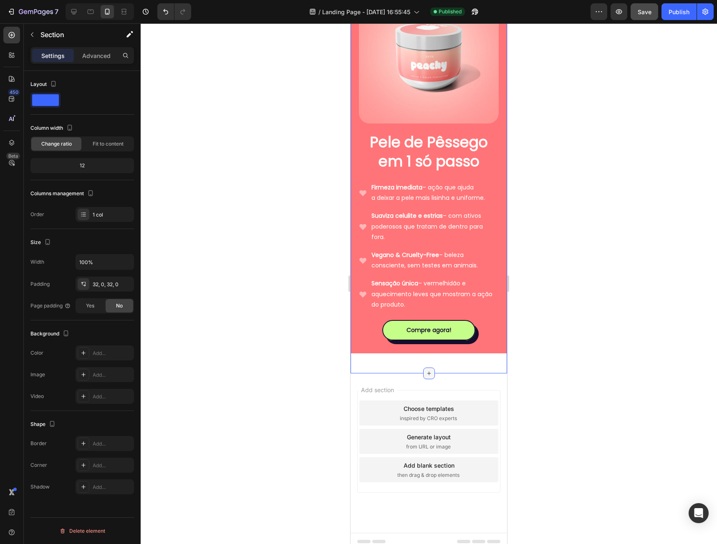
click at [425, 370] on icon at bounding box center [428, 373] width 7 height 7
click at [32, 35] on icon "button" at bounding box center [32, 34] width 7 height 7
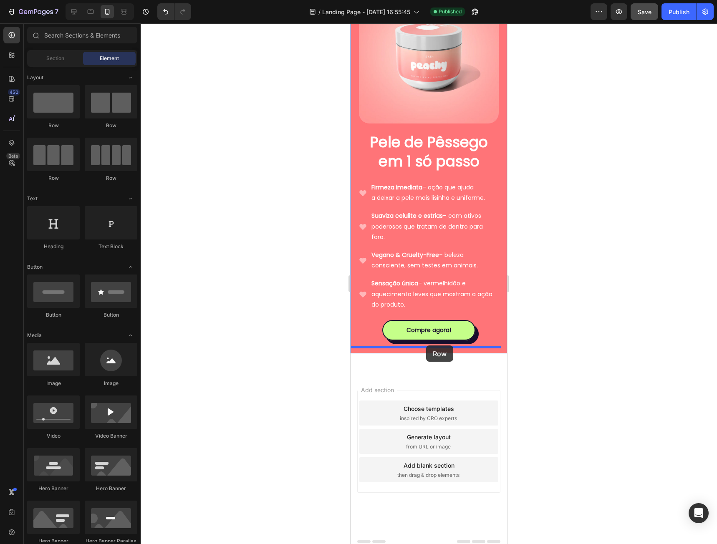
drag, startPoint x: 401, startPoint y: 130, endPoint x: 426, endPoint y: 345, distance: 217.1
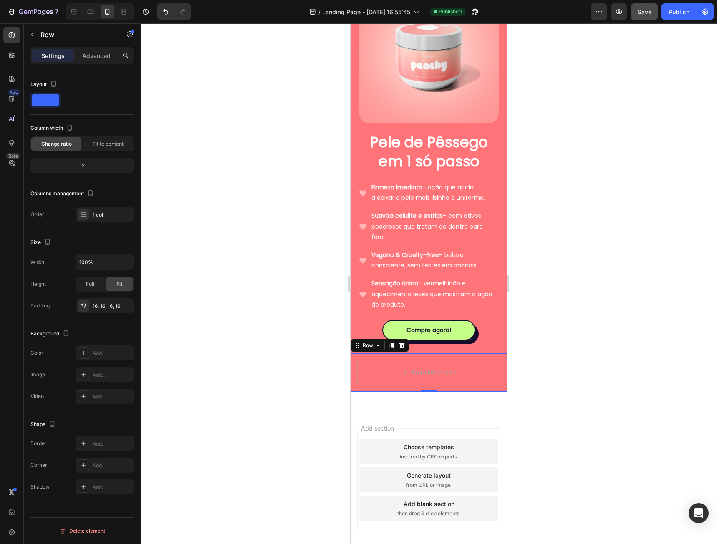
click at [355, 353] on div "Drop element here Row 0" at bounding box center [428, 372] width 156 height 38
click at [93, 57] on p "Advanced" at bounding box center [96, 55] width 28 height 9
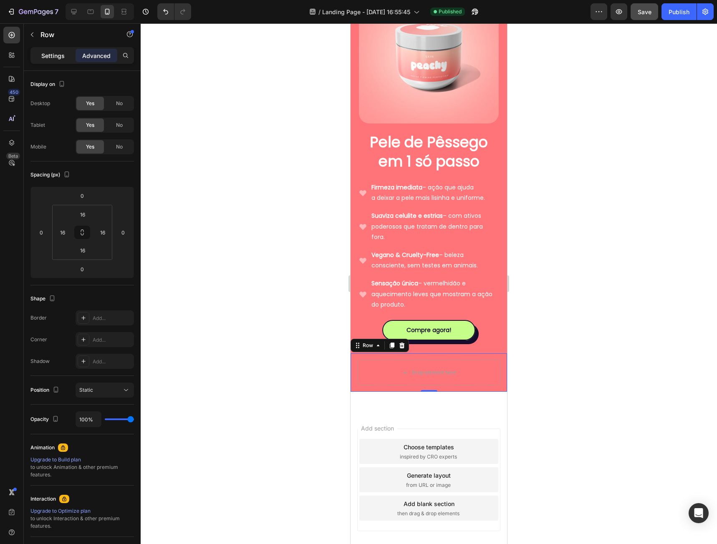
click at [58, 58] on p "Settings" at bounding box center [52, 55] width 23 height 9
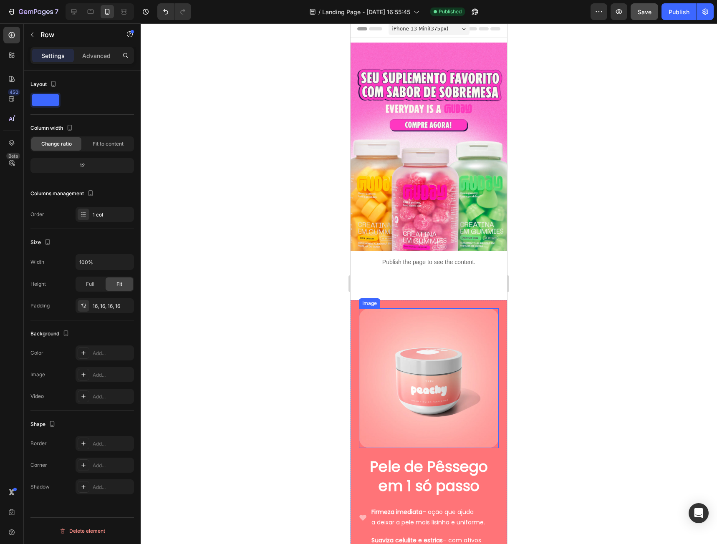
scroll to position [0, 0]
